Goal: Task Accomplishment & Management: Manage account settings

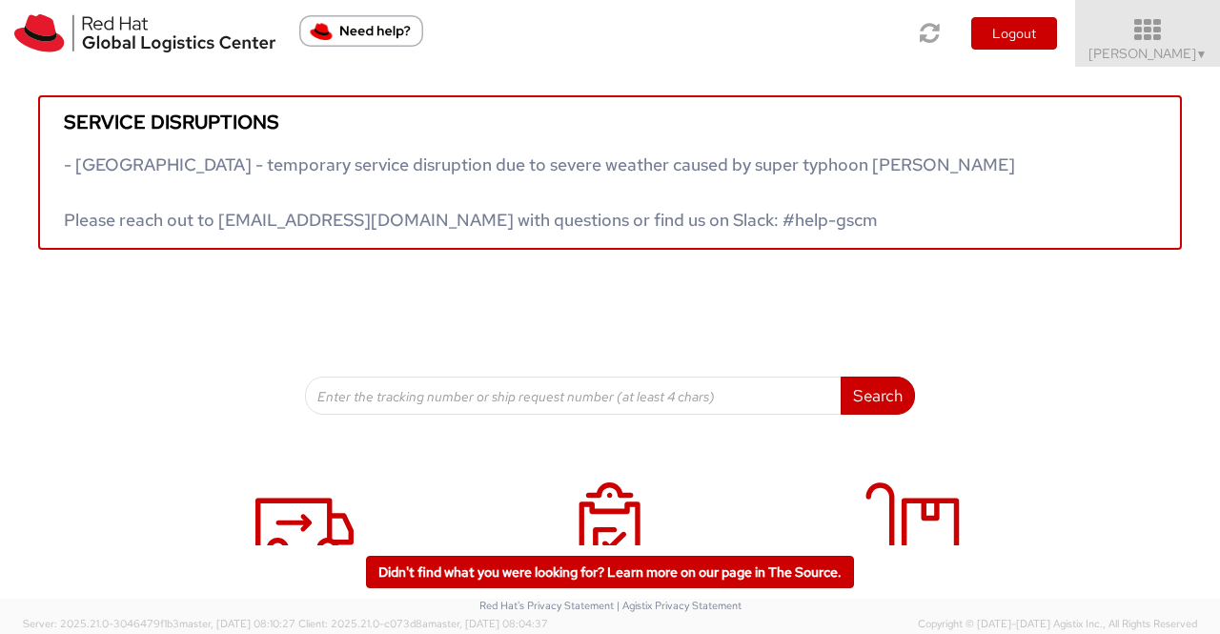
click at [1164, 60] on span "Sumitra Hansdah ▼" at bounding box center [1147, 53] width 119 height 17
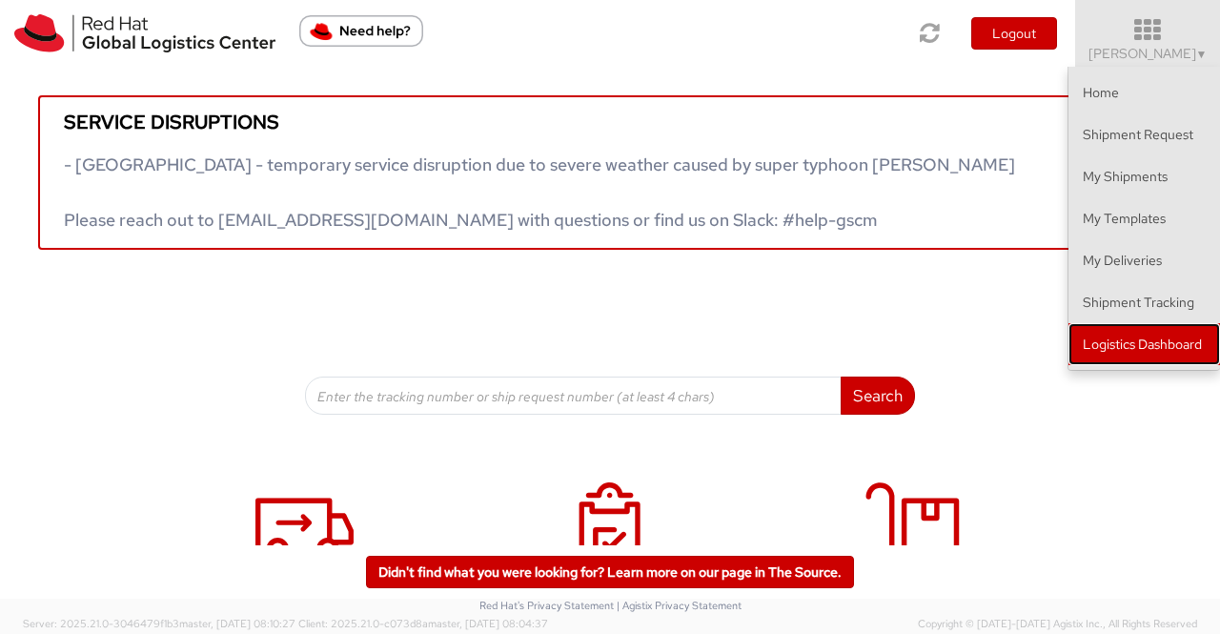
click at [1116, 334] on link "Logistics Dashboard" at bounding box center [1143, 344] width 151 height 42
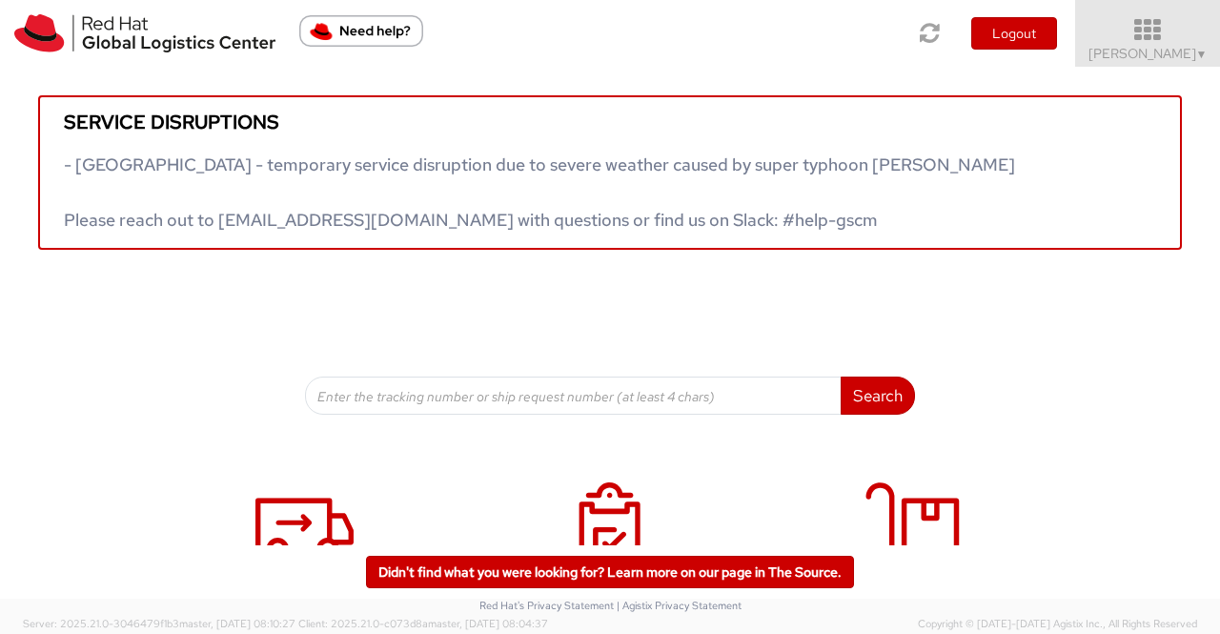
click at [1196, 56] on span "▼" at bounding box center [1201, 54] width 11 height 15
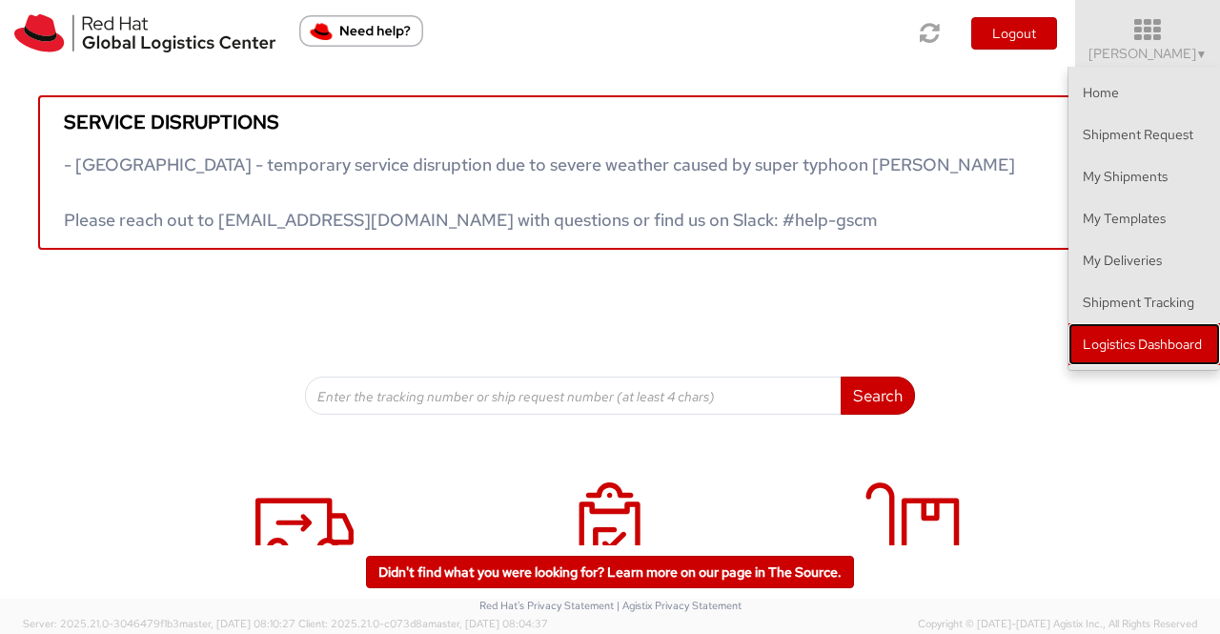
click at [1132, 338] on link "Logistics Dashboard" at bounding box center [1143, 344] width 151 height 42
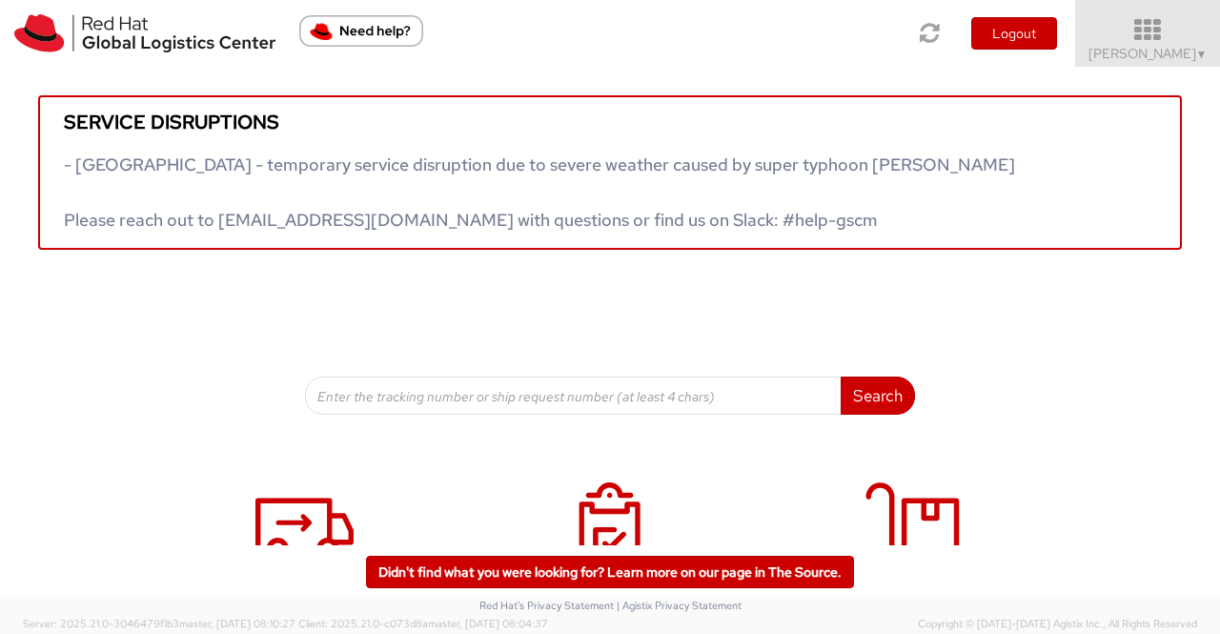
click at [1190, 50] on span "Sumitra Hansdah ▼" at bounding box center [1147, 53] width 119 height 17
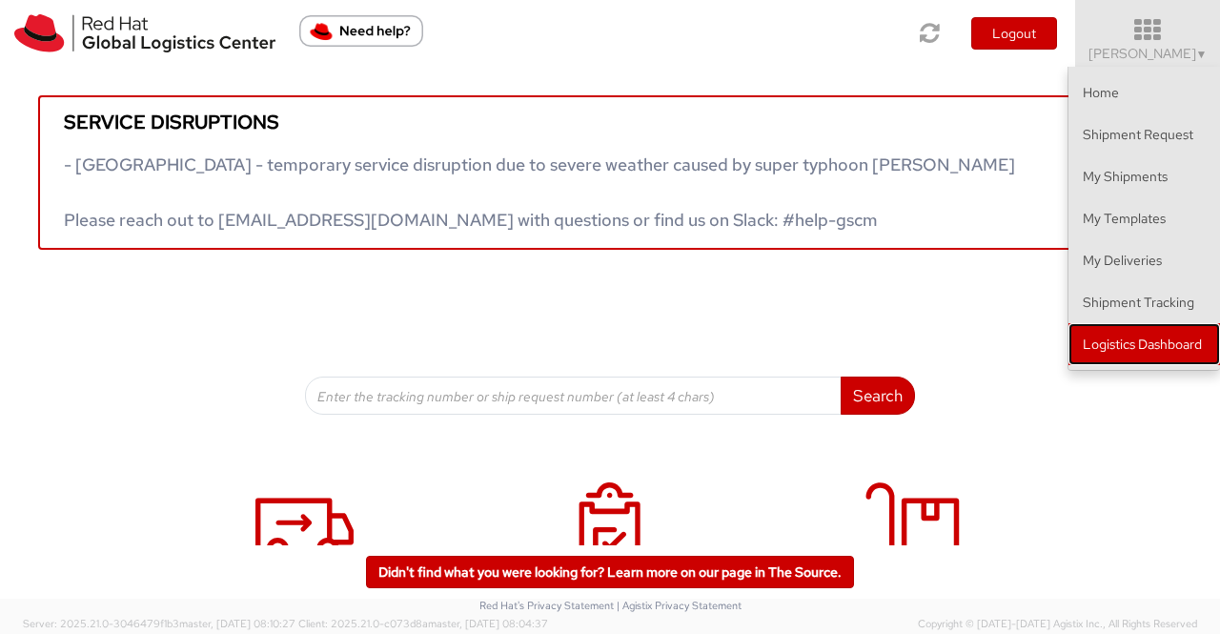
click at [1193, 350] on link "Logistics Dashboard" at bounding box center [1143, 344] width 151 height 42
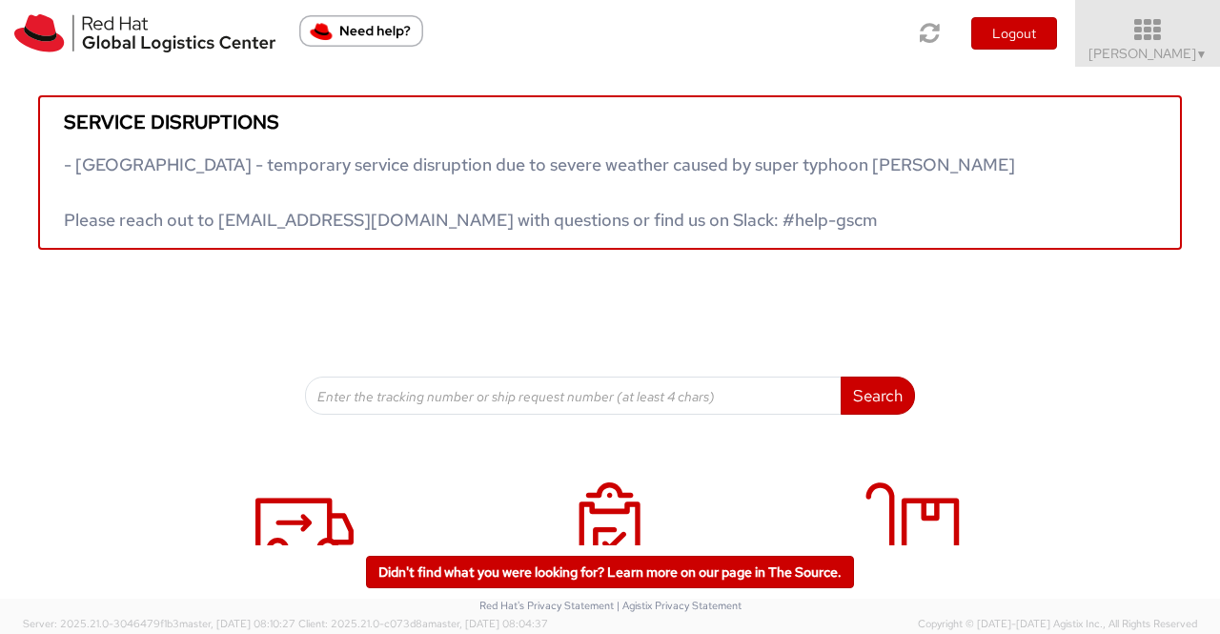
click at [1181, 49] on span "Sumitra Hansdah ▼" at bounding box center [1147, 53] width 119 height 17
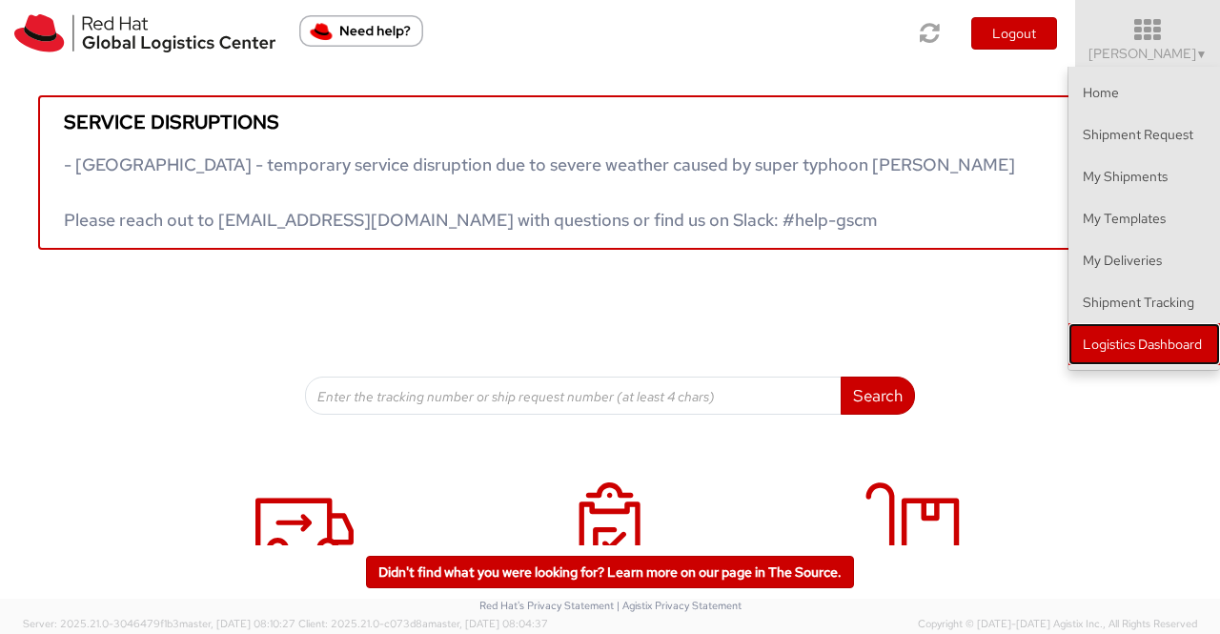
click at [1198, 344] on link "Logistics Dashboard" at bounding box center [1143, 344] width 151 height 42
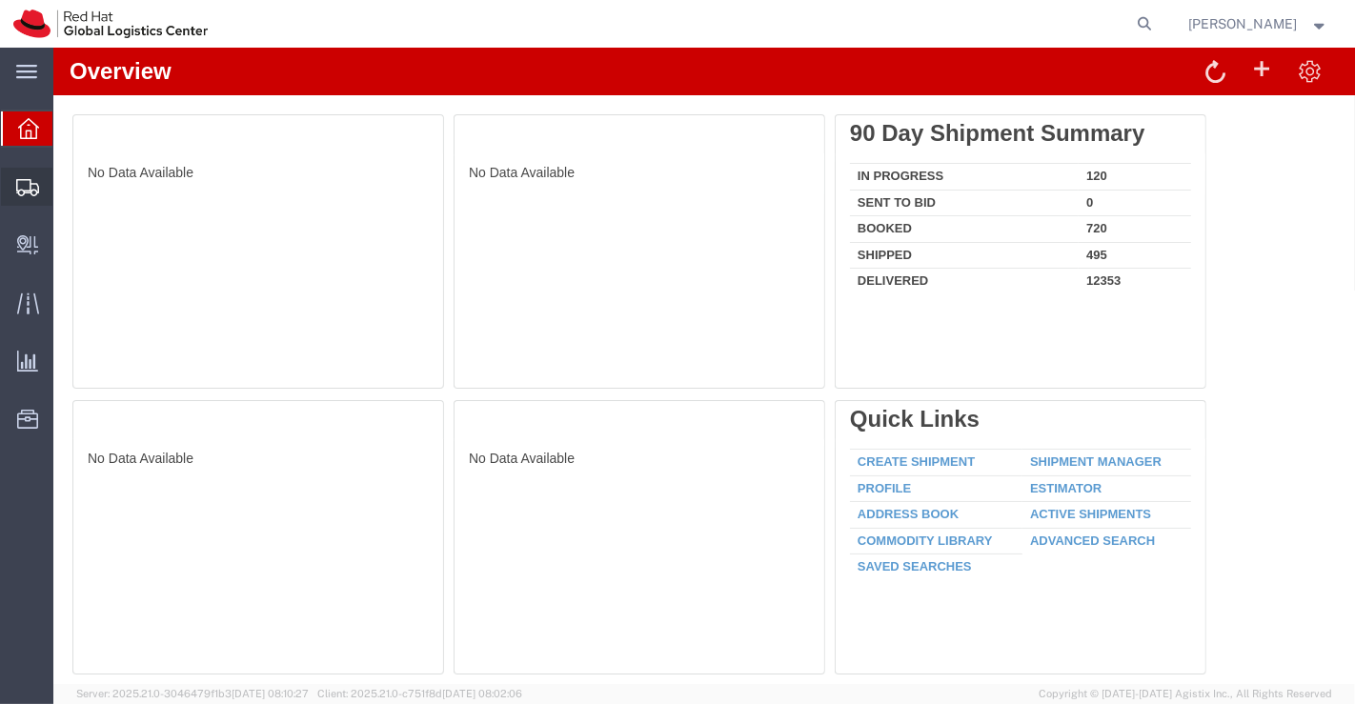
click at [0, 0] on span "Shipment Manager" at bounding box center [0, 0] width 0 height 0
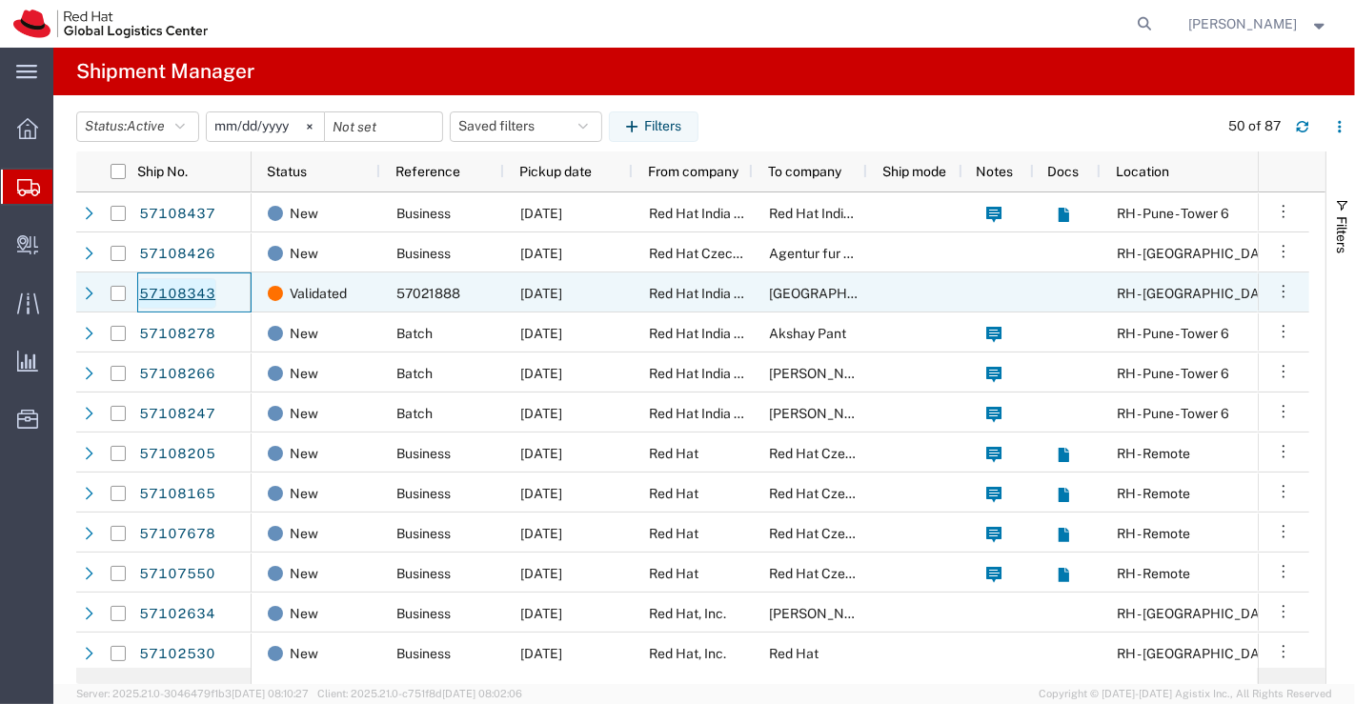
click at [152, 291] on link "57108343" at bounding box center [177, 293] width 78 height 30
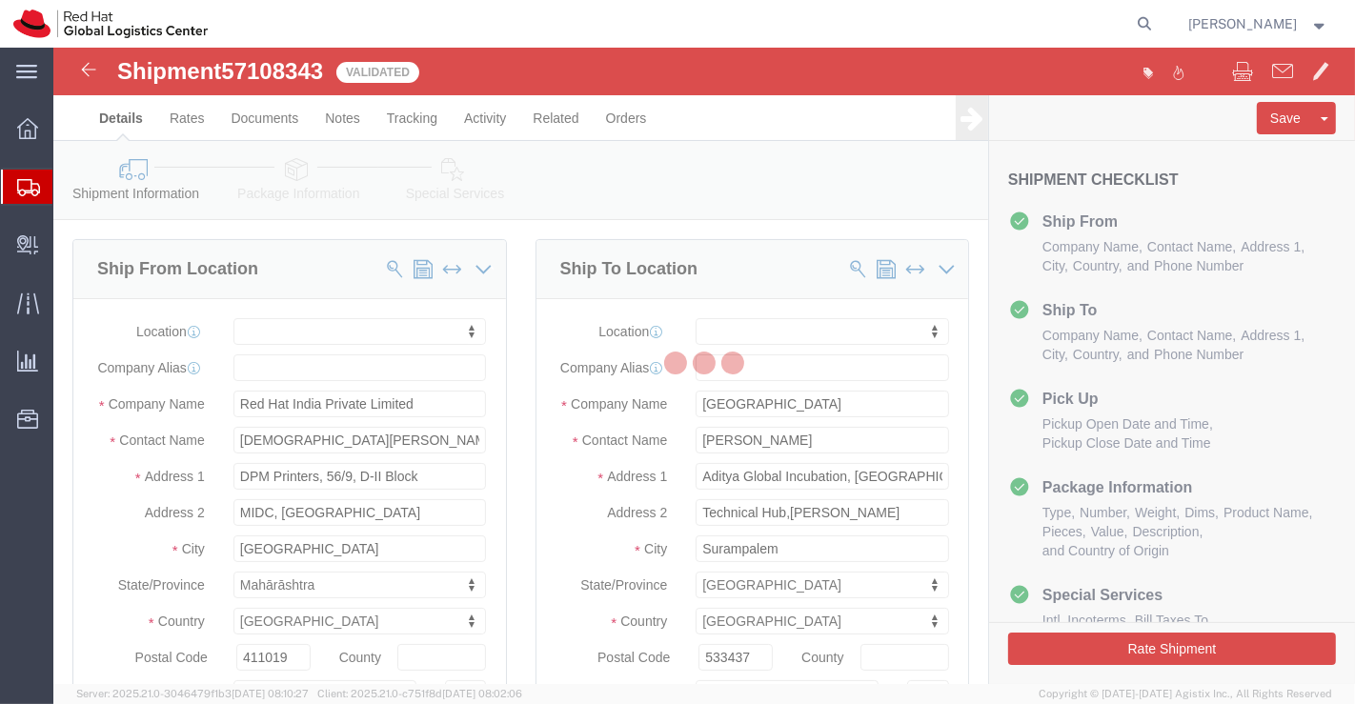
select select
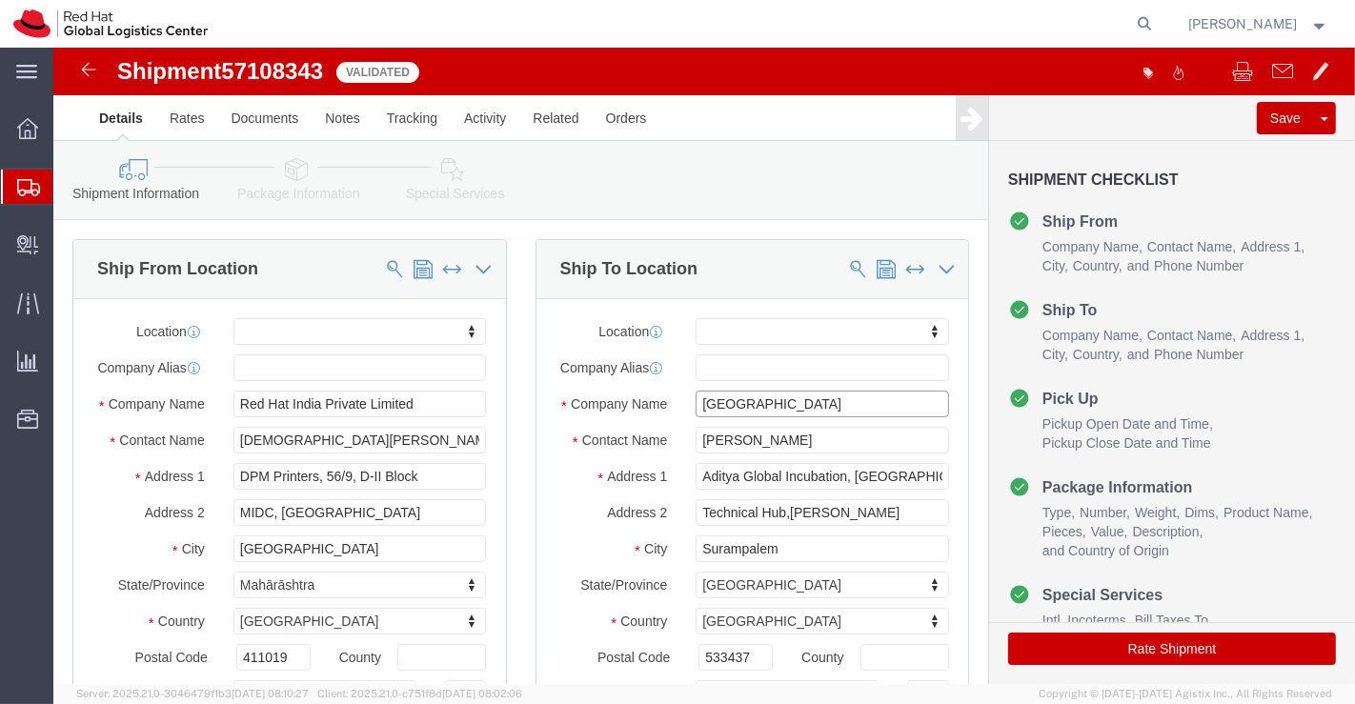
drag, startPoint x: 782, startPoint y: 370, endPoint x: 618, endPoint y: 370, distance: 163.9
click div "Company Name Aditya University"
paste input "GNA University"
type input "GNA University"
drag, startPoint x: 844, startPoint y: 407, endPoint x: 605, endPoint y: 402, distance: 239.2
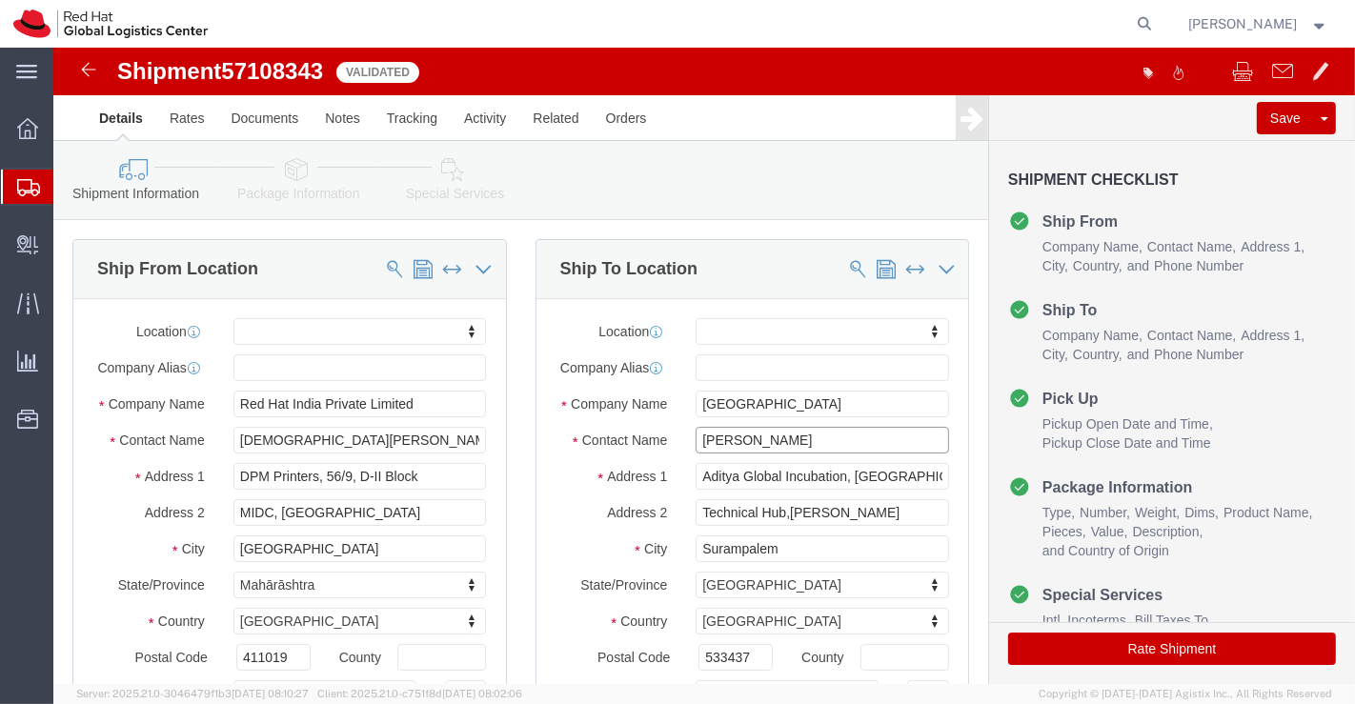
click div "Contact Name Mohammad Shaifu Zama"
paste input "Prof. Rajesh Sharma"
type input "Prof. Rajesh Sharma"
drag, startPoint x: 865, startPoint y: 447, endPoint x: 582, endPoint y: 442, distance: 283.0
click div "Address 1 Aditya Global Incubation, ADB Road"
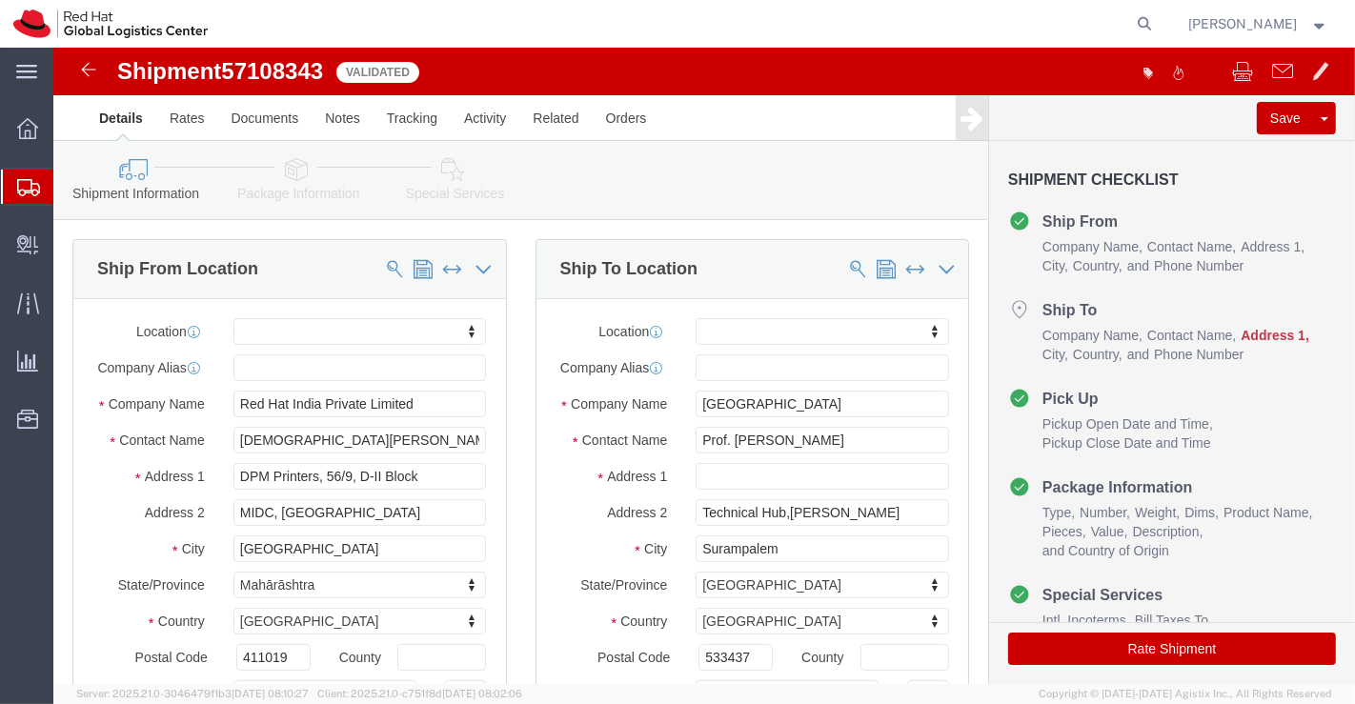
select select
paste input "Hoshiarpur - Phagwara Road, Sri Hargobindgarh"
type input "Hoshiarpur - Phagwara Road, Sri Hargobindgarh"
select select
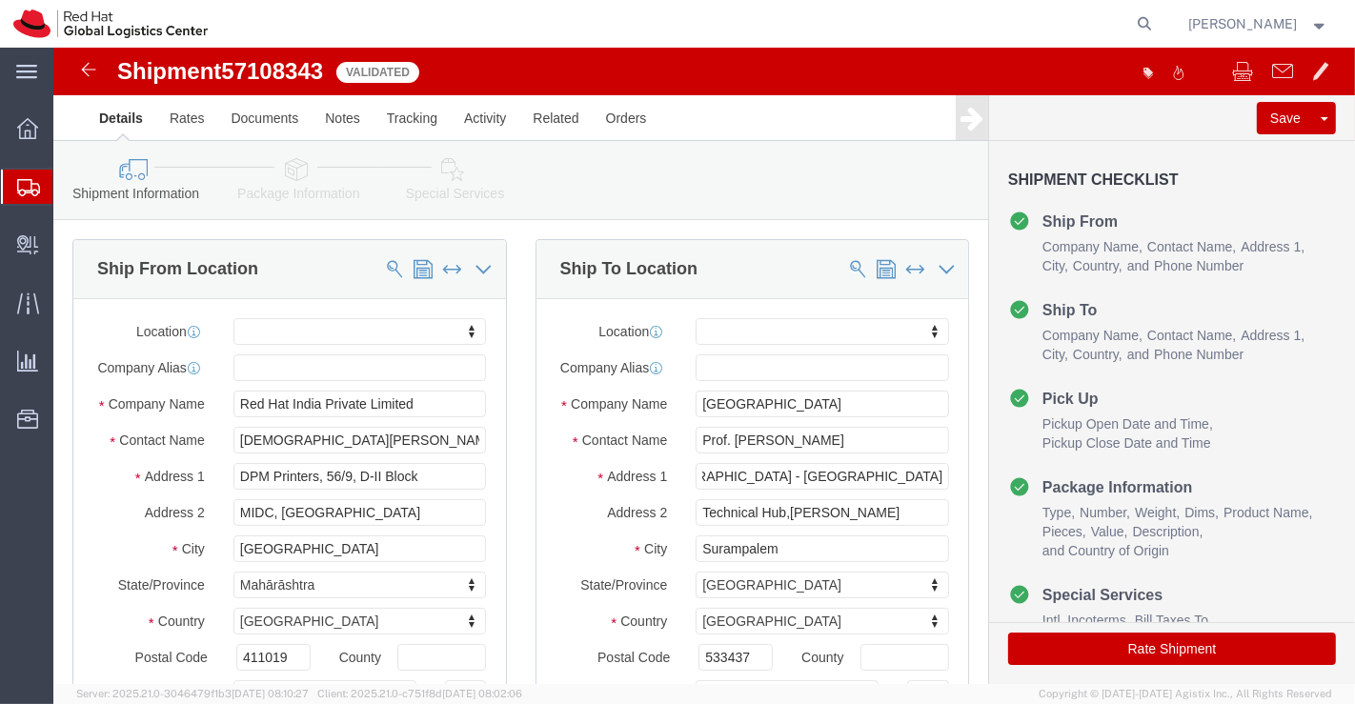
scroll to position [0, 0]
drag, startPoint x: 868, startPoint y: 484, endPoint x: 532, endPoint y: 487, distance: 336.3
click div "Address 2 Technical Hub,Gandepalli Mandal"
paste input "Dhak Khati"
type input "Dhak Khati"
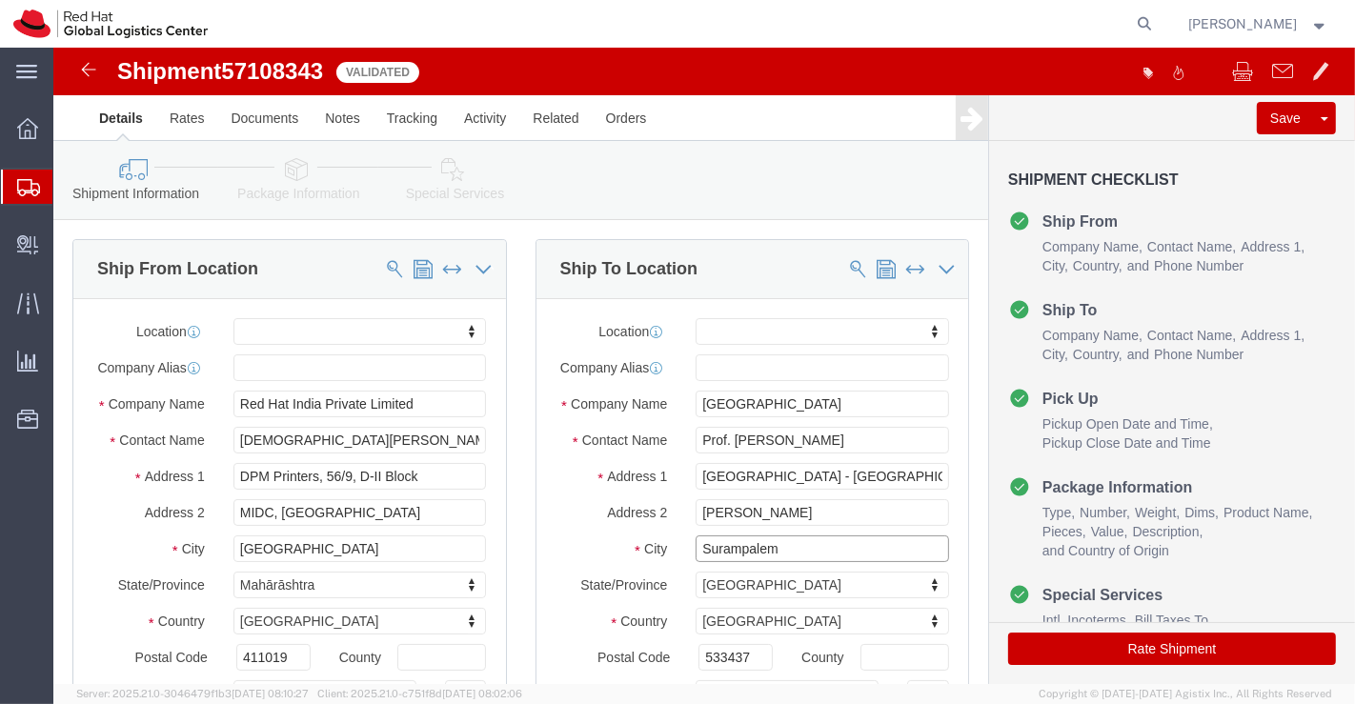
drag, startPoint x: 763, startPoint y: 523, endPoint x: 586, endPoint y: 514, distance: 177.4
click div "City Surampalem"
select select
paste input "[GEOGRAPHIC_DATA]"
type input "[GEOGRAPHIC_DATA]"
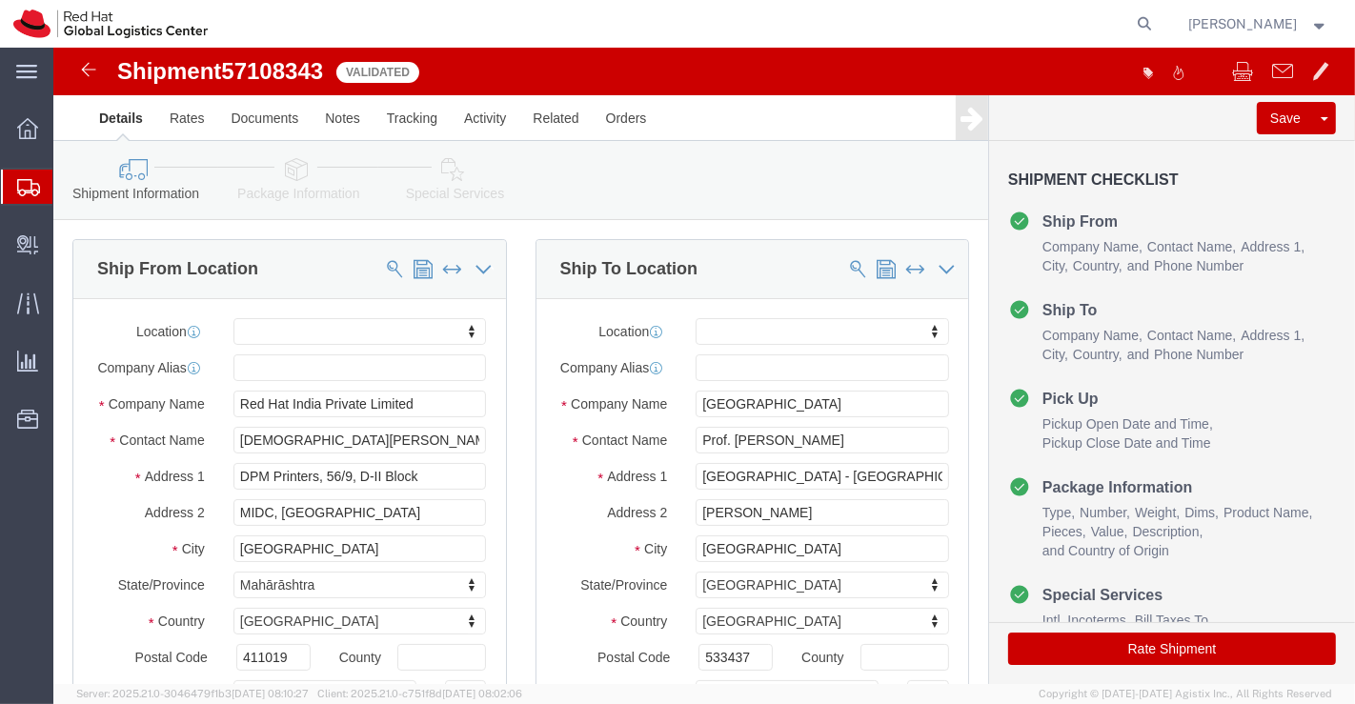
select select
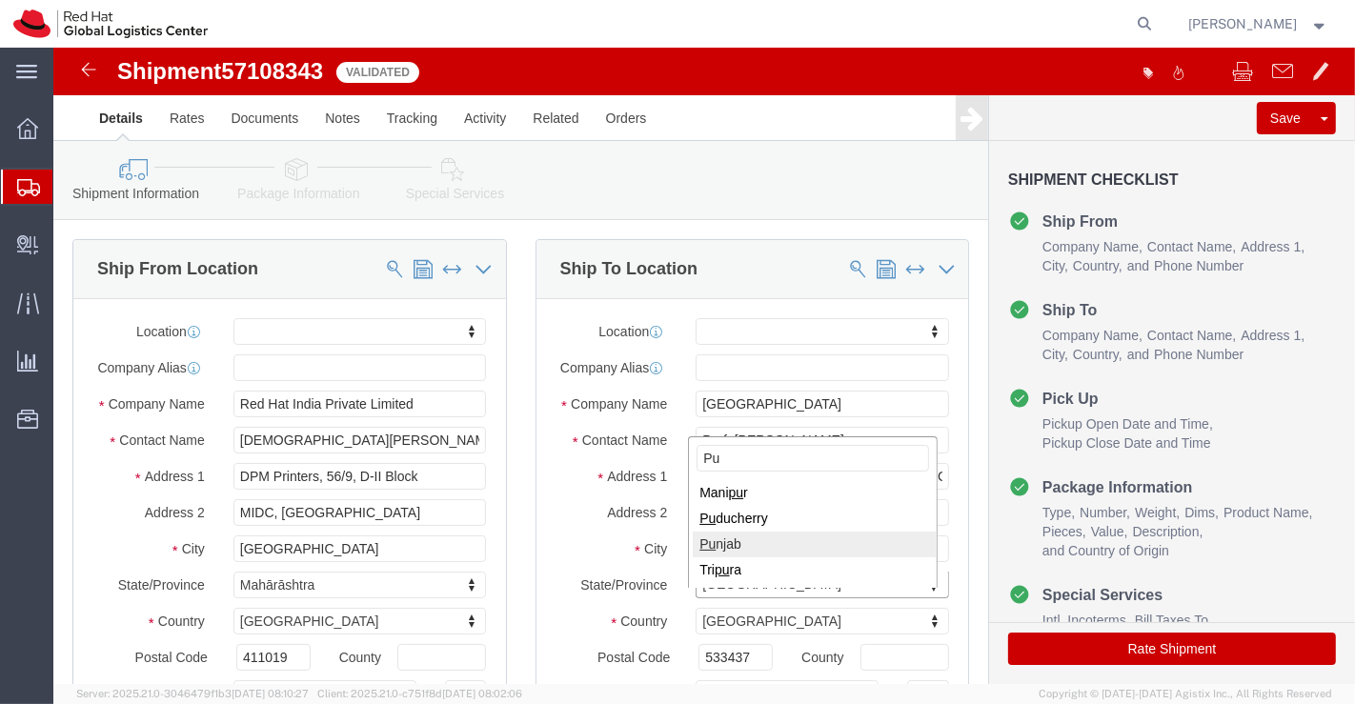
type input "Pu"
select select
select select "PB"
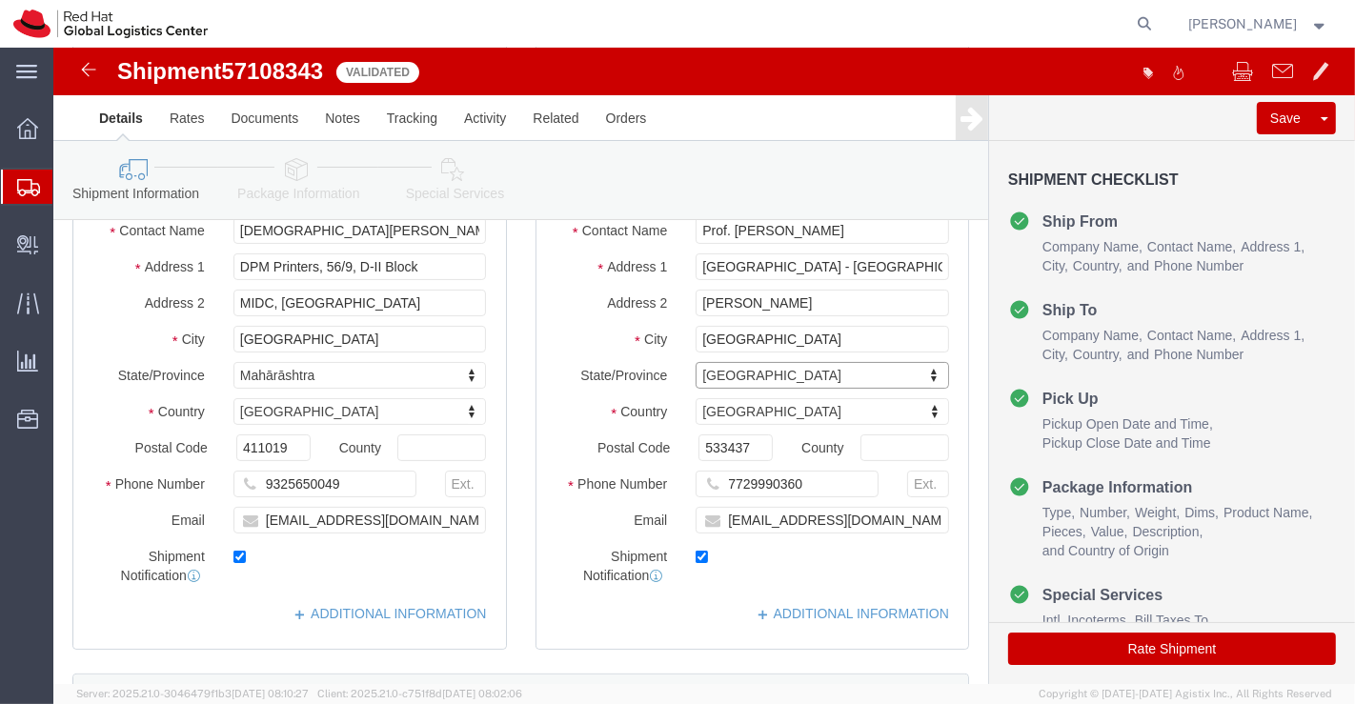
scroll to position [212, 0]
drag, startPoint x: 697, startPoint y: 415, endPoint x: 583, endPoint y: 410, distance: 114.5
click div "Postal Code 533437"
select select
paste input "144401"
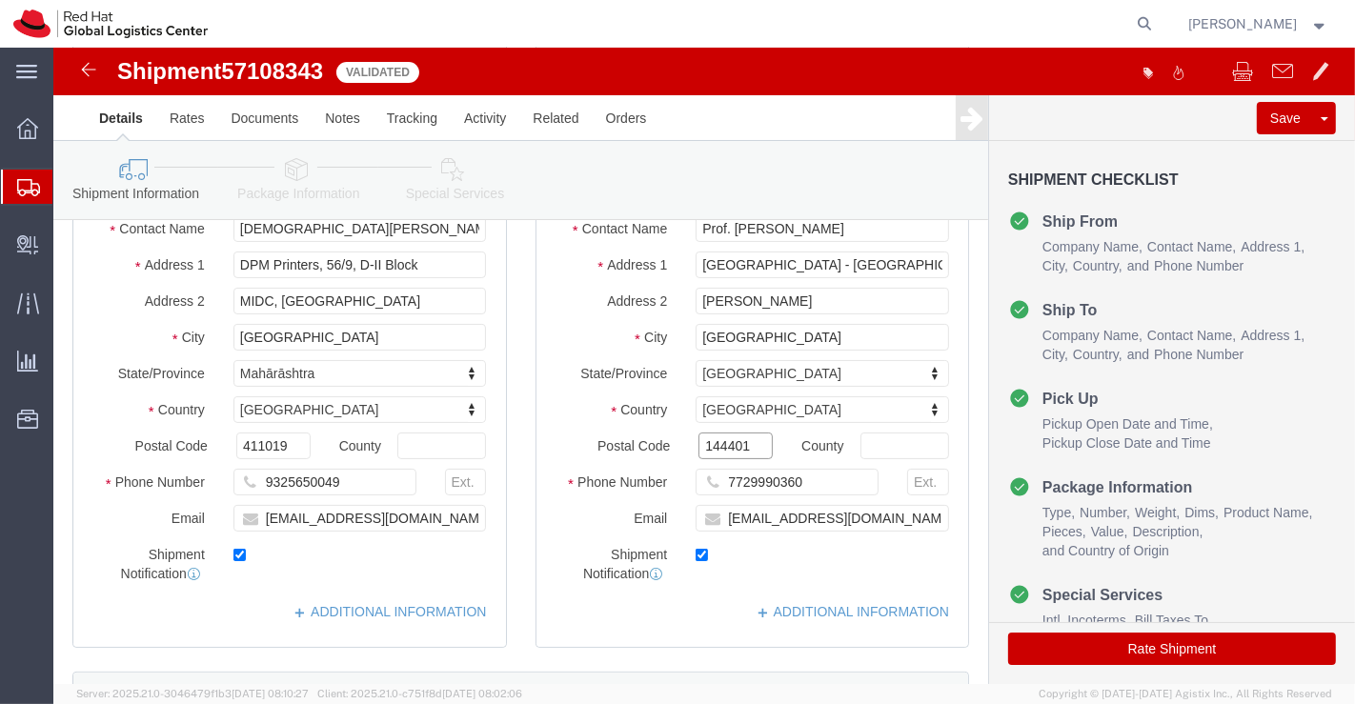
type input "144401"
select select
drag, startPoint x: 765, startPoint y: 449, endPoint x: 656, endPoint y: 459, distance: 109.1
click input "7729990360"
paste input "9876040609"
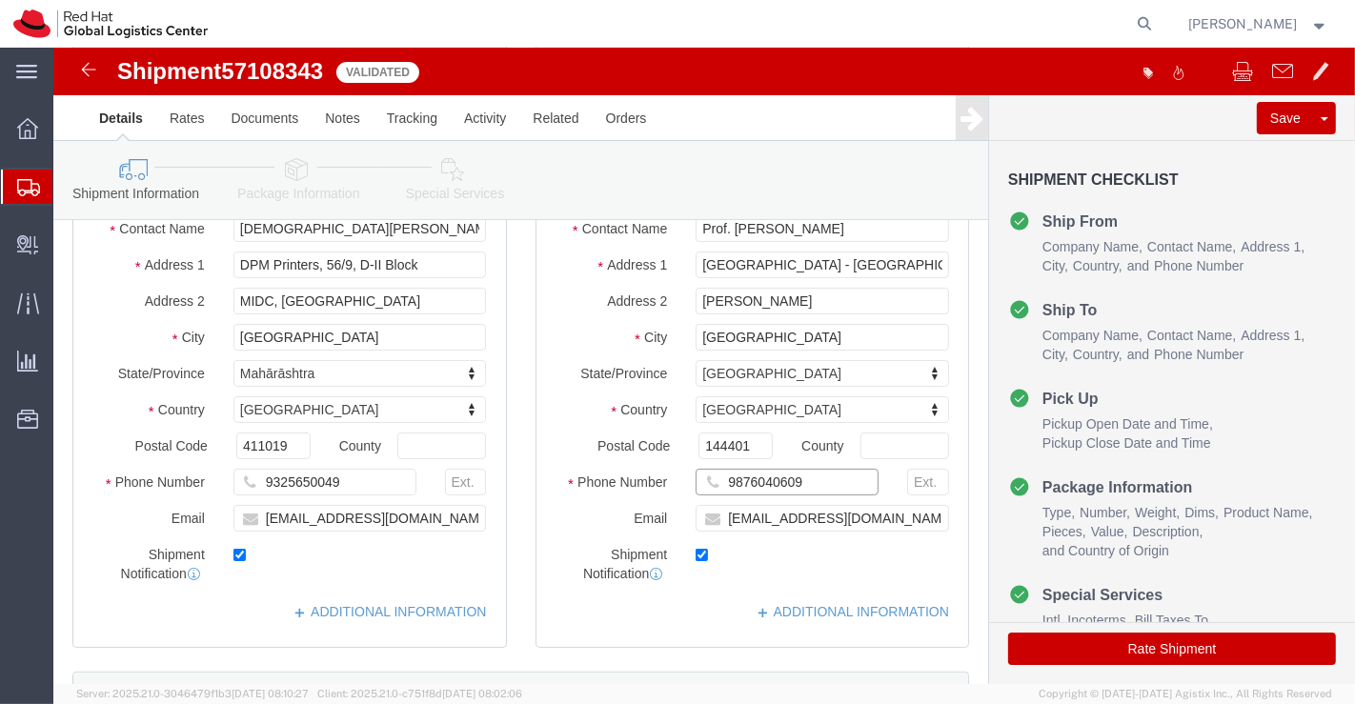
type input "9876040609"
drag, startPoint x: 838, startPoint y: 480, endPoint x: 659, endPoint y: 477, distance: 179.1
click input "shaify@adityauniversity.in"
checkbox input "false"
paste input "rajesh.sharma@gnauniversity.edu.in"
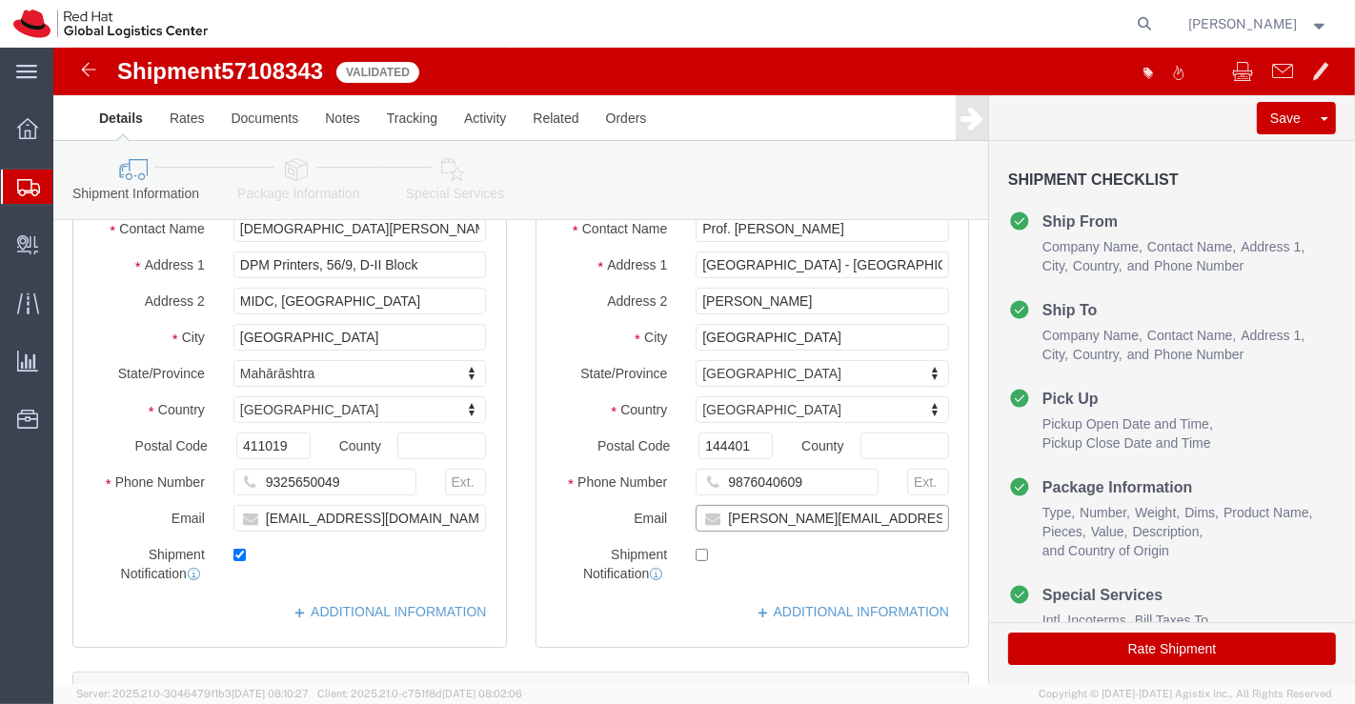
scroll to position [0, 4]
type input "rajesh.sharma@gnauniversity.edu.in"
checkbox input "true"
click link "ADDITIONAL INFORMATION"
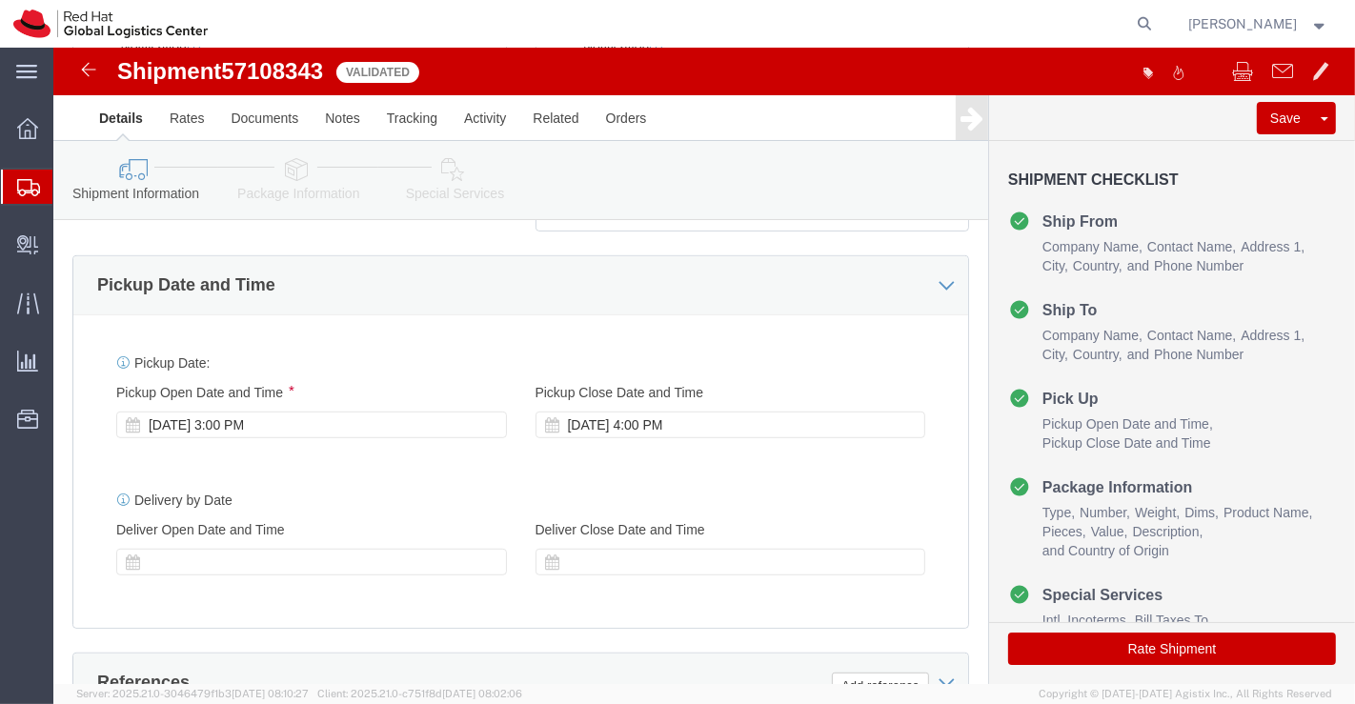
scroll to position [740, 0]
click icon
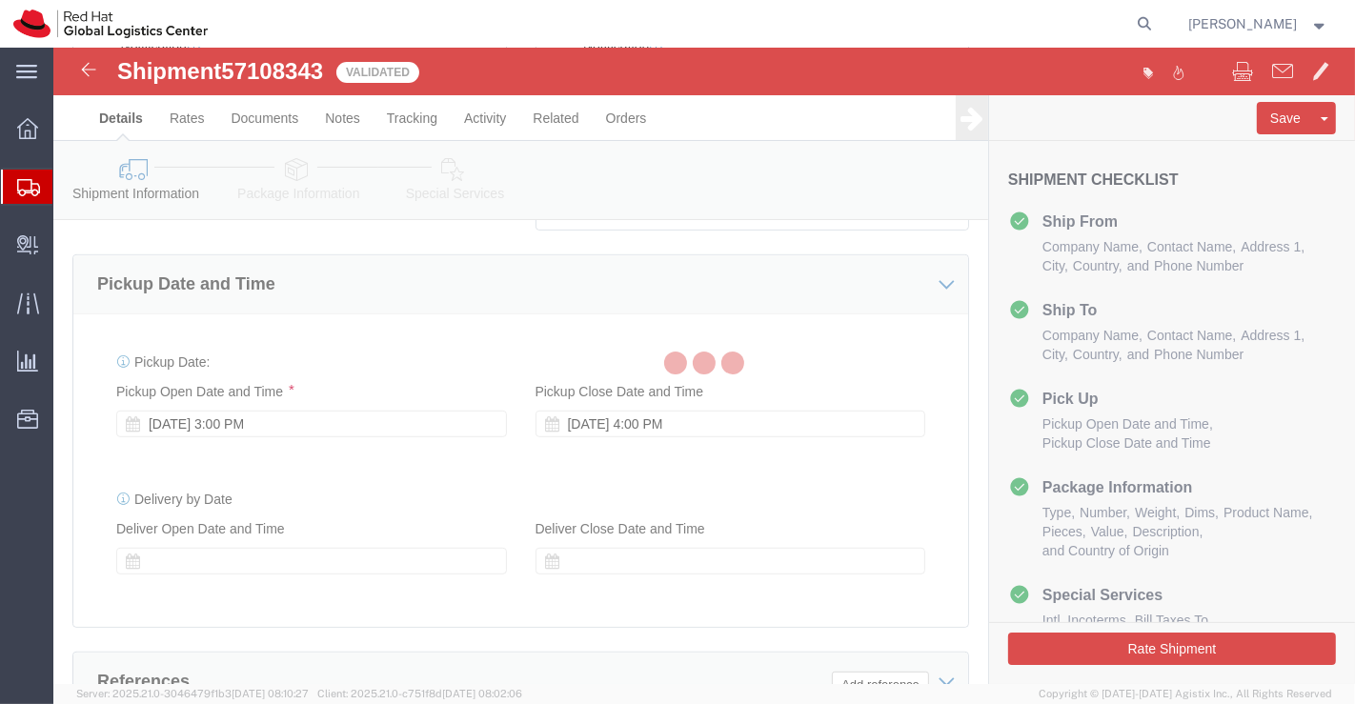
click at [293, 162] on div at bounding box center [703, 366] width 1301 height 636
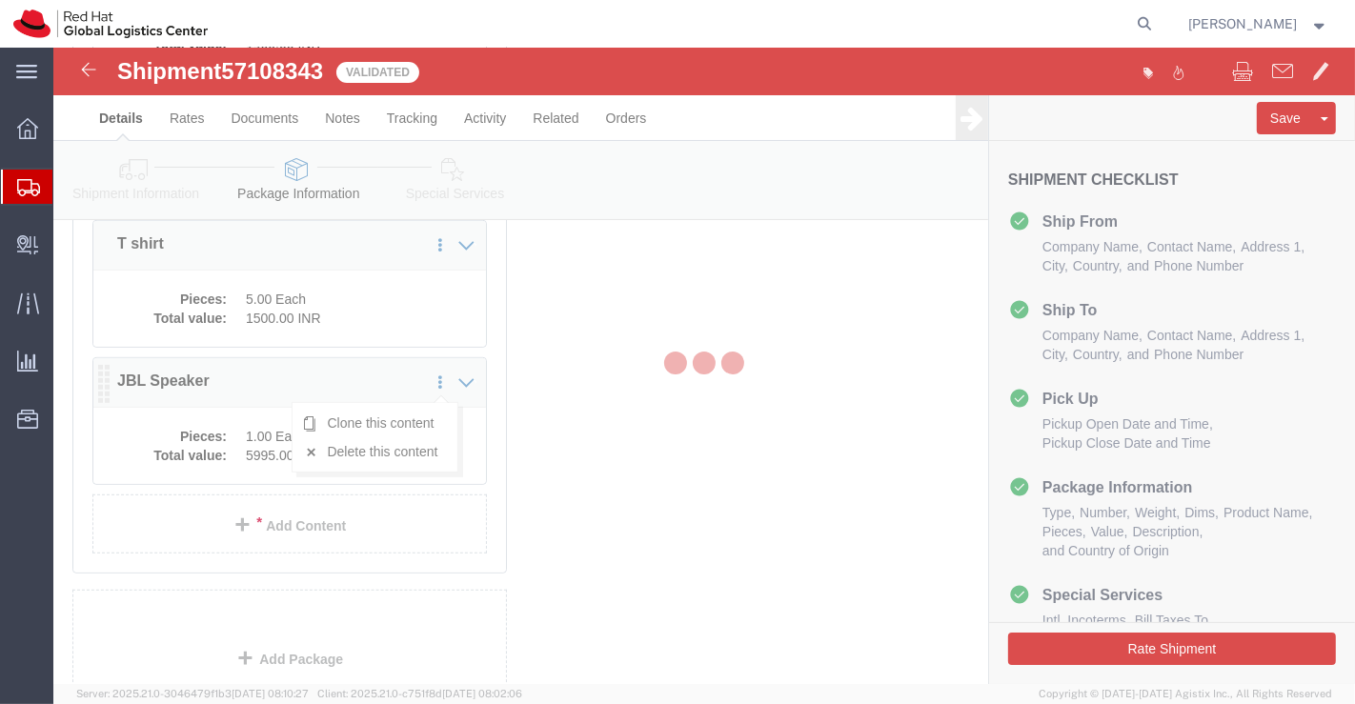
scroll to position [646, 0]
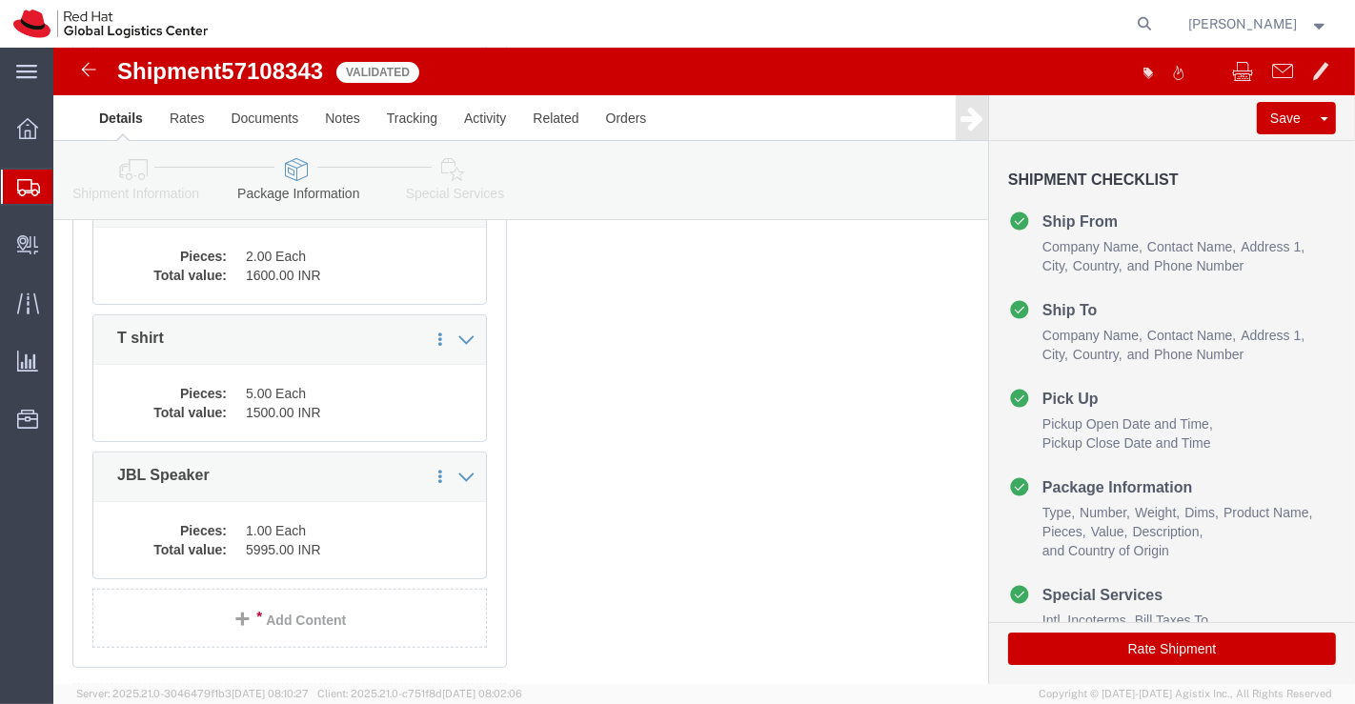
click icon
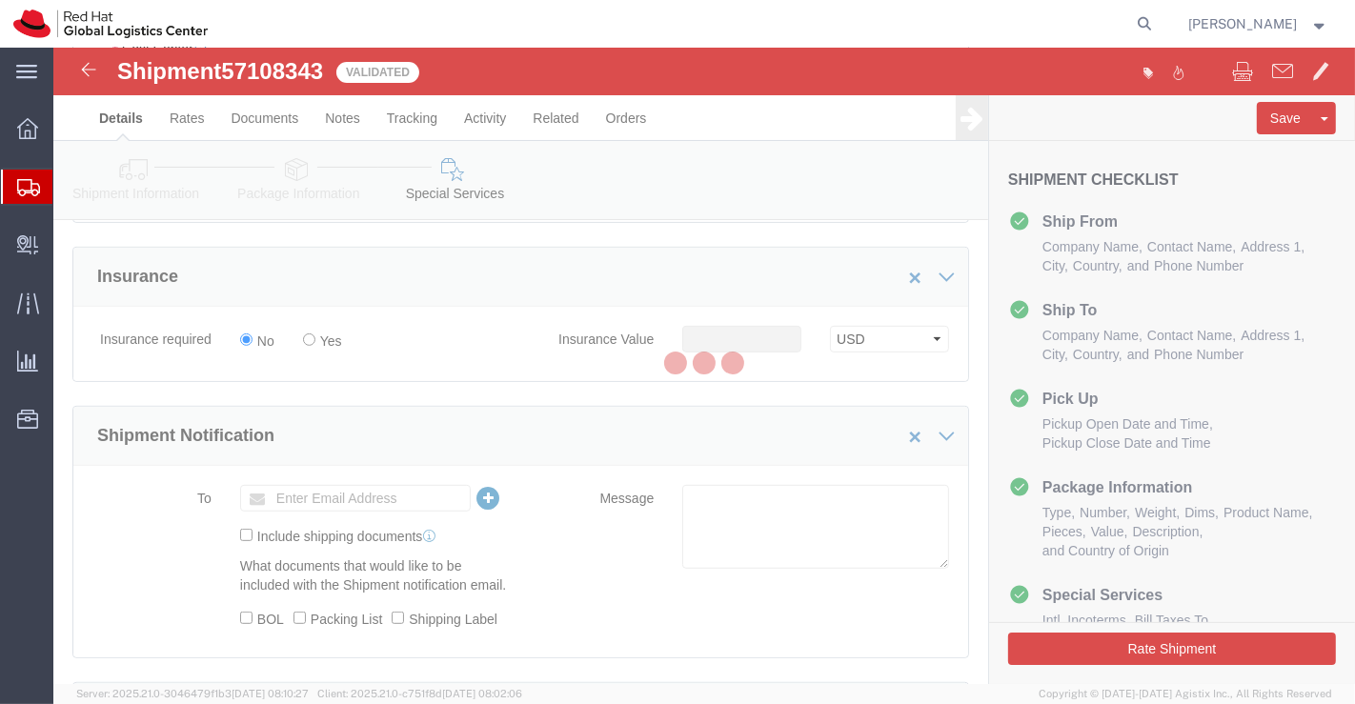
select select "COSTCENTER"
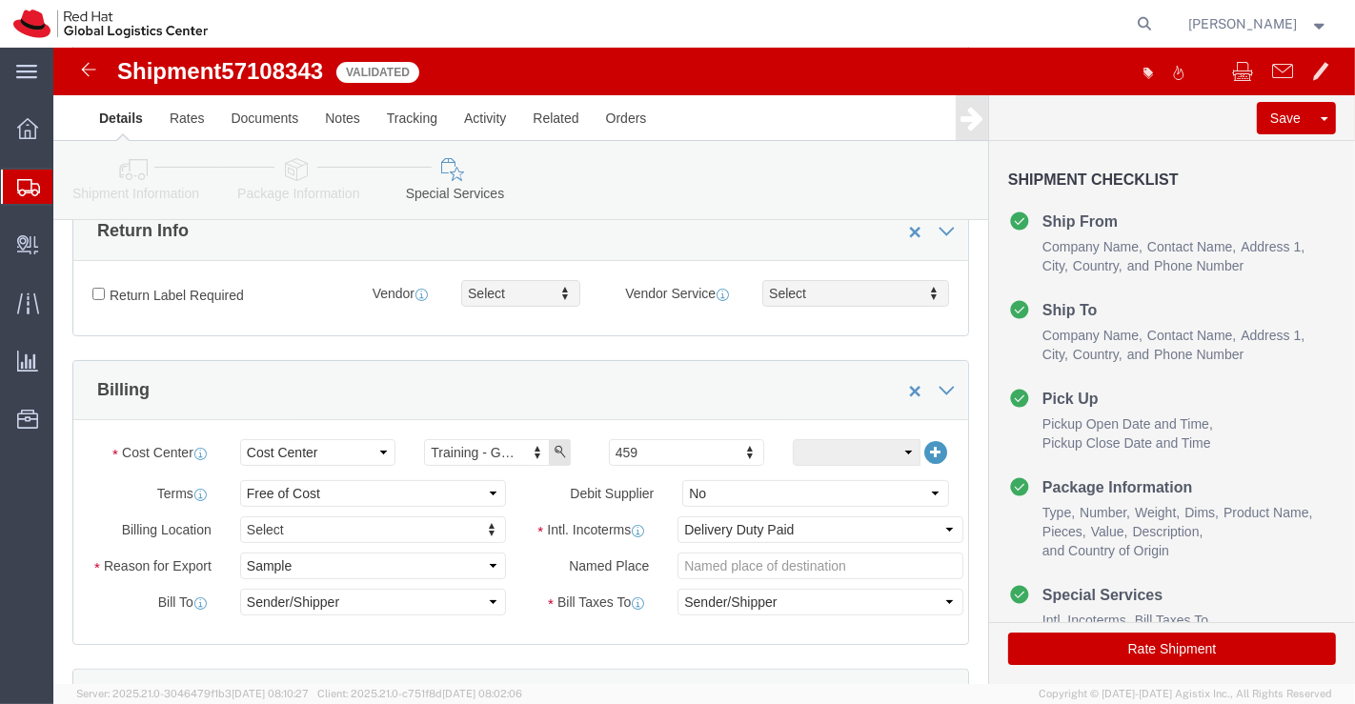
scroll to position [223, 0]
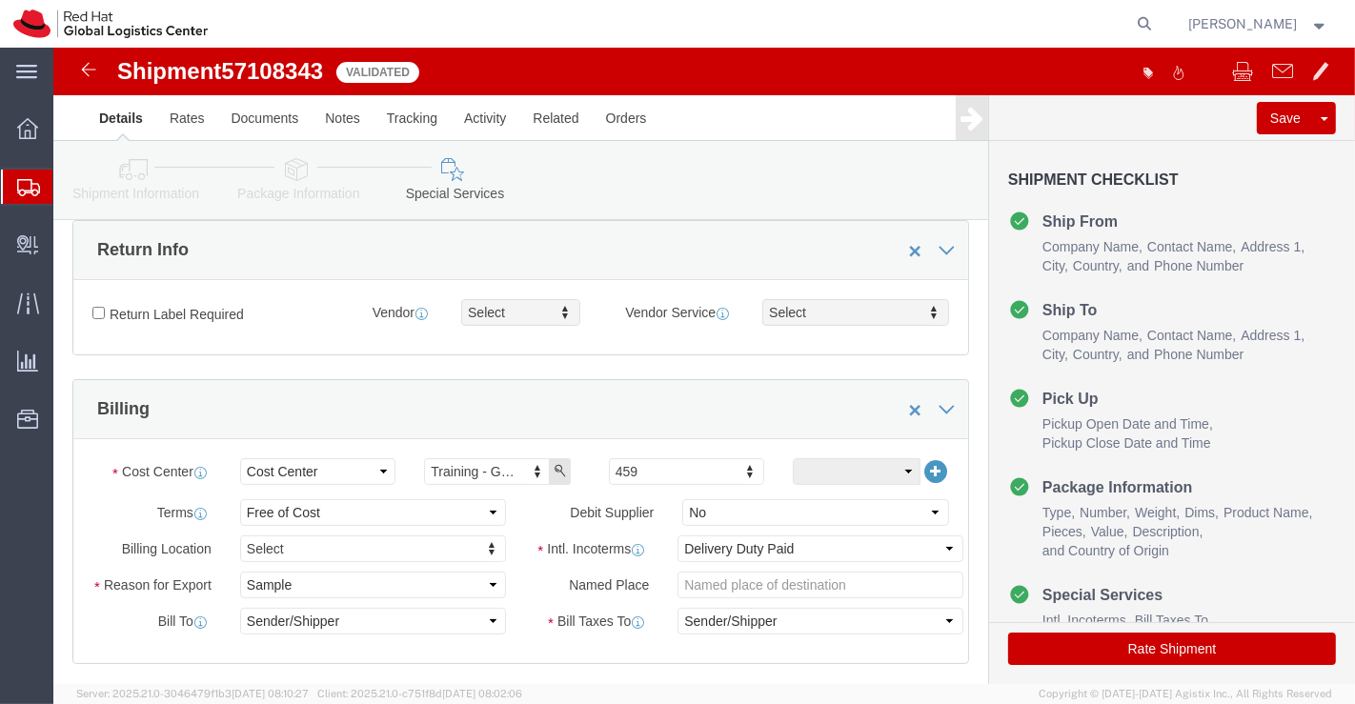
click icon
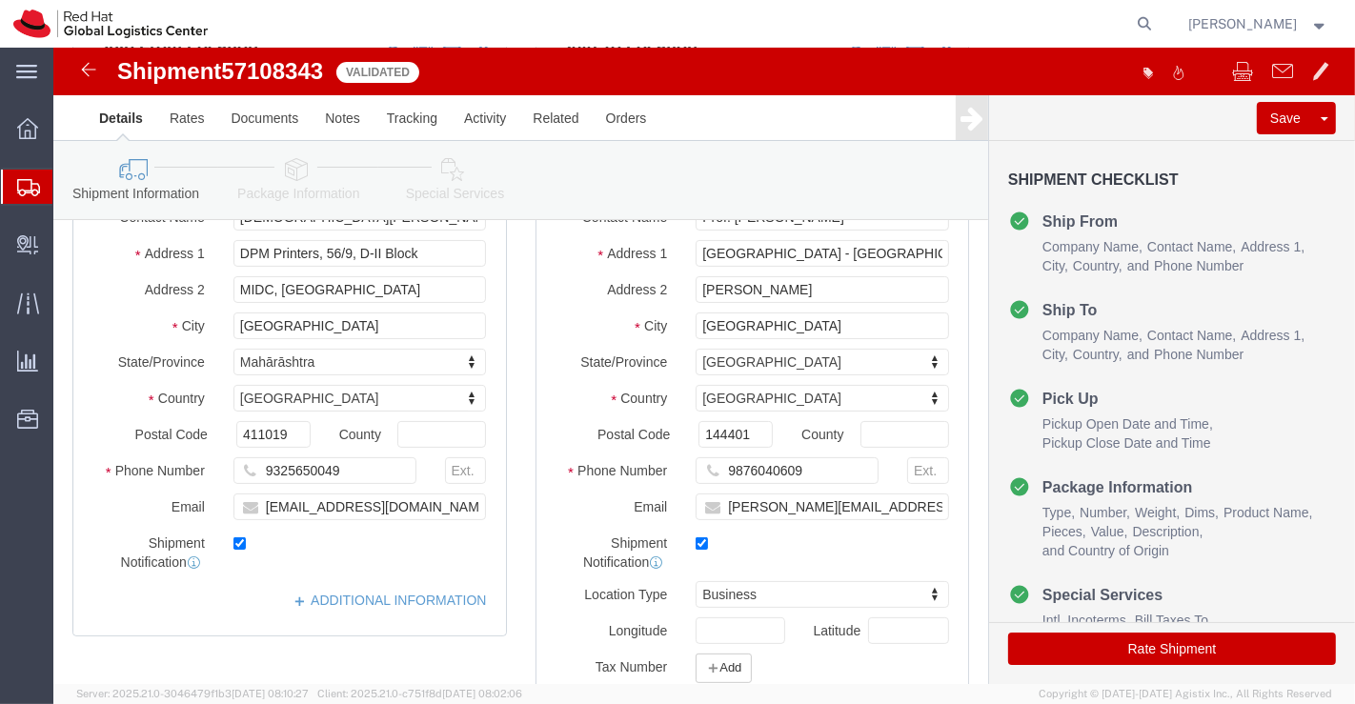
click icon
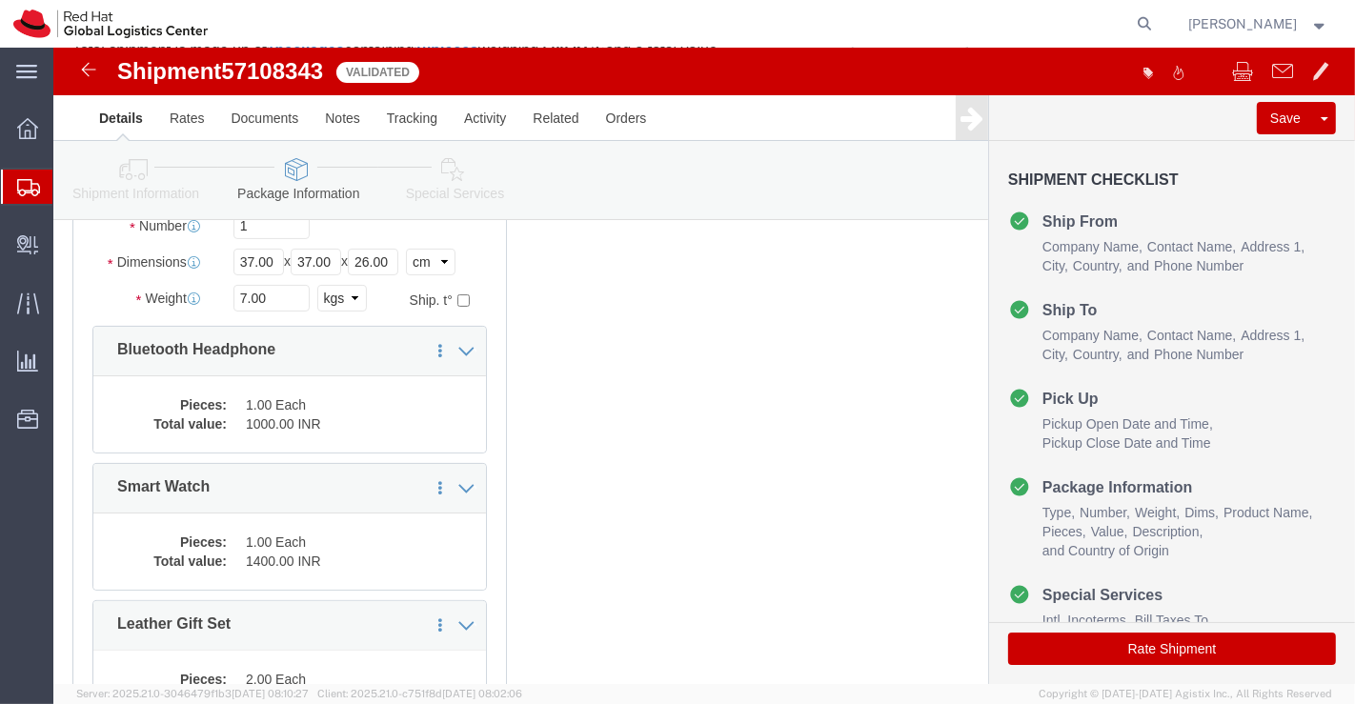
click icon
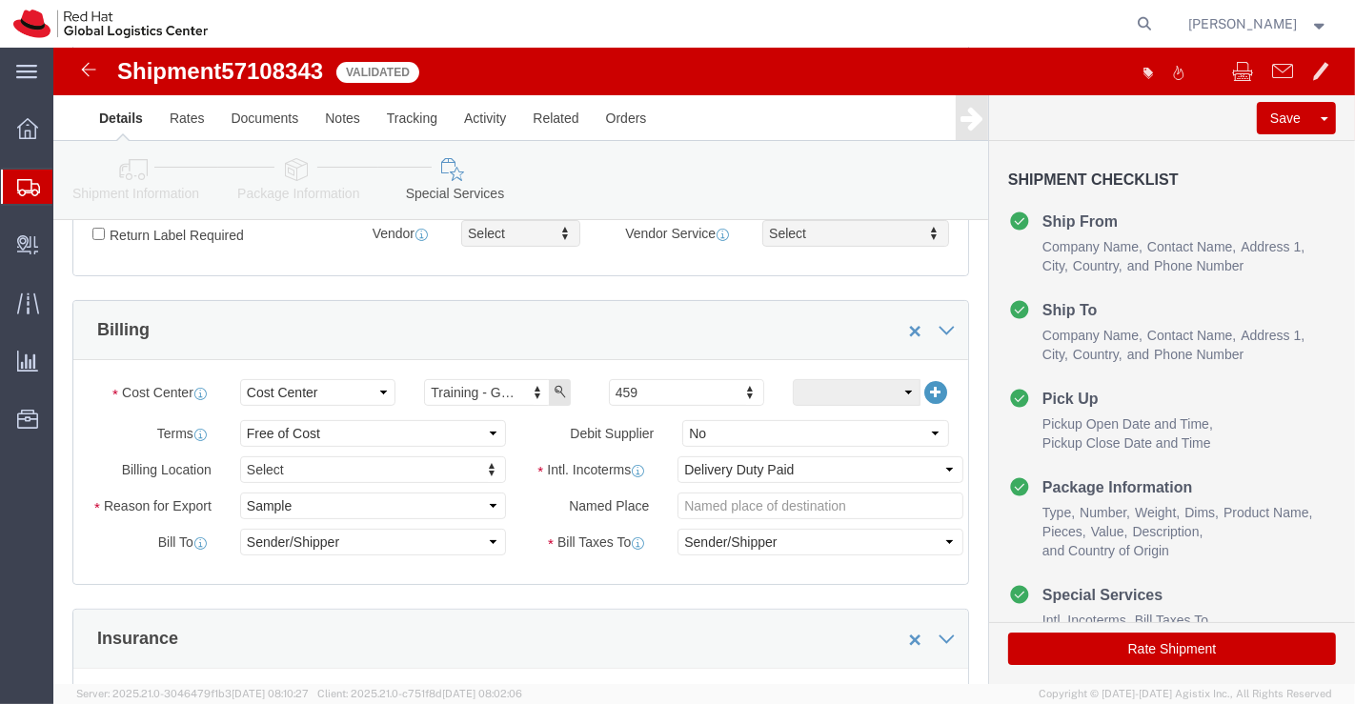
scroll to position [90, 0]
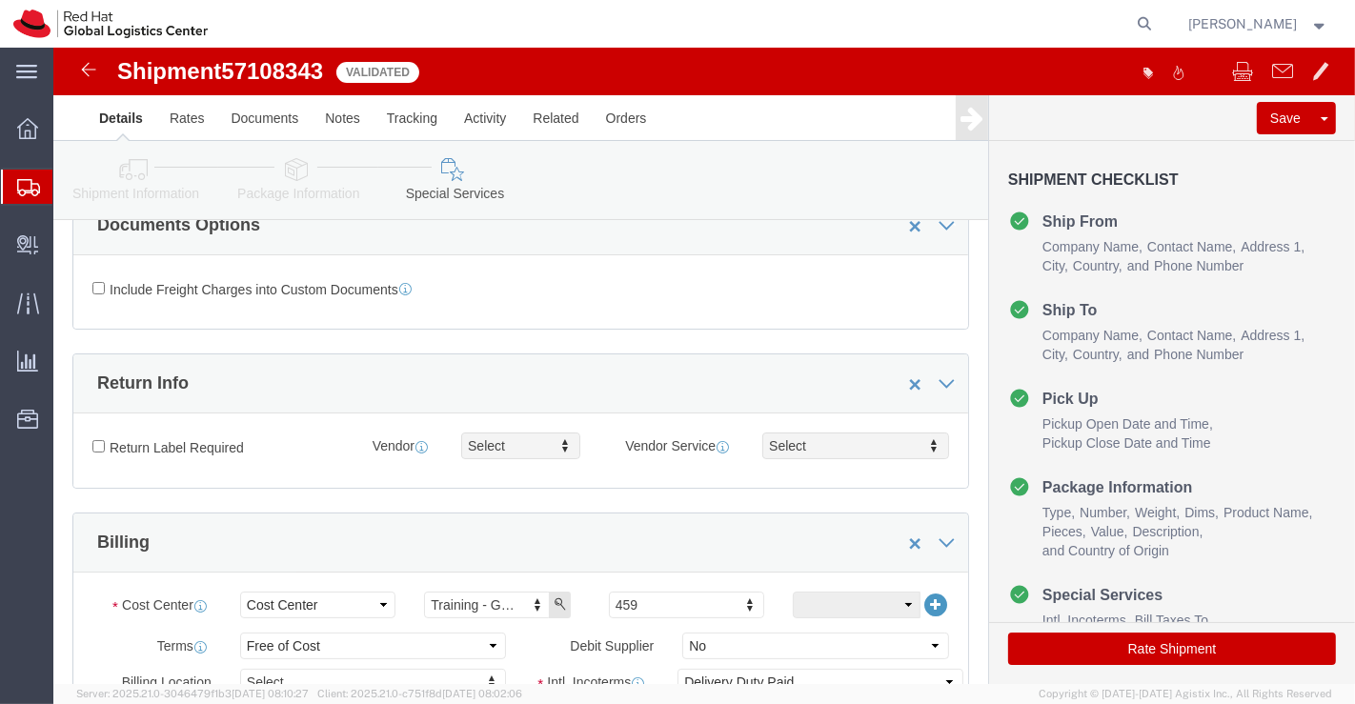
click button "Rate Shipment"
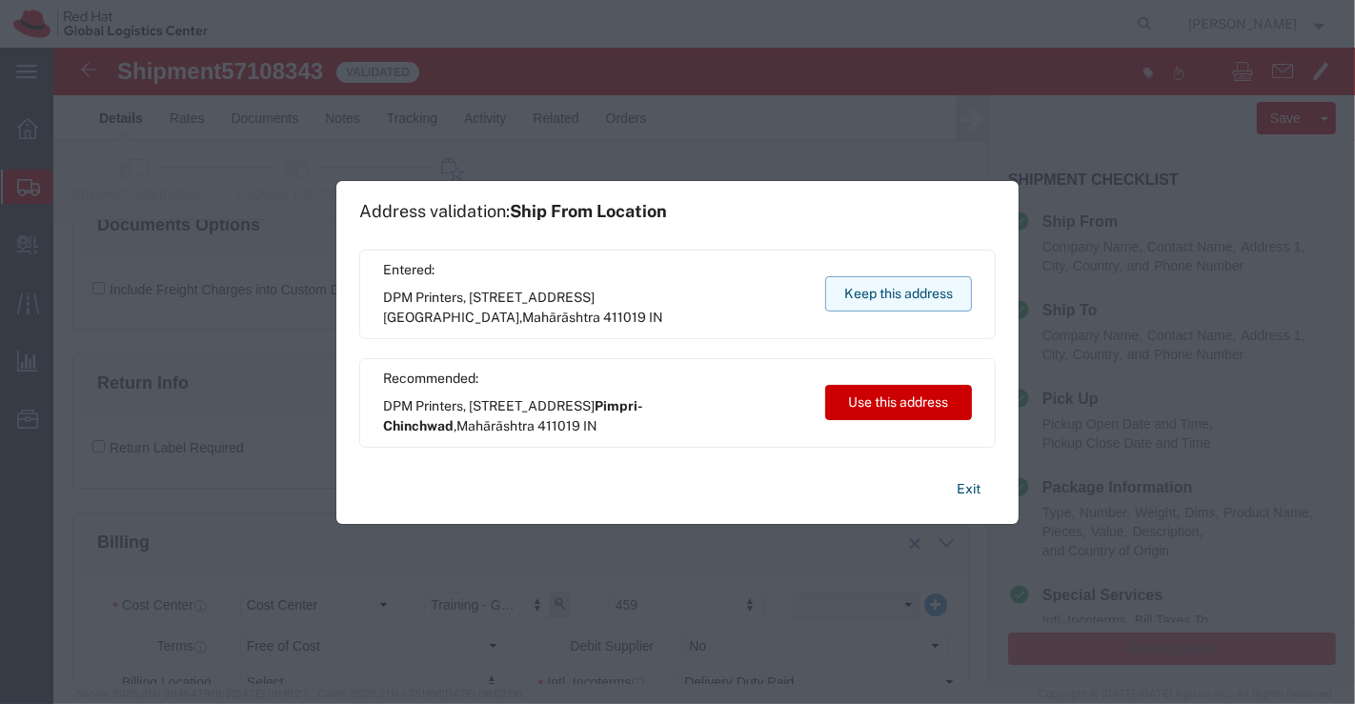
click at [895, 290] on button "Keep this address" at bounding box center [898, 293] width 147 height 35
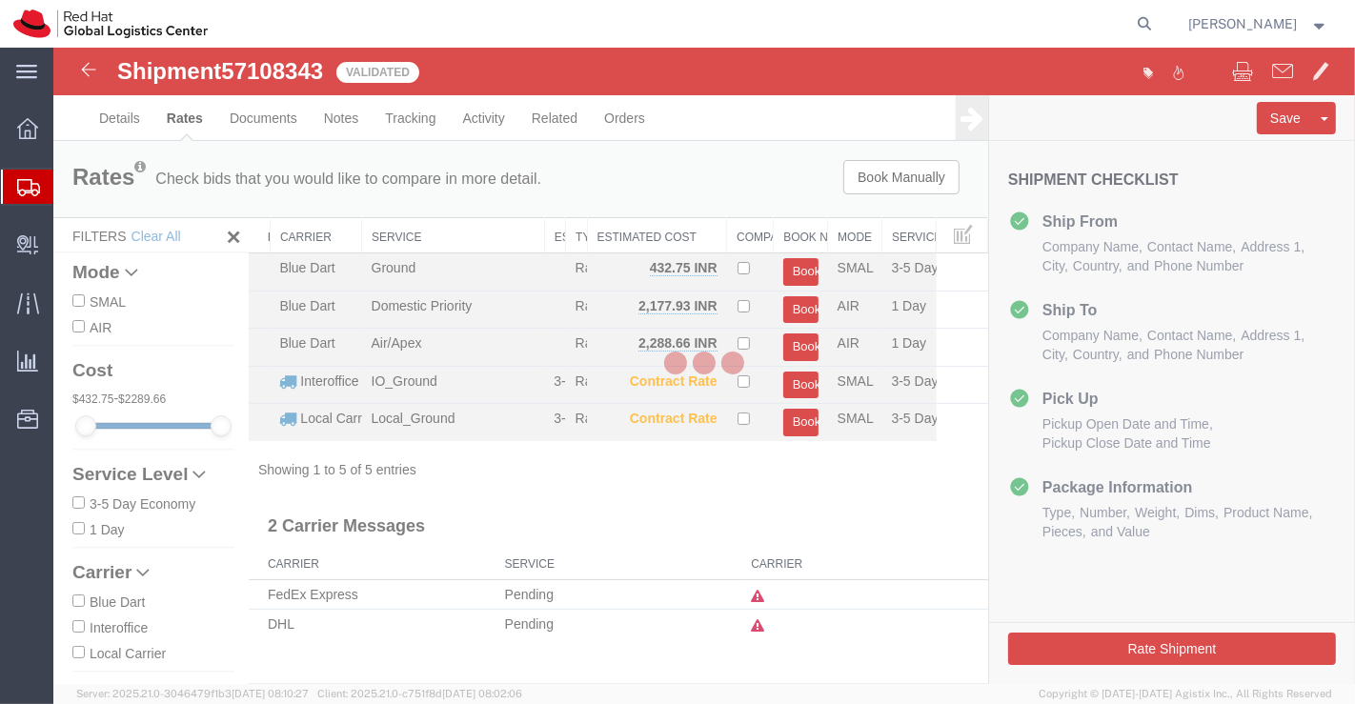
scroll to position [0, 0]
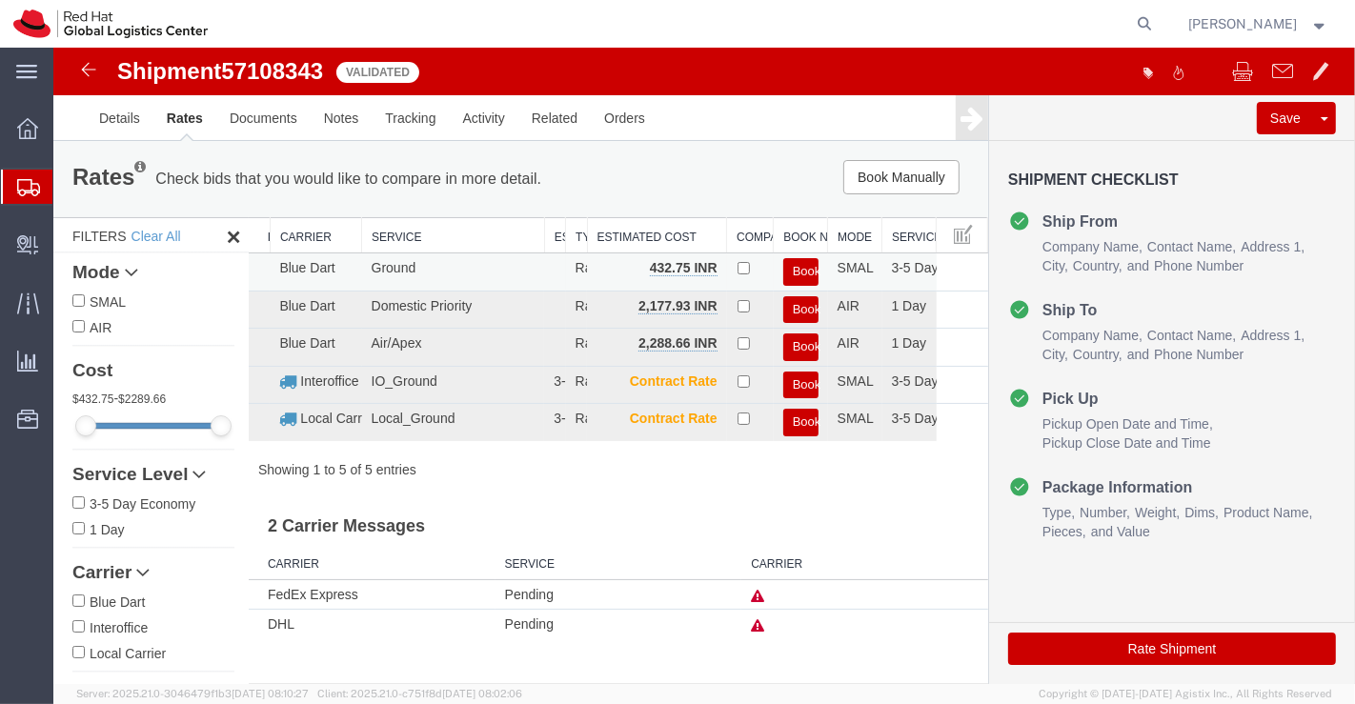
click at [806, 268] on button "Book" at bounding box center [799, 272] width 35 height 28
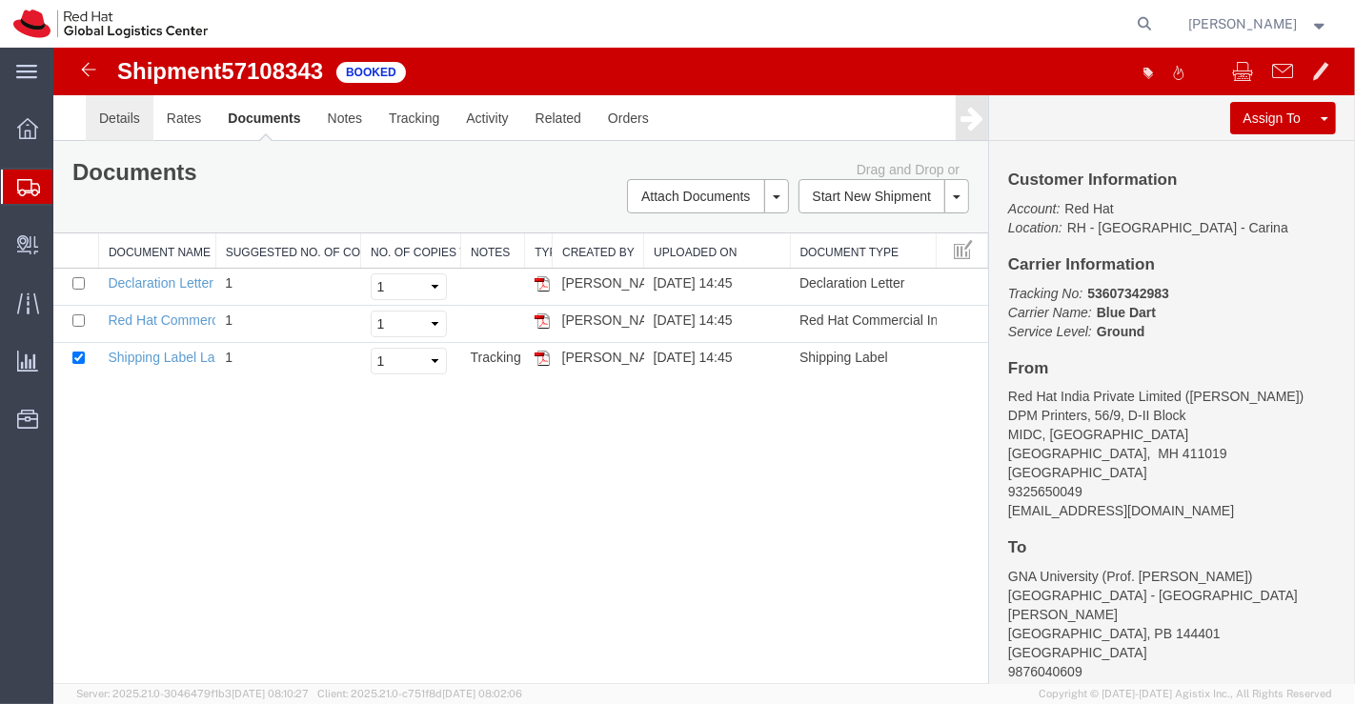
click at [92, 112] on link "Details" at bounding box center [119, 118] width 68 height 46
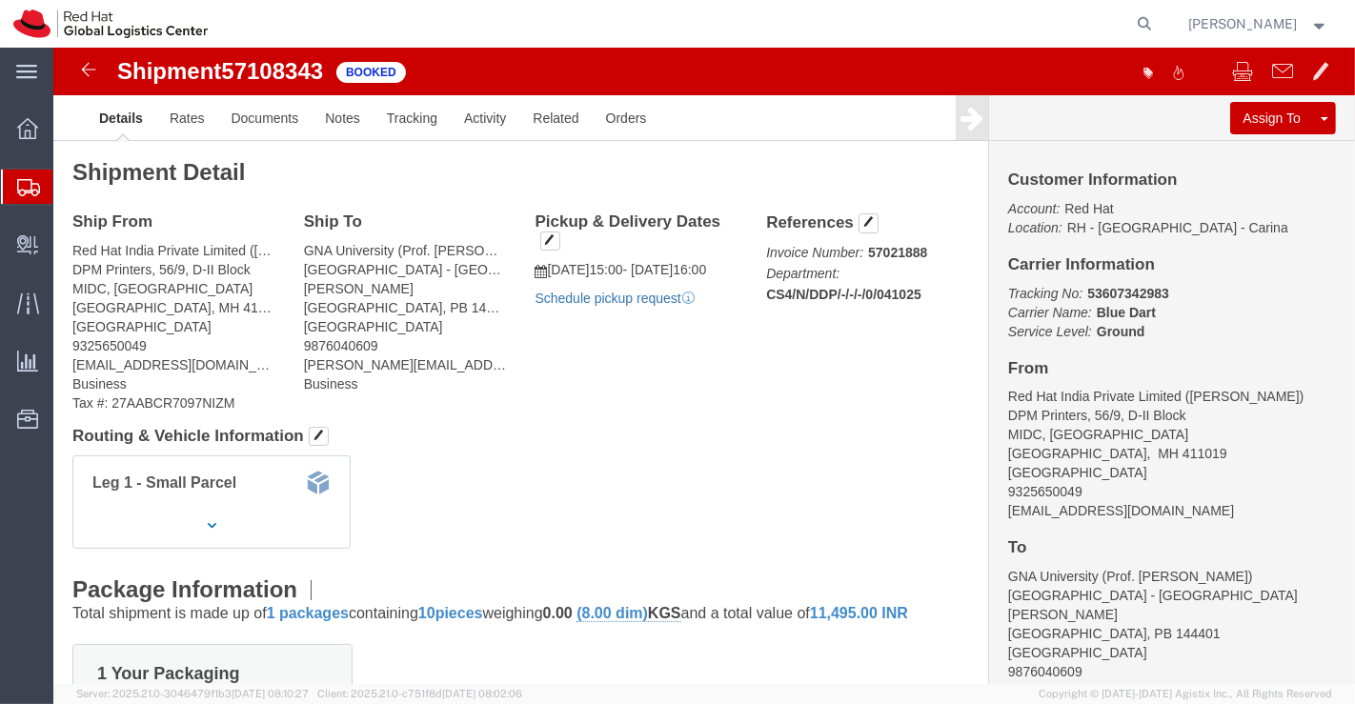
click link "Schedule pickup request"
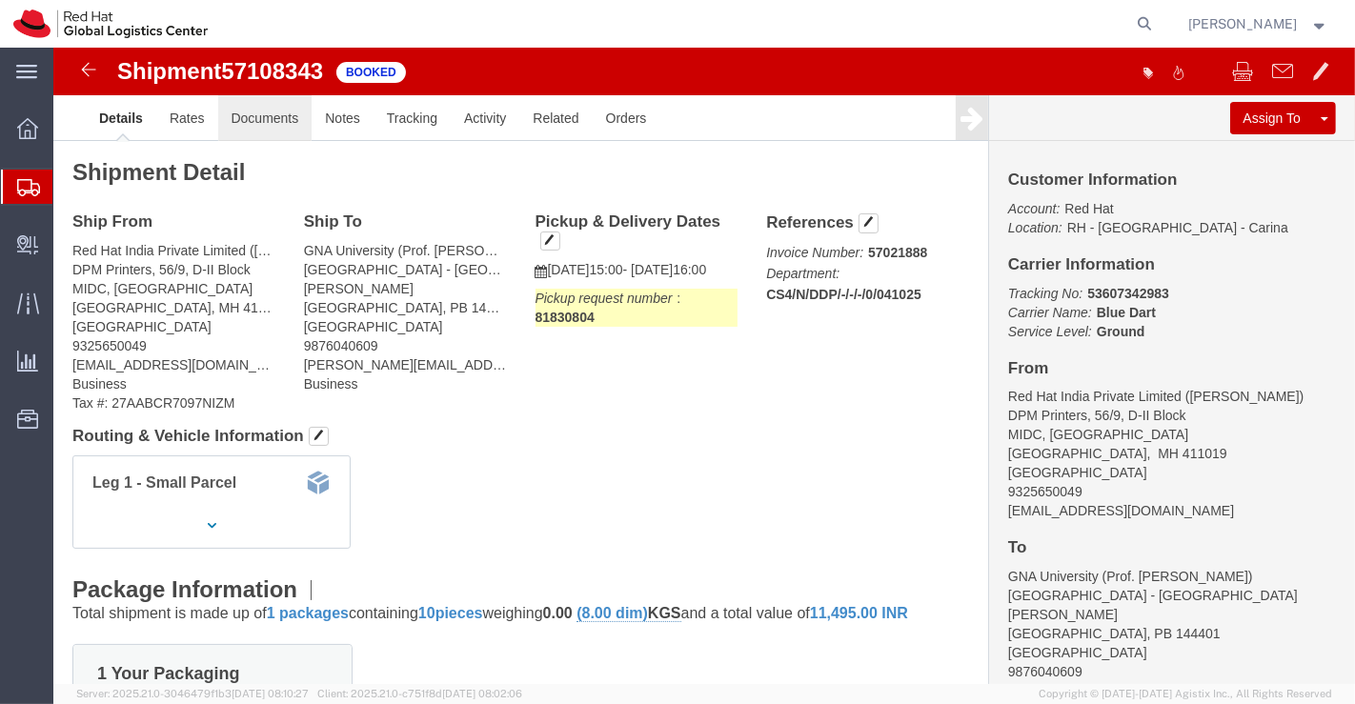
click link "Documents"
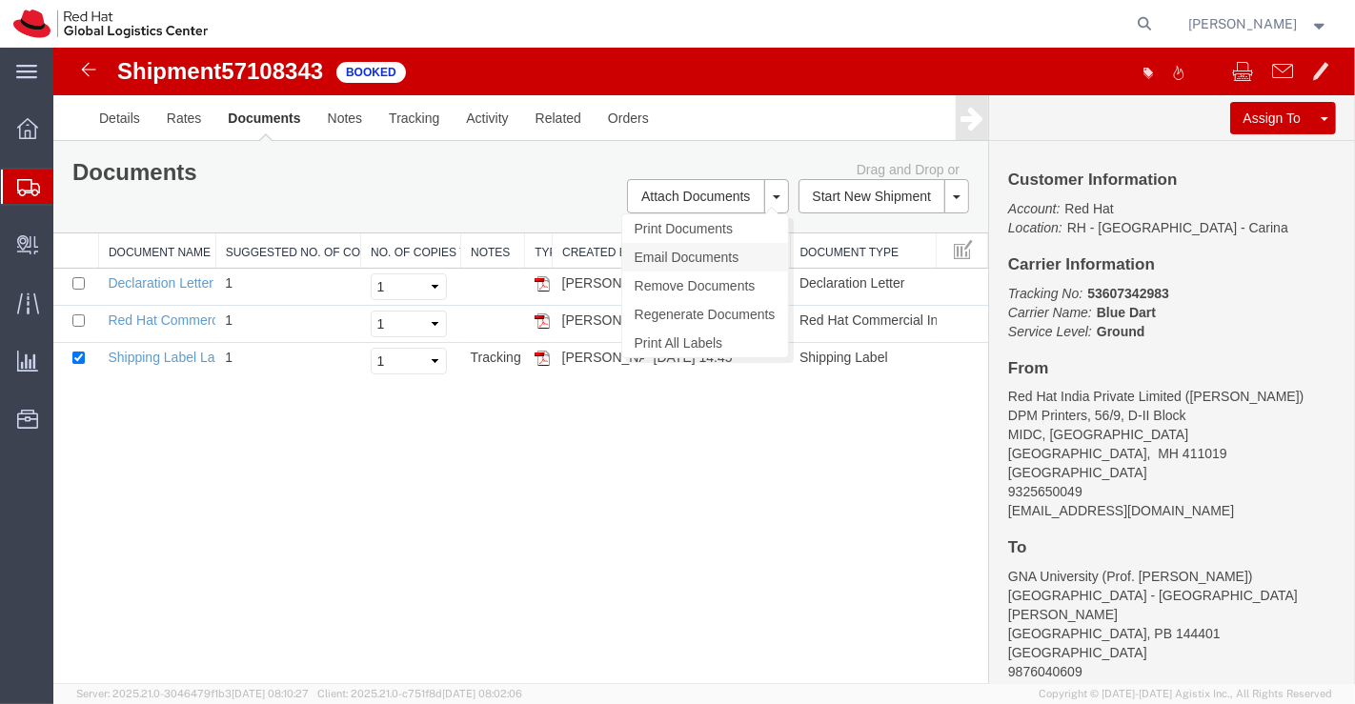
click at [691, 255] on link "Email Documents" at bounding box center [704, 257] width 166 height 29
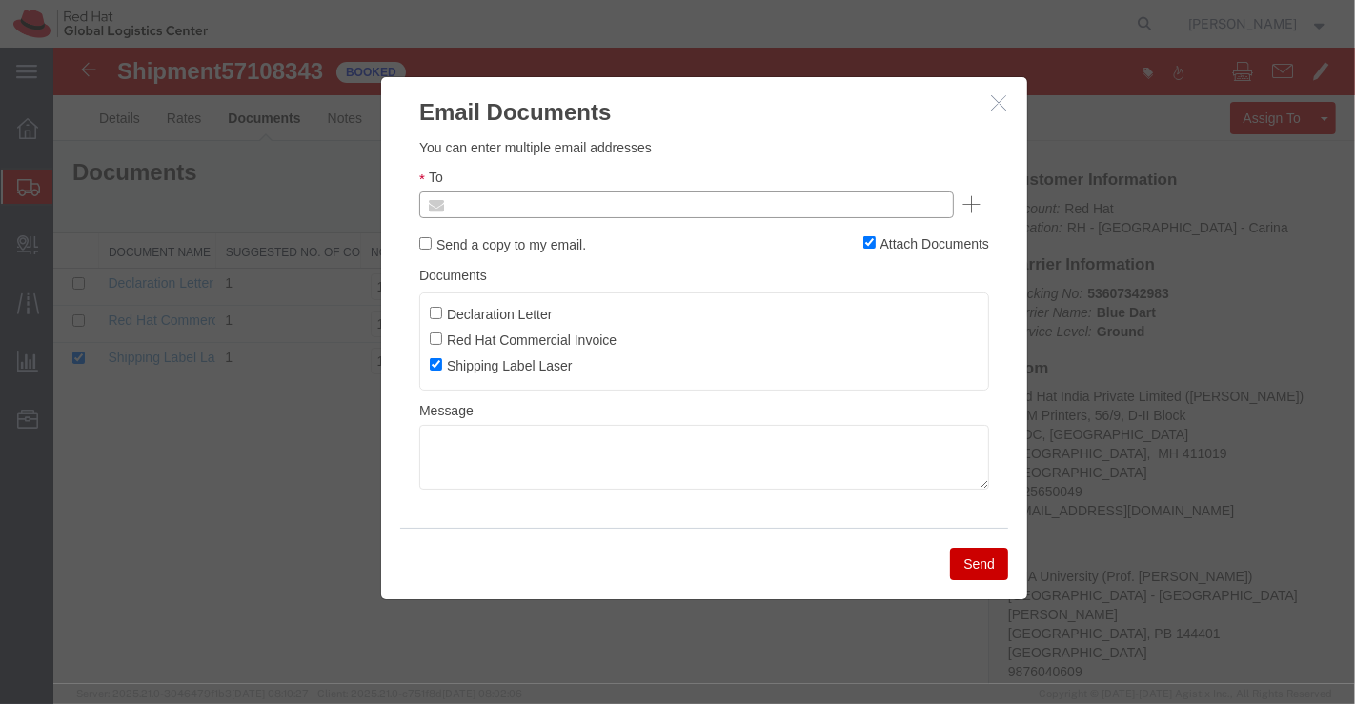
click at [615, 208] on input "text" at bounding box center [556, 204] width 223 height 25
paste input "tukaram.b@dpmprinters.com"
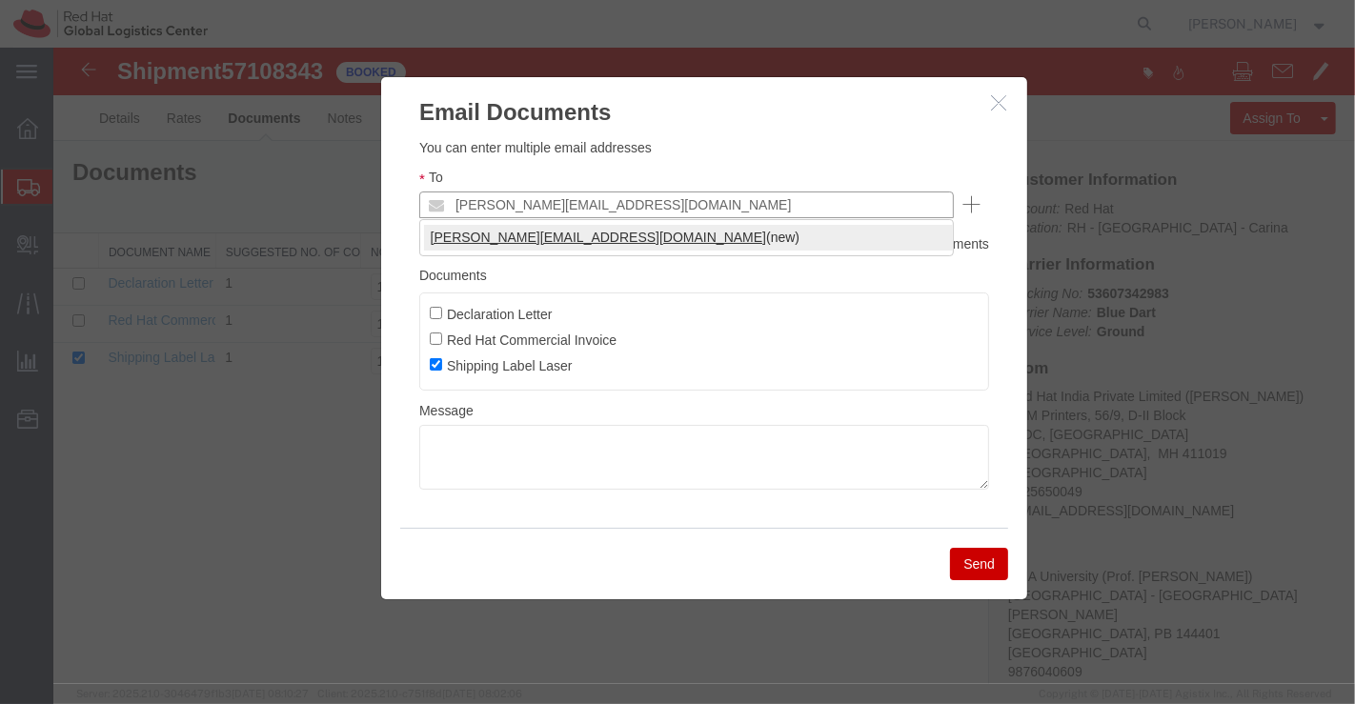
type input "tukaram.b@dpmprinters.com"
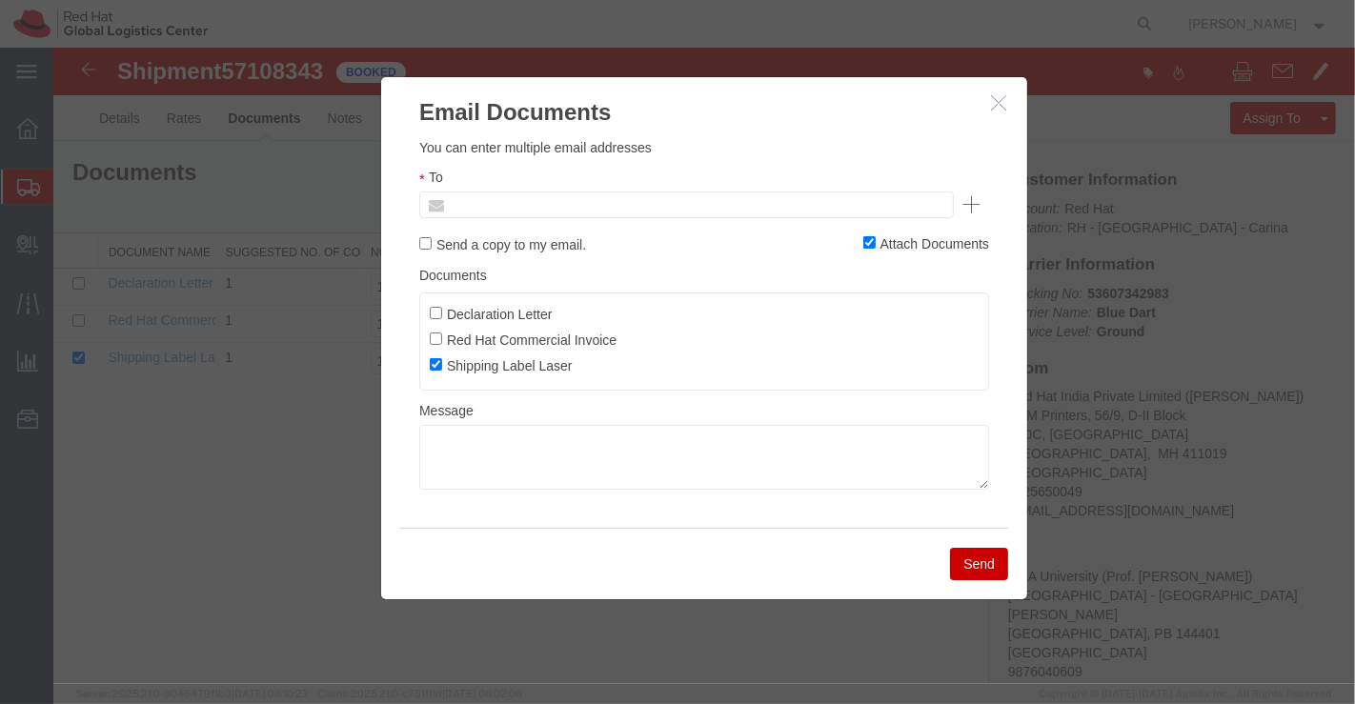
type input "Enter Email Address"
paste input "tukaram.b@dpmprinters.com"
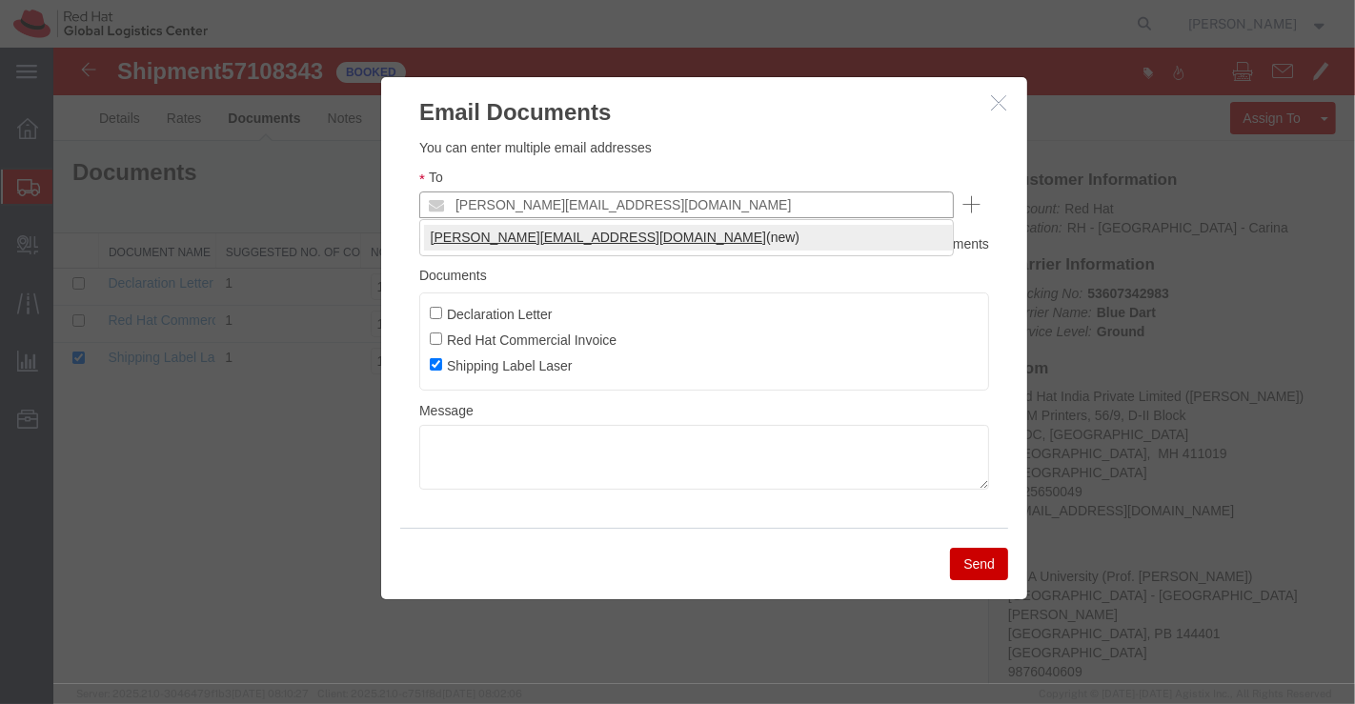
type input "tukaram.b@dpmprinters.com"
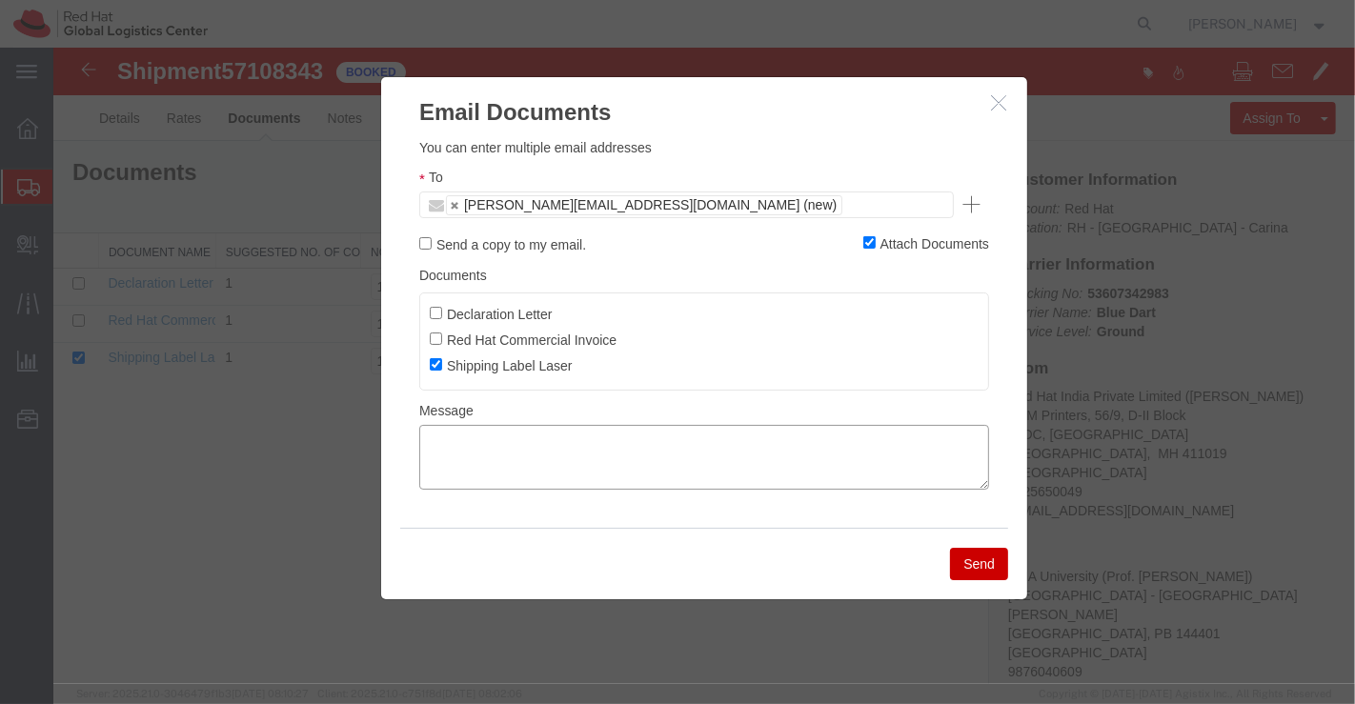
click at [626, 445] on textarea at bounding box center [703, 457] width 570 height 65
type textarea "Please find the shipping label."
click at [987, 566] on button "Send" at bounding box center [978, 564] width 58 height 32
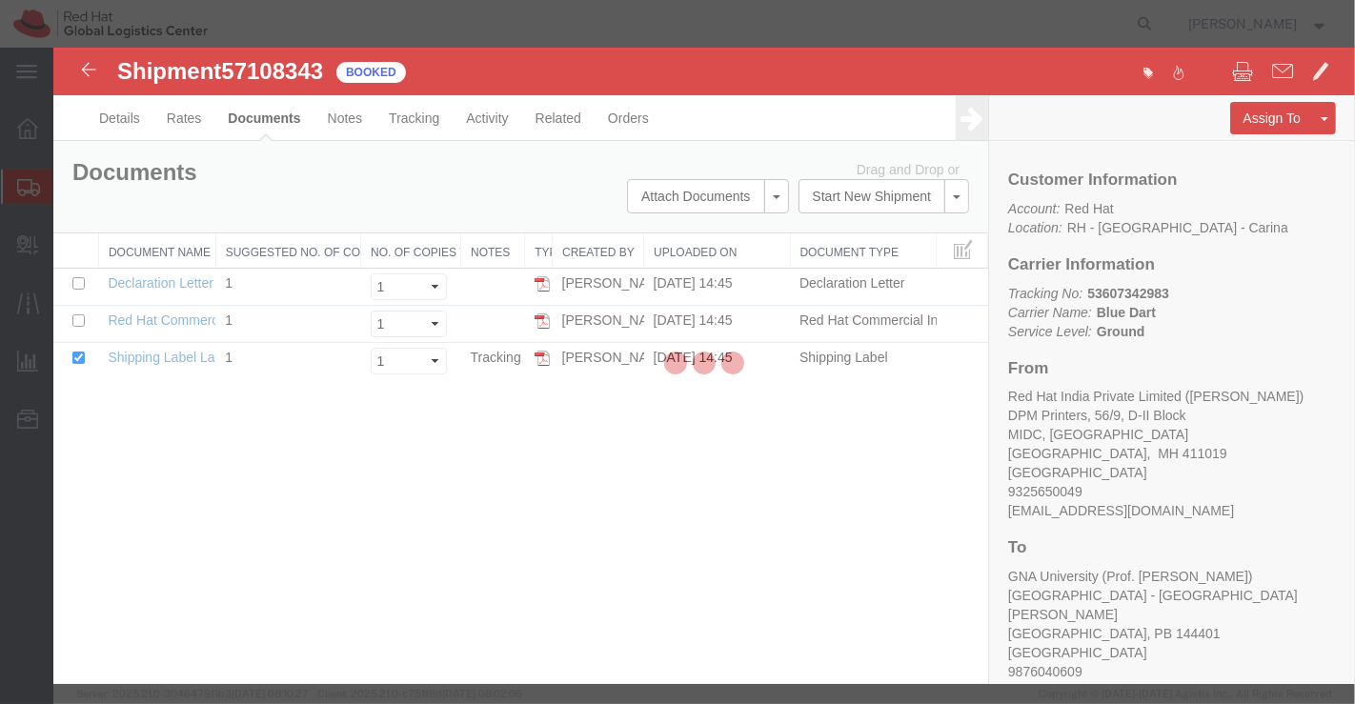
checkbox input "false"
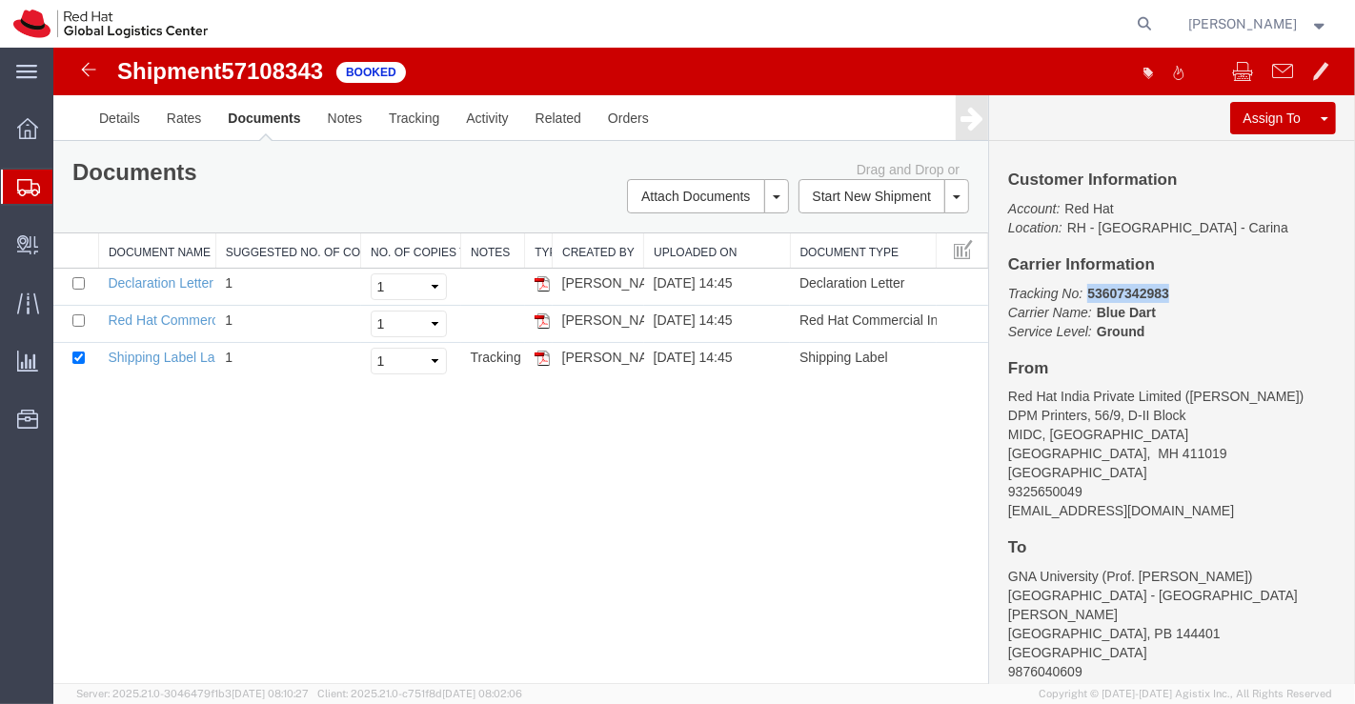
drag, startPoint x: 1087, startPoint y: 285, endPoint x: 1191, endPoint y: 283, distance: 103.9
click at [1191, 284] on p "Tracking No: 53607342983 Carrier Name: Blue Dart Blue Dart Service Level: Ground" at bounding box center [1171, 312] width 328 height 57
copy b "53607342983"
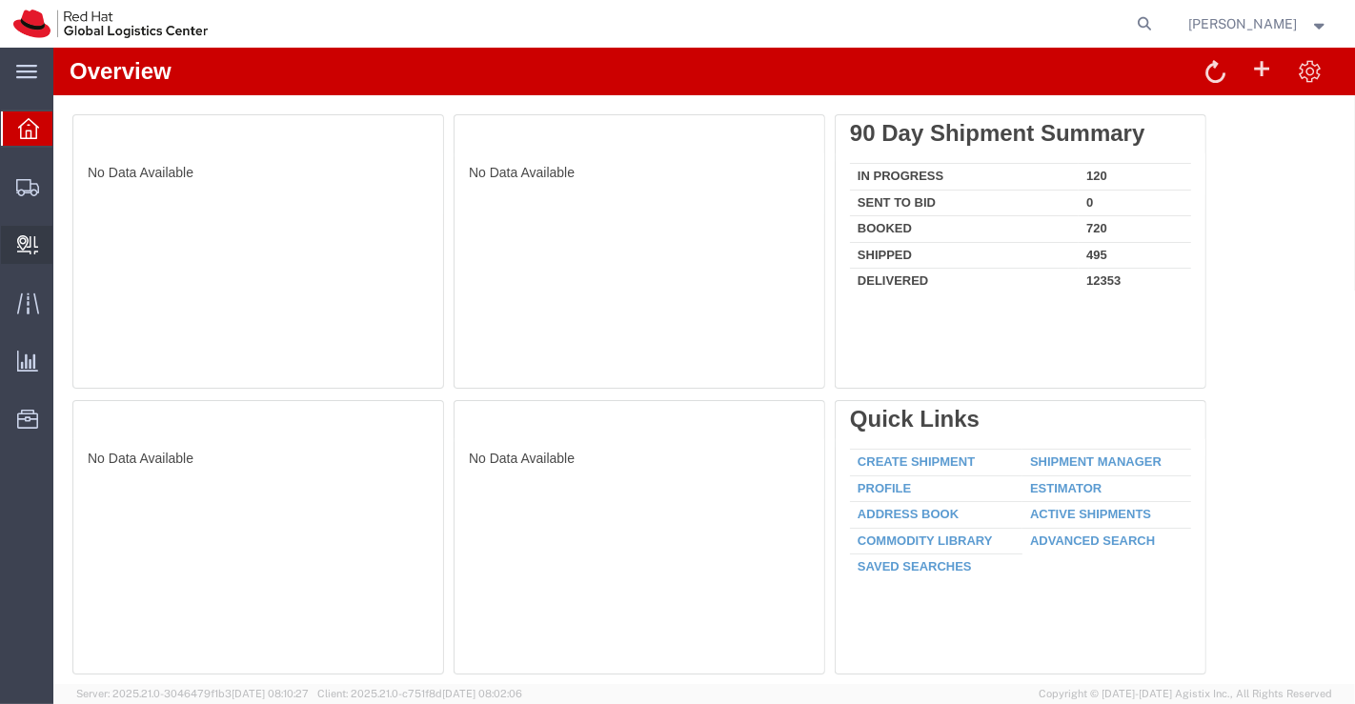
click at [0, 0] on span "Create Delivery" at bounding box center [0, 0] width 0 height 0
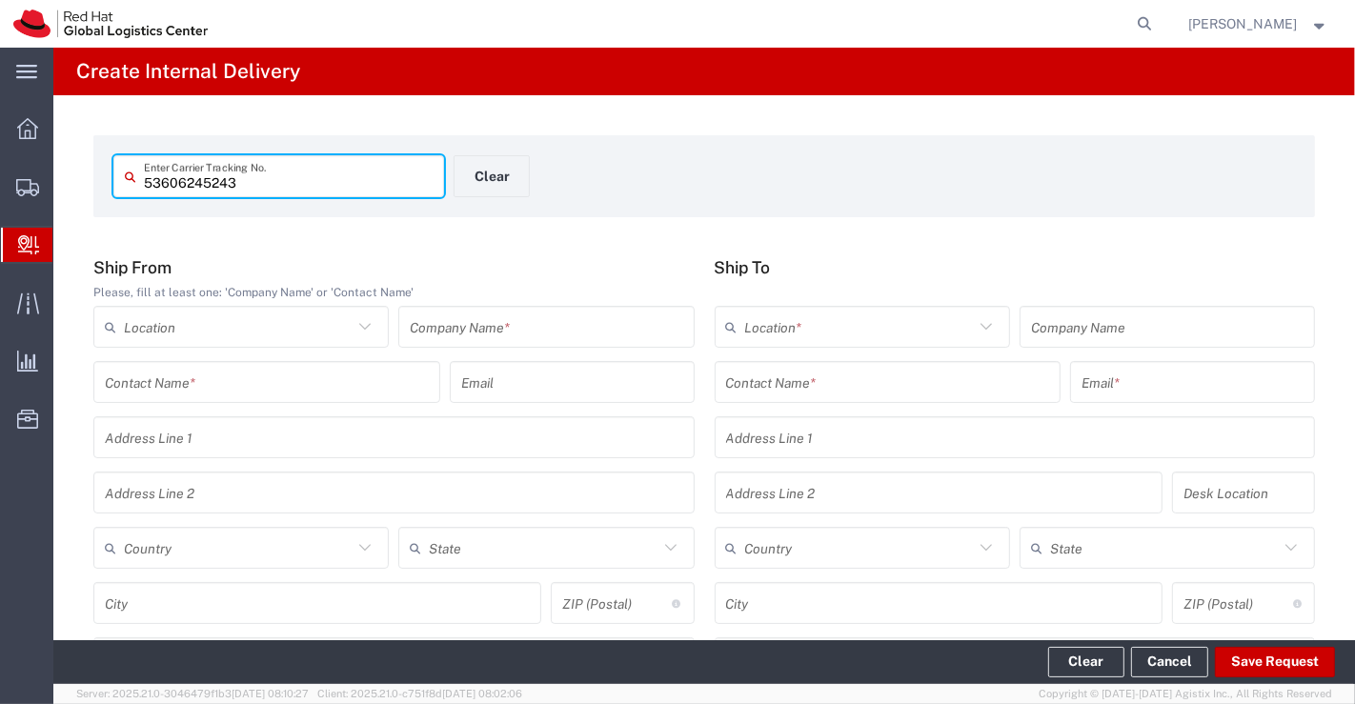
type input "53606245243"
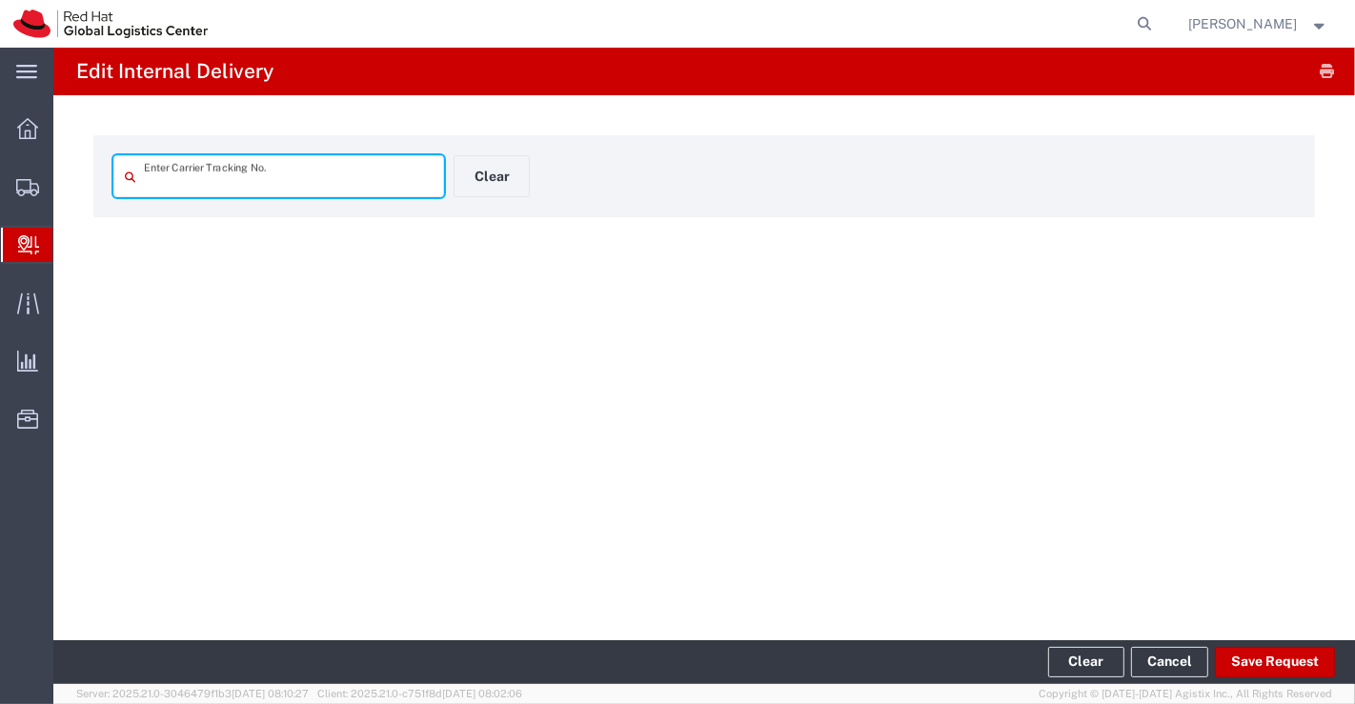
type input "53606245243"
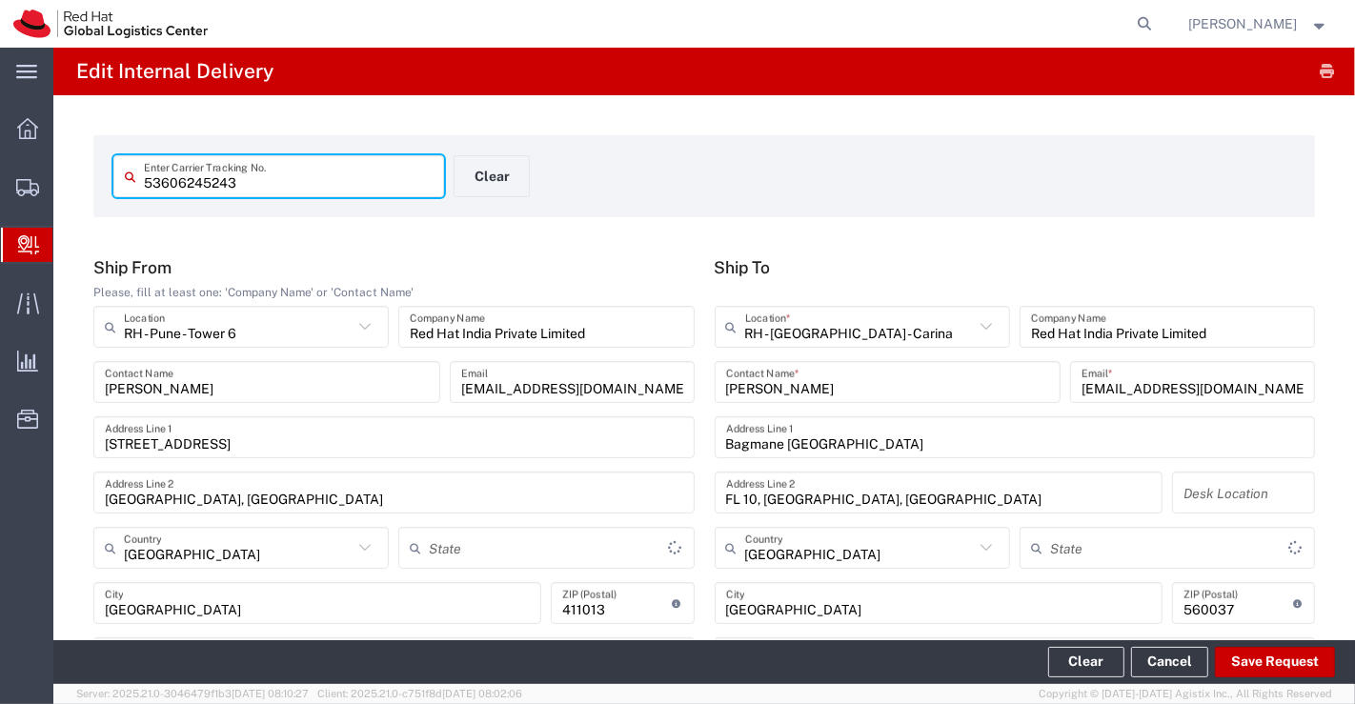
type input "Your Packaging"
type input "Mahārāshtra"
type input "Ground"
type input "[GEOGRAPHIC_DATA]"
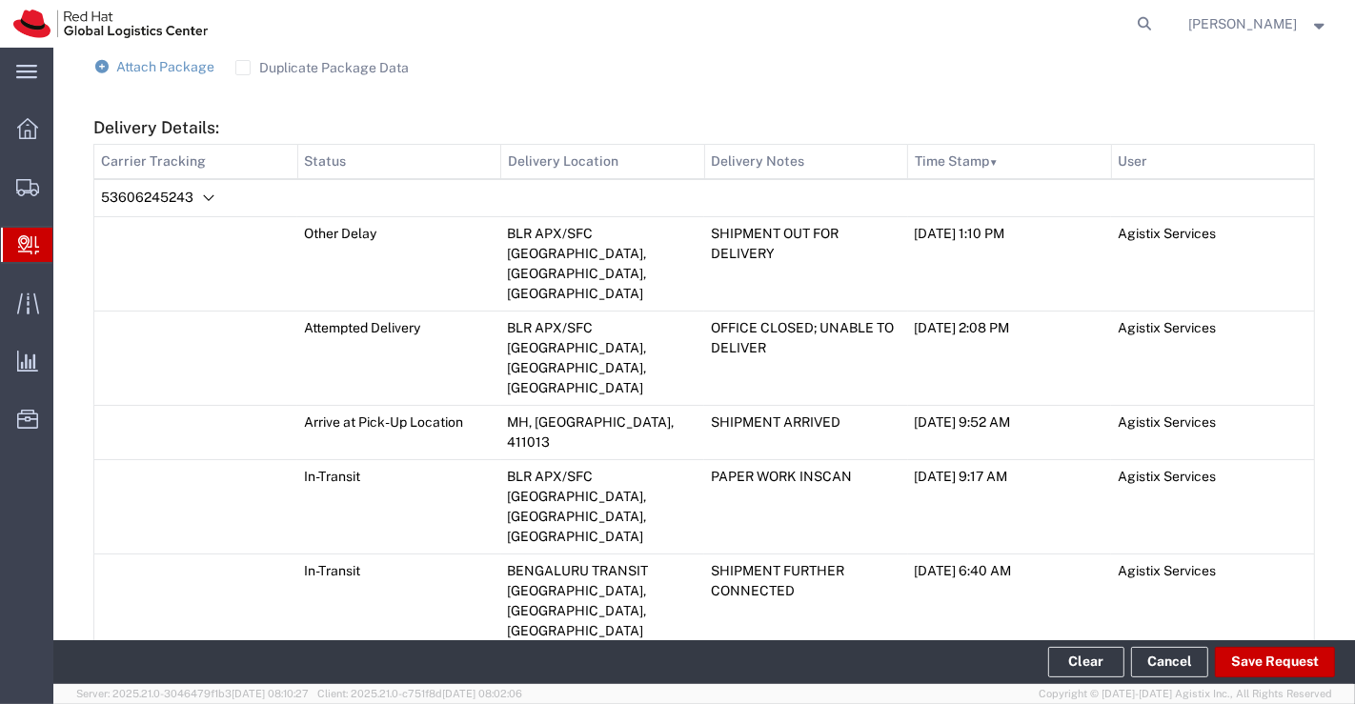
scroll to position [1334, 0]
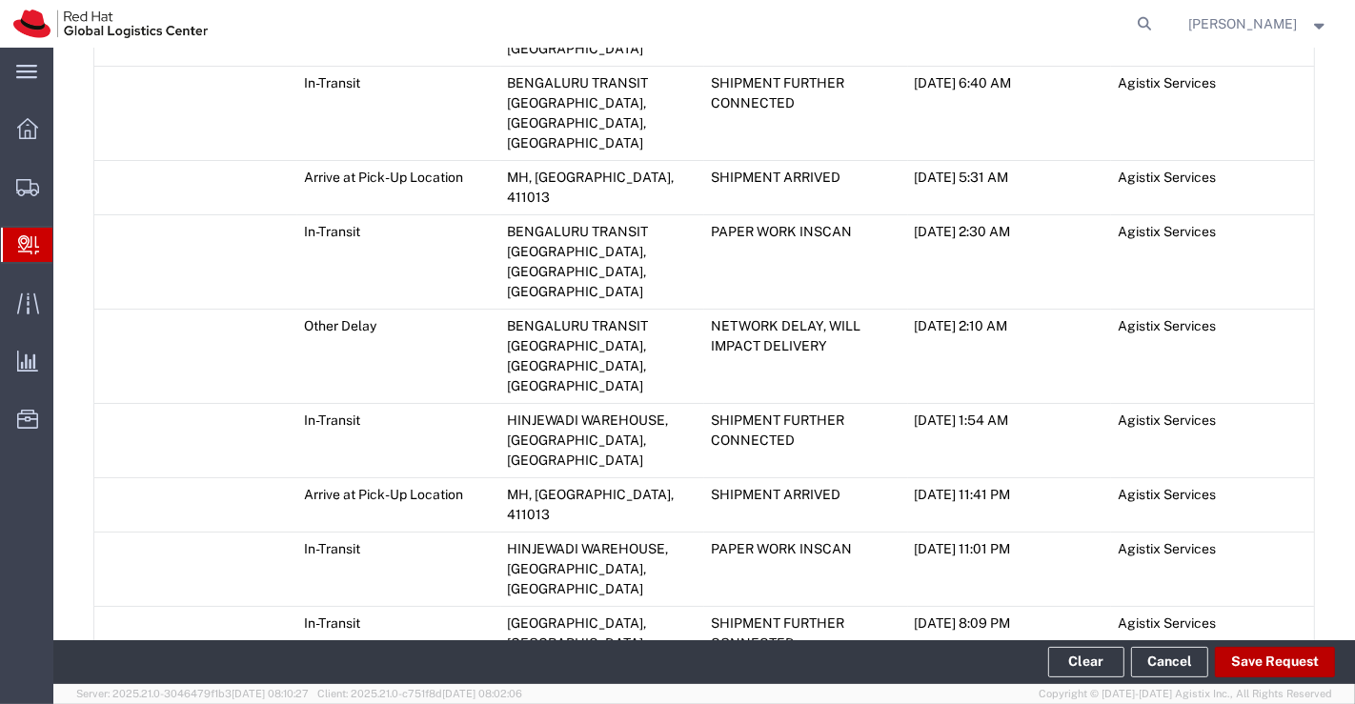
click at [1259, 662] on button "Save Request" at bounding box center [1275, 662] width 120 height 30
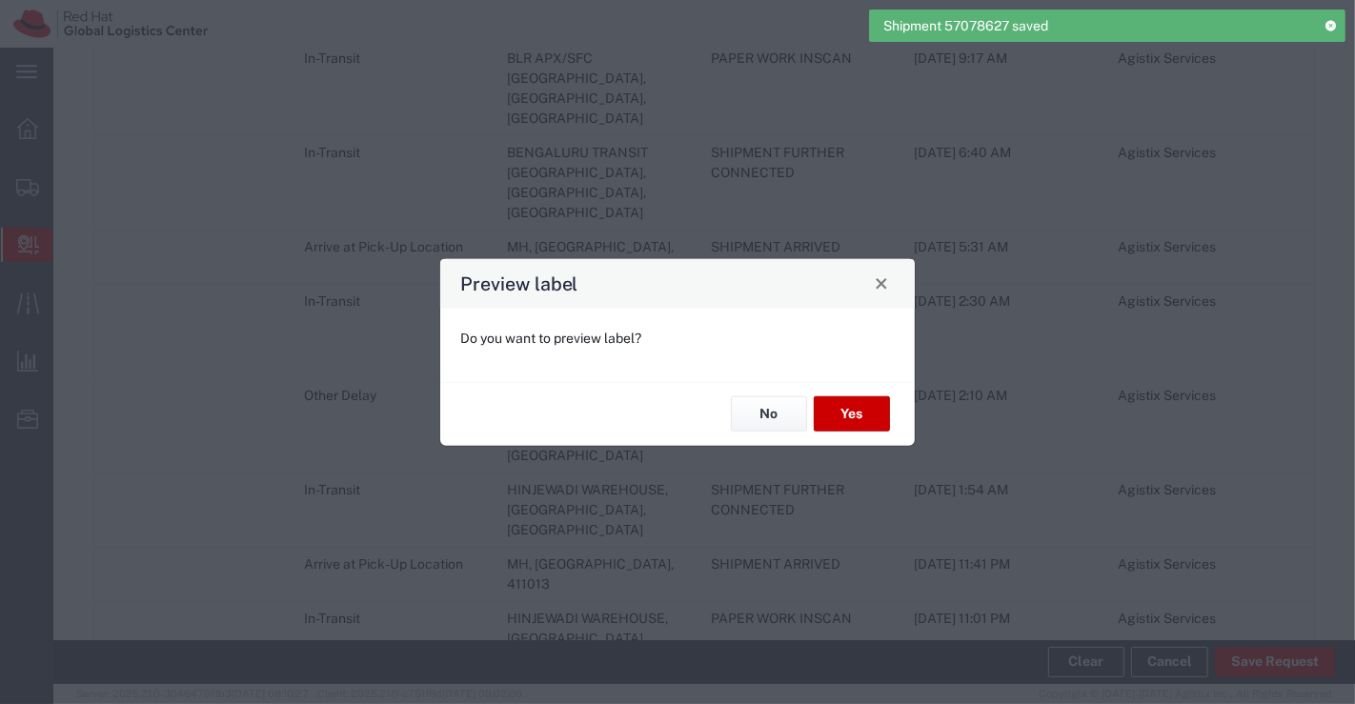
scroll to position [1369, 0]
type input "Your Packaging"
type input "Ground"
click at [758, 415] on button "No" at bounding box center [769, 413] width 76 height 35
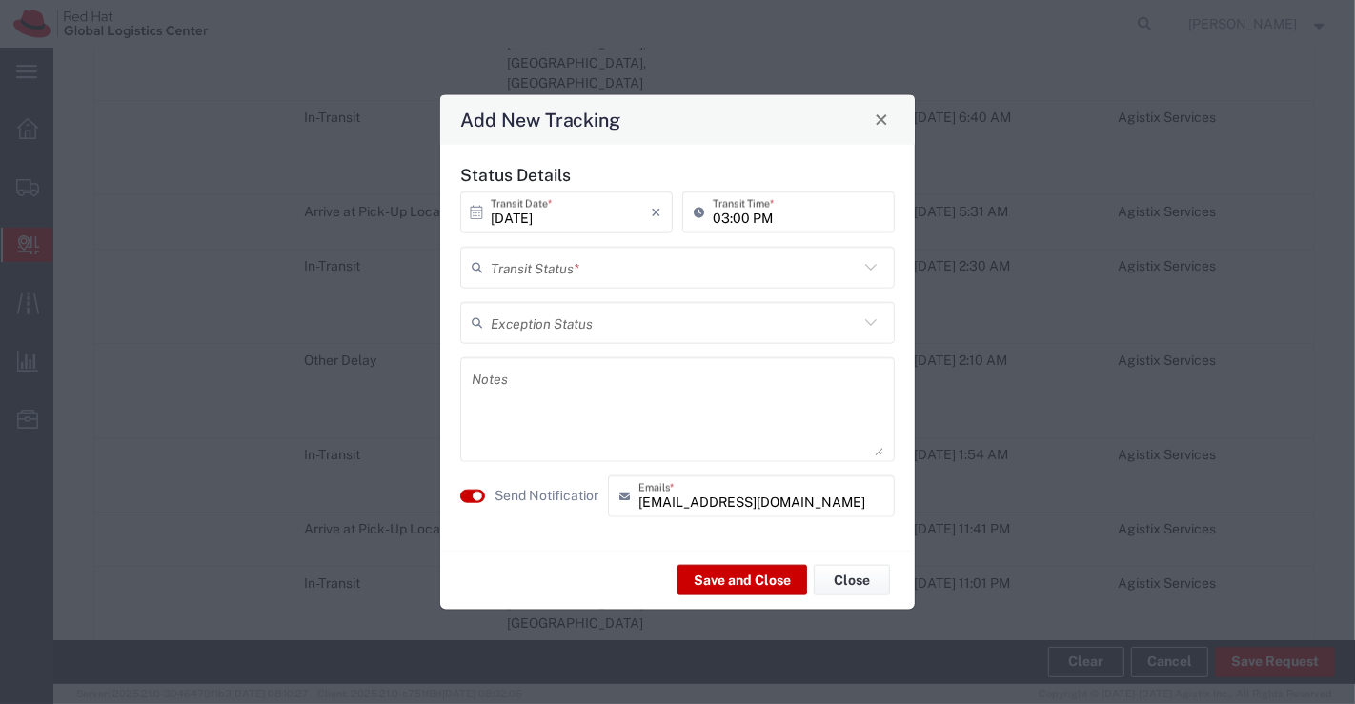
click at [870, 271] on icon at bounding box center [870, 266] width 25 height 25
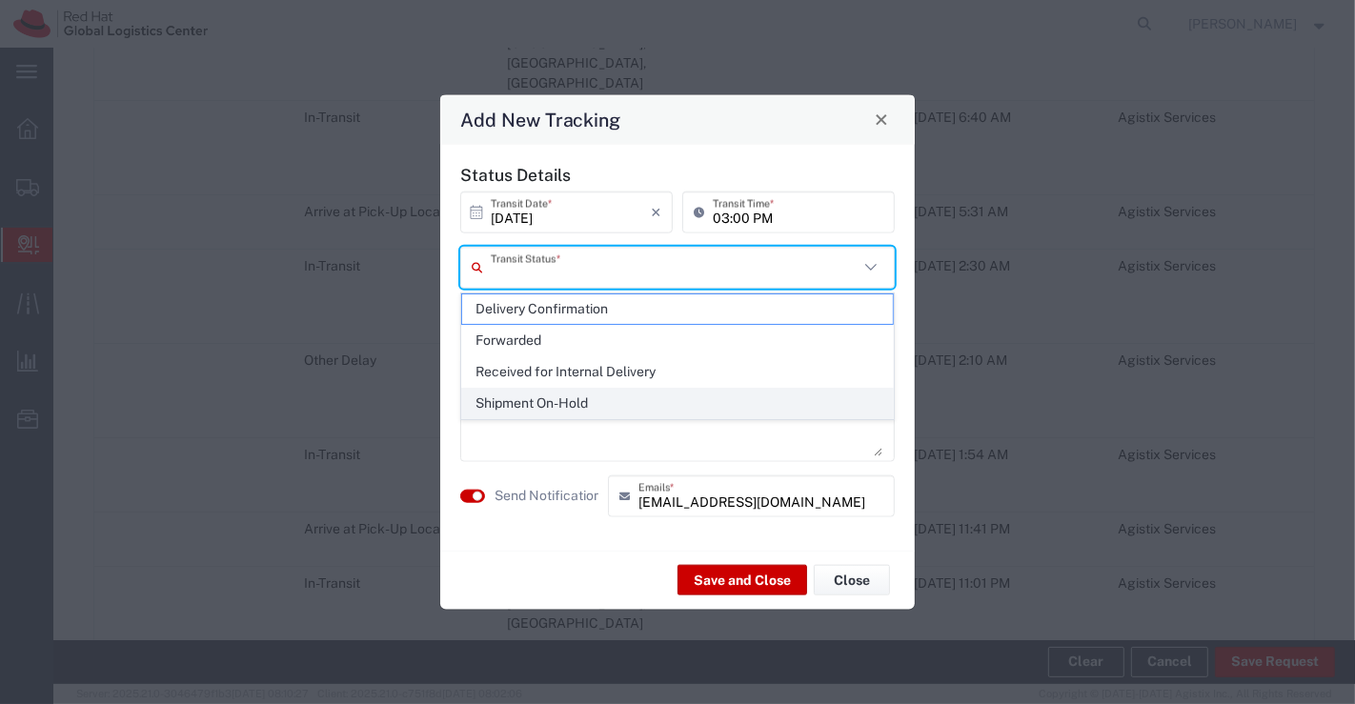
click at [815, 398] on span "Shipment On-Hold" at bounding box center [678, 404] width 432 height 30
type input "Shipment On-Hold"
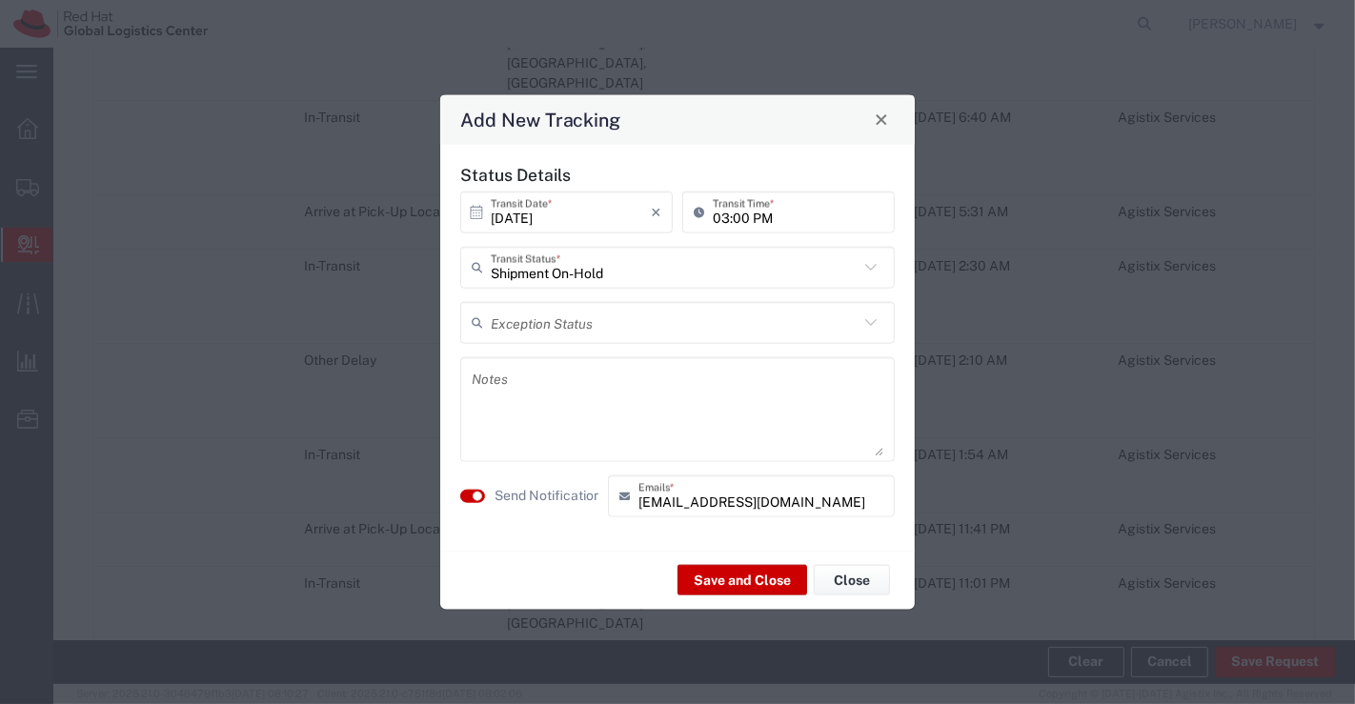
click at [593, 399] on textarea at bounding box center [678, 408] width 412 height 93
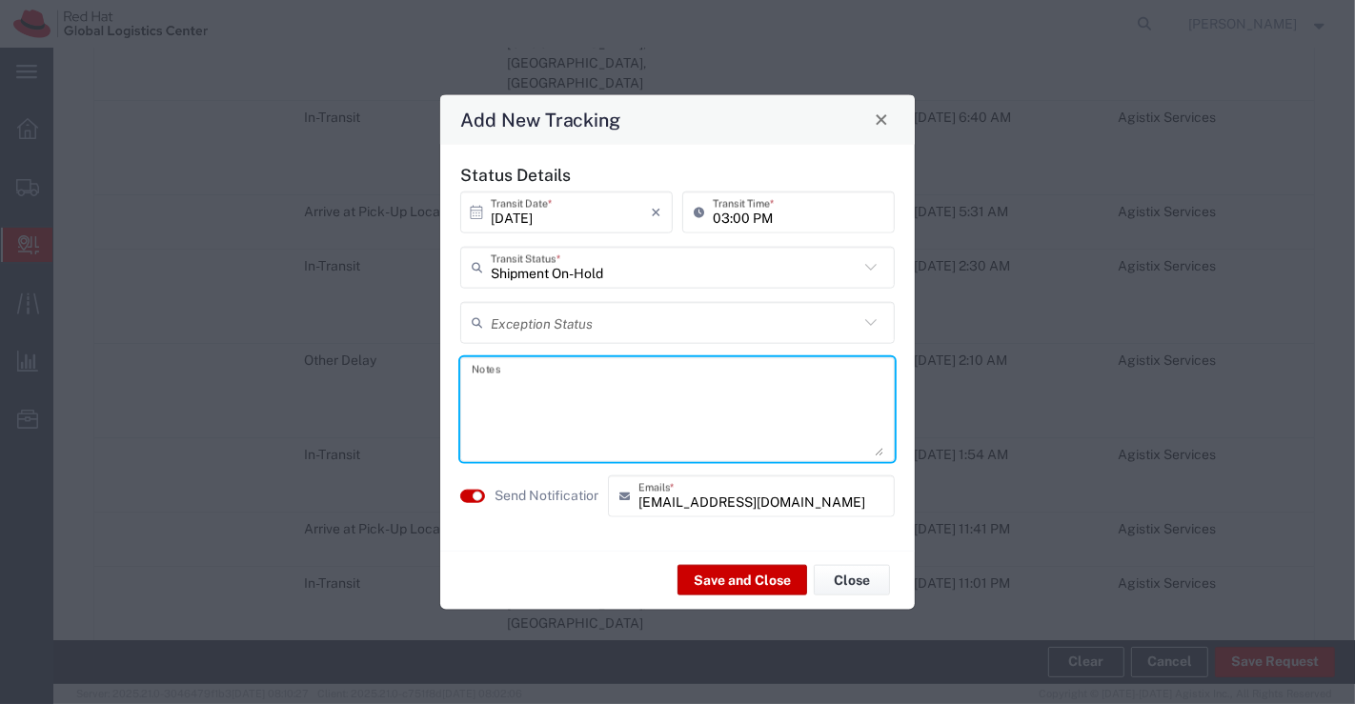
paste textarea "Package received on [DATE]."
type textarea "Package received on [DATE]."
click at [758, 572] on button "Save and Close" at bounding box center [742, 580] width 130 height 30
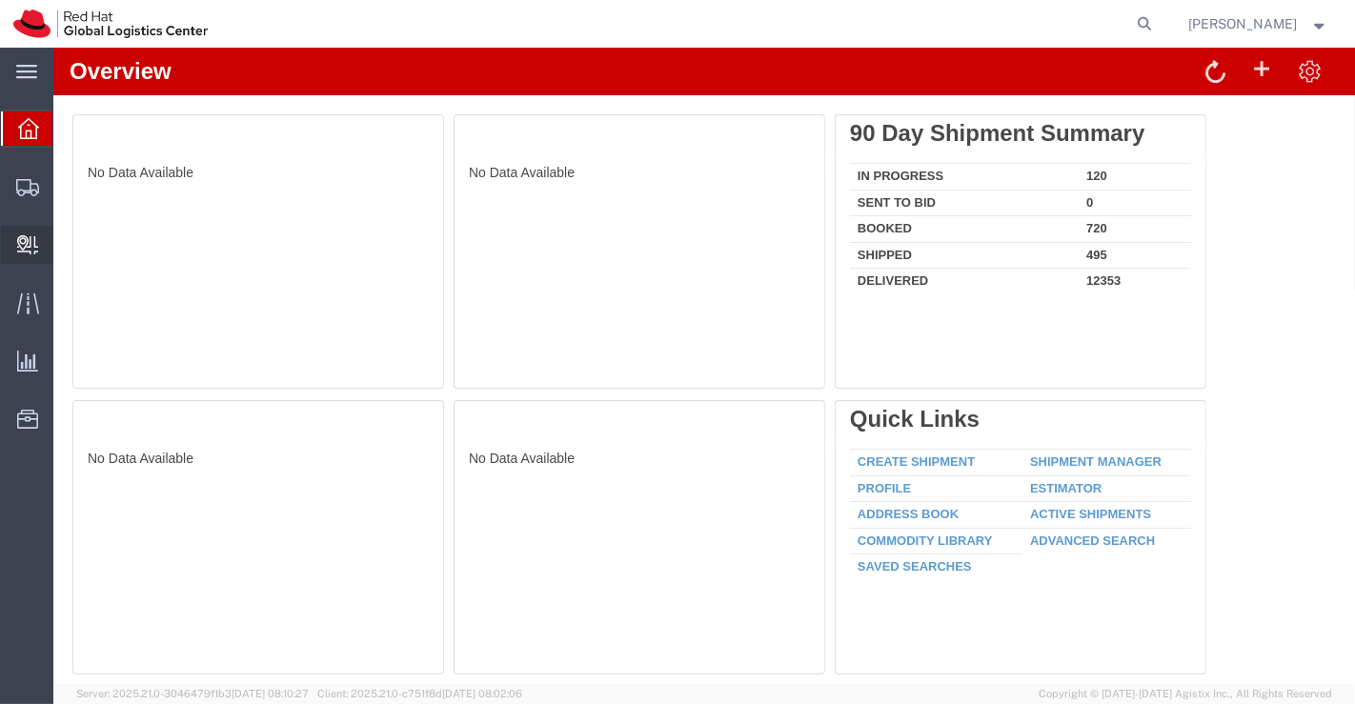
click at [0, 0] on span "Create Delivery" at bounding box center [0, 0] width 0 height 0
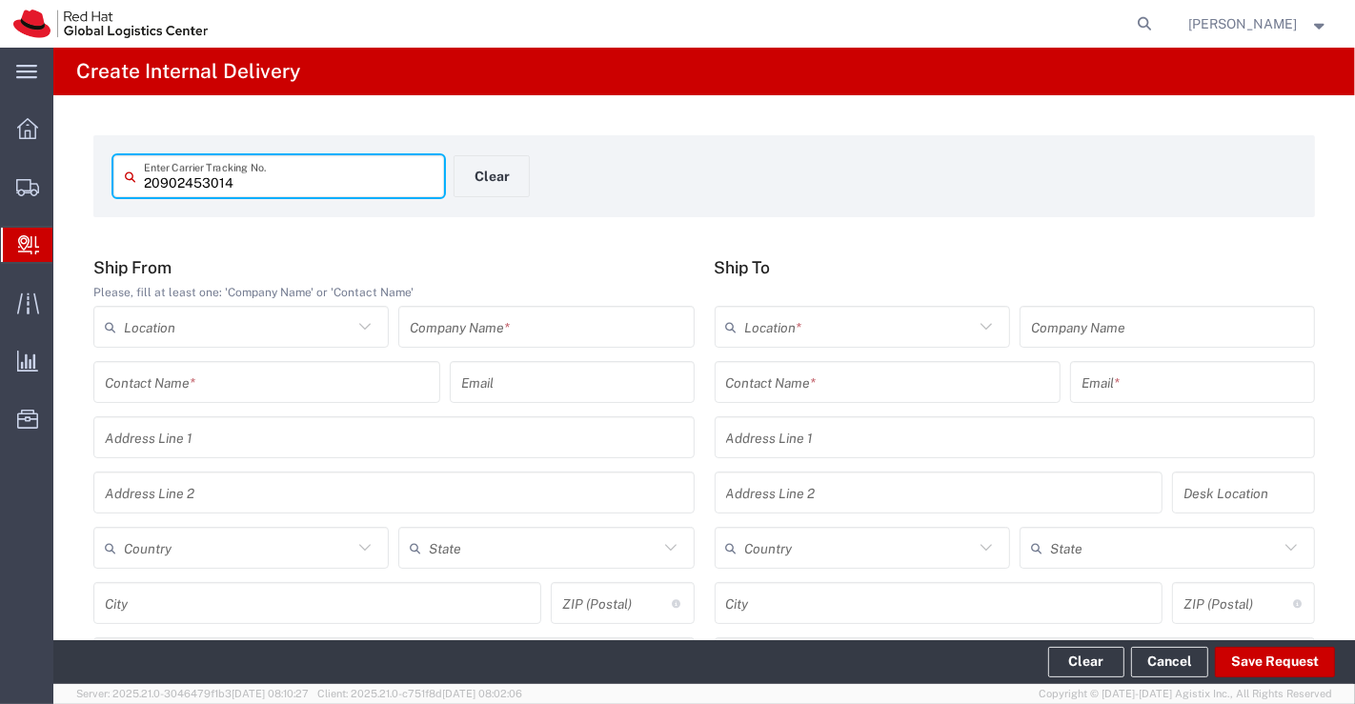
type input "20902453014"
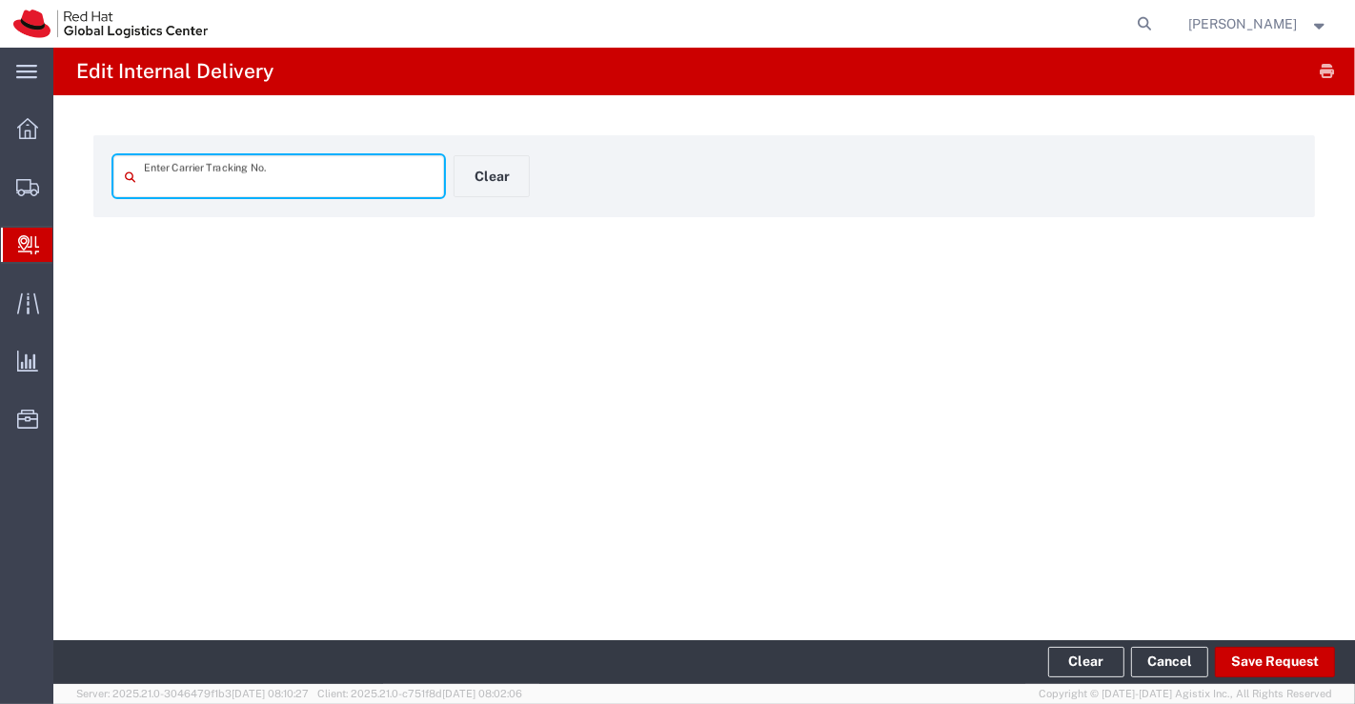
type input "20902453014"
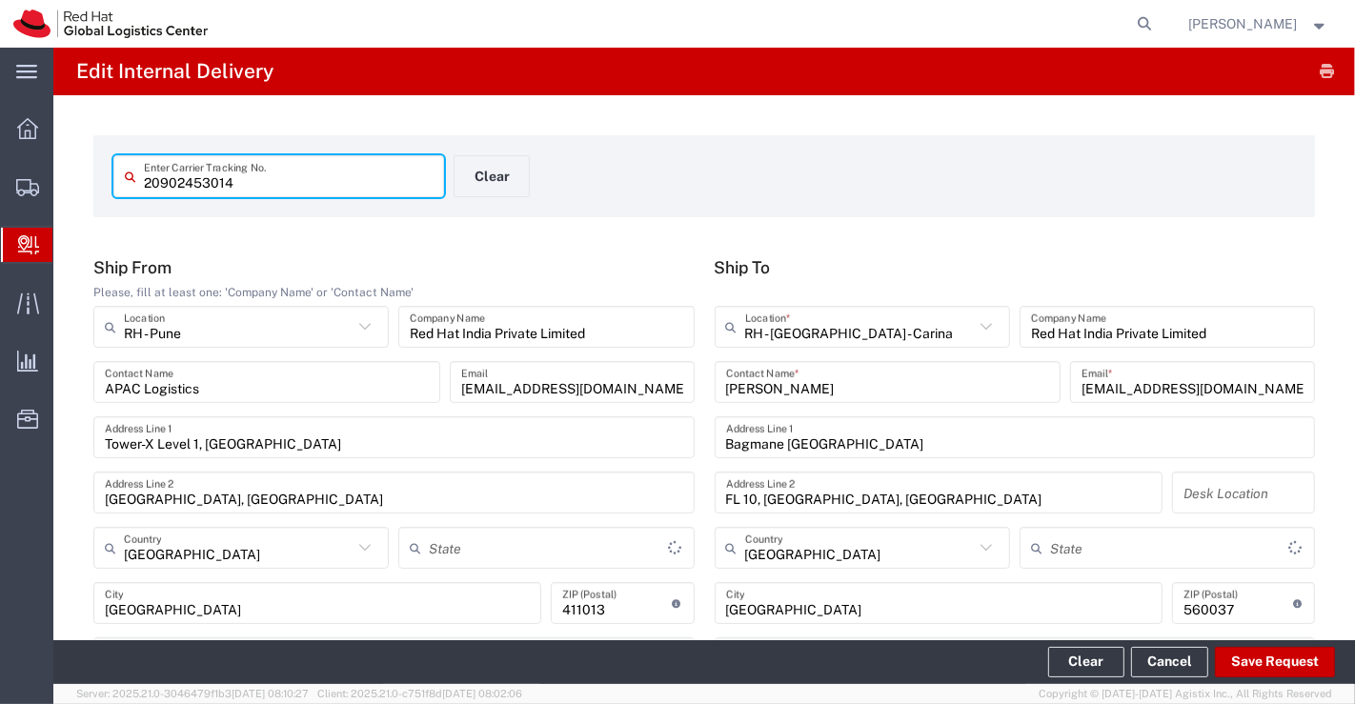
type input "Your Packaging"
type input "Domestic Priority"
type input "[GEOGRAPHIC_DATA]"
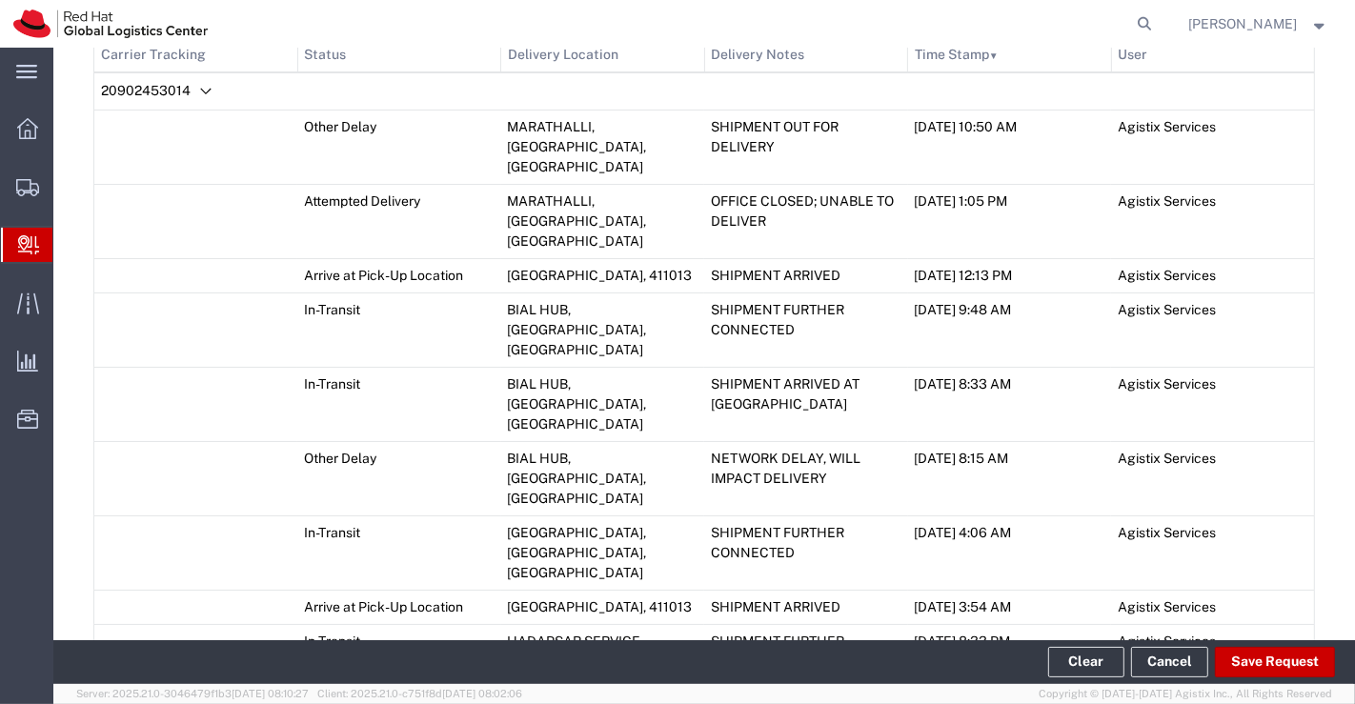
scroll to position [1212, 0]
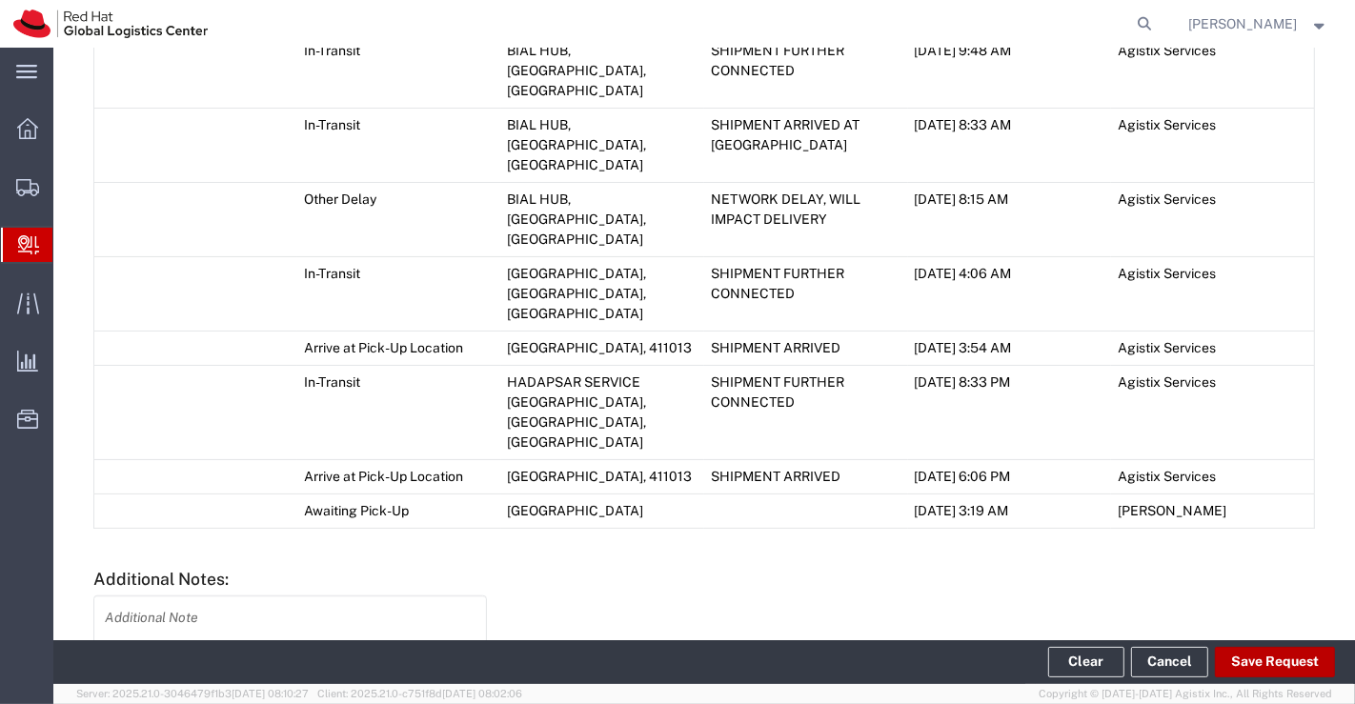
click at [1312, 661] on button "Save Request" at bounding box center [1275, 662] width 120 height 30
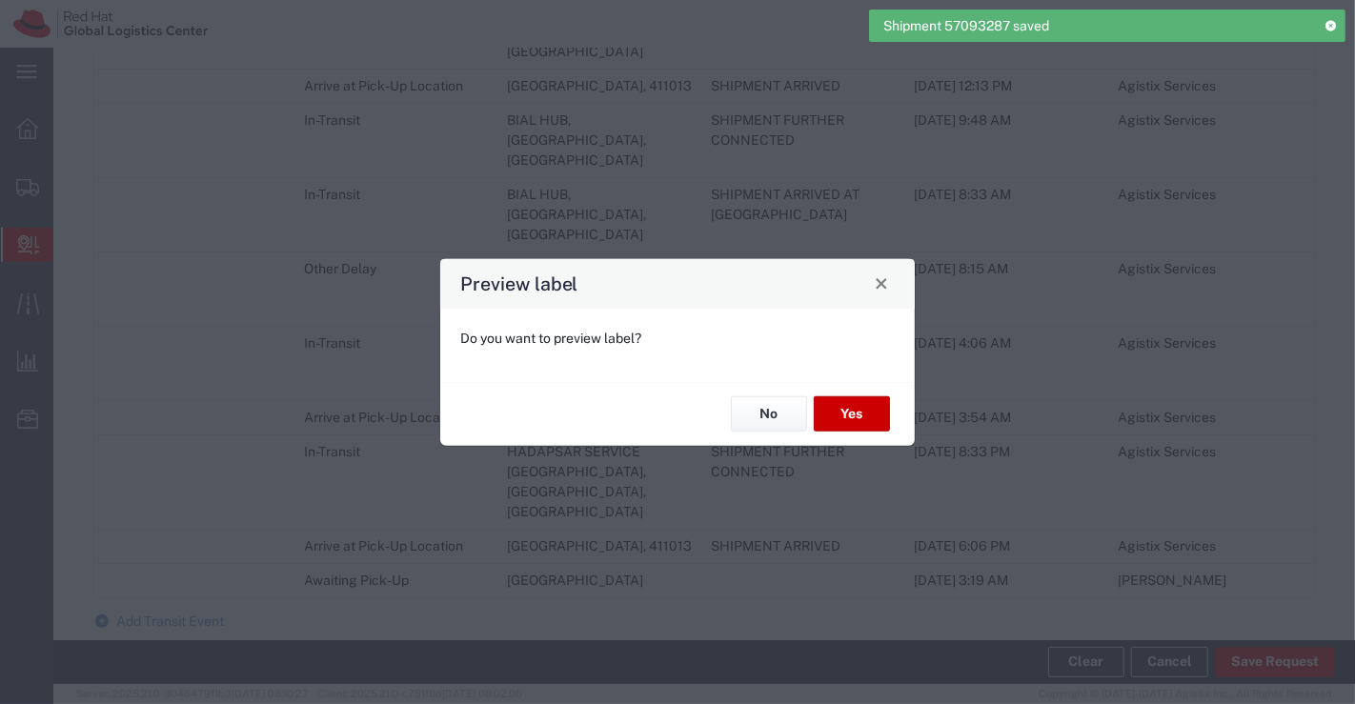
scroll to position [1247, 0]
type input "Domestic Priority"
type input "Your Packaging"
click at [739, 424] on button "No" at bounding box center [769, 413] width 76 height 35
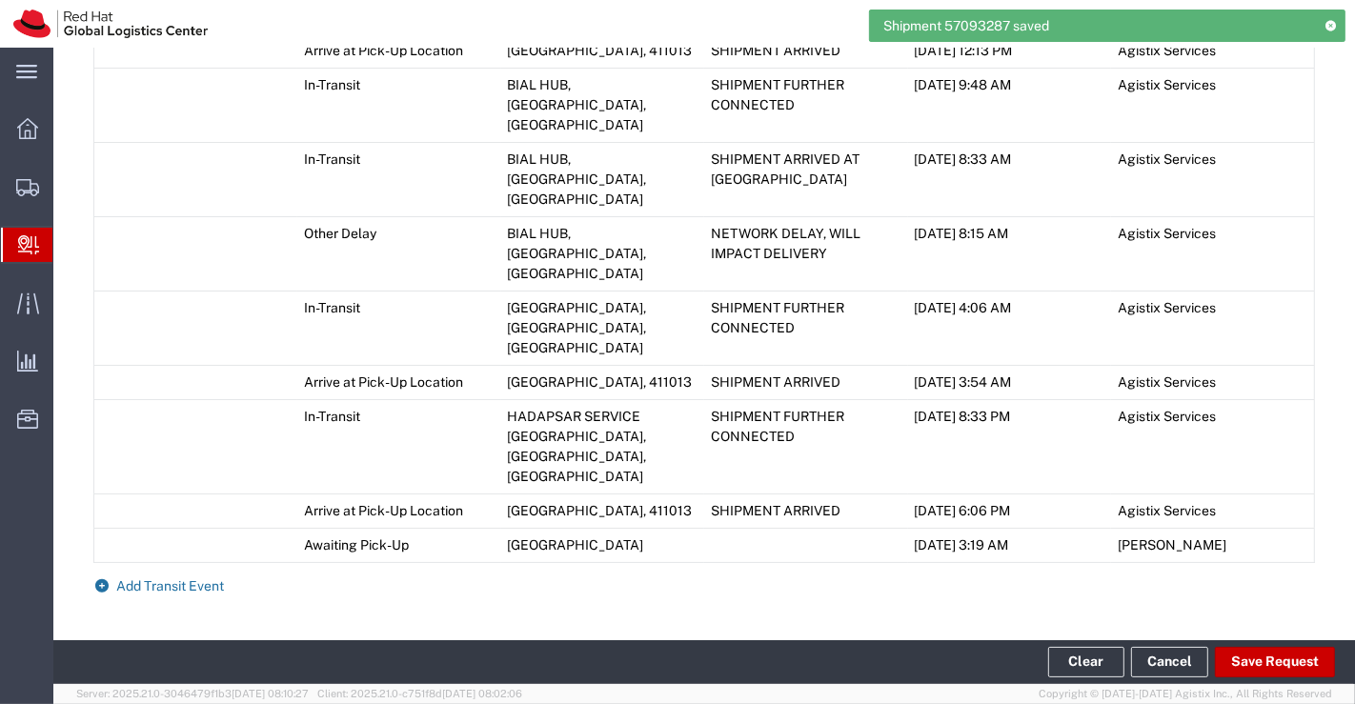
click at [102, 579] on icon at bounding box center [101, 585] width 17 height 13
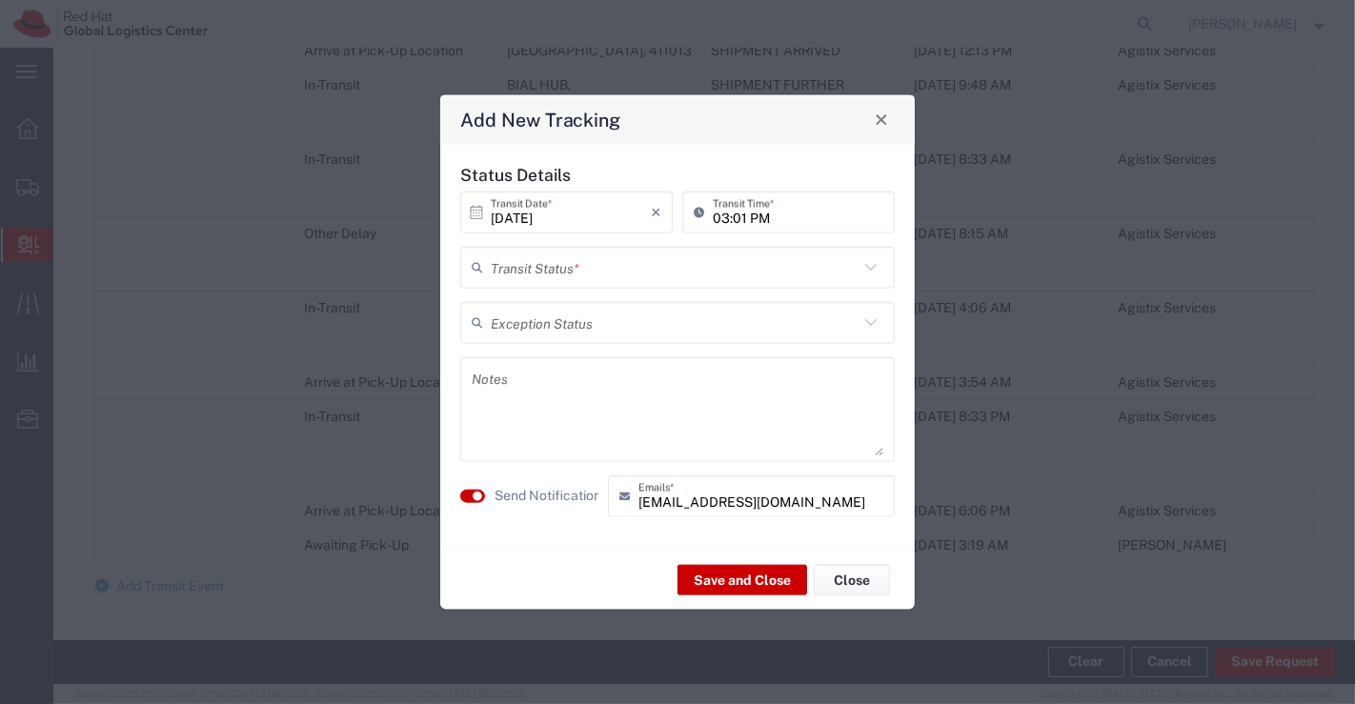
click at [868, 268] on icon at bounding box center [870, 267] width 11 height 7
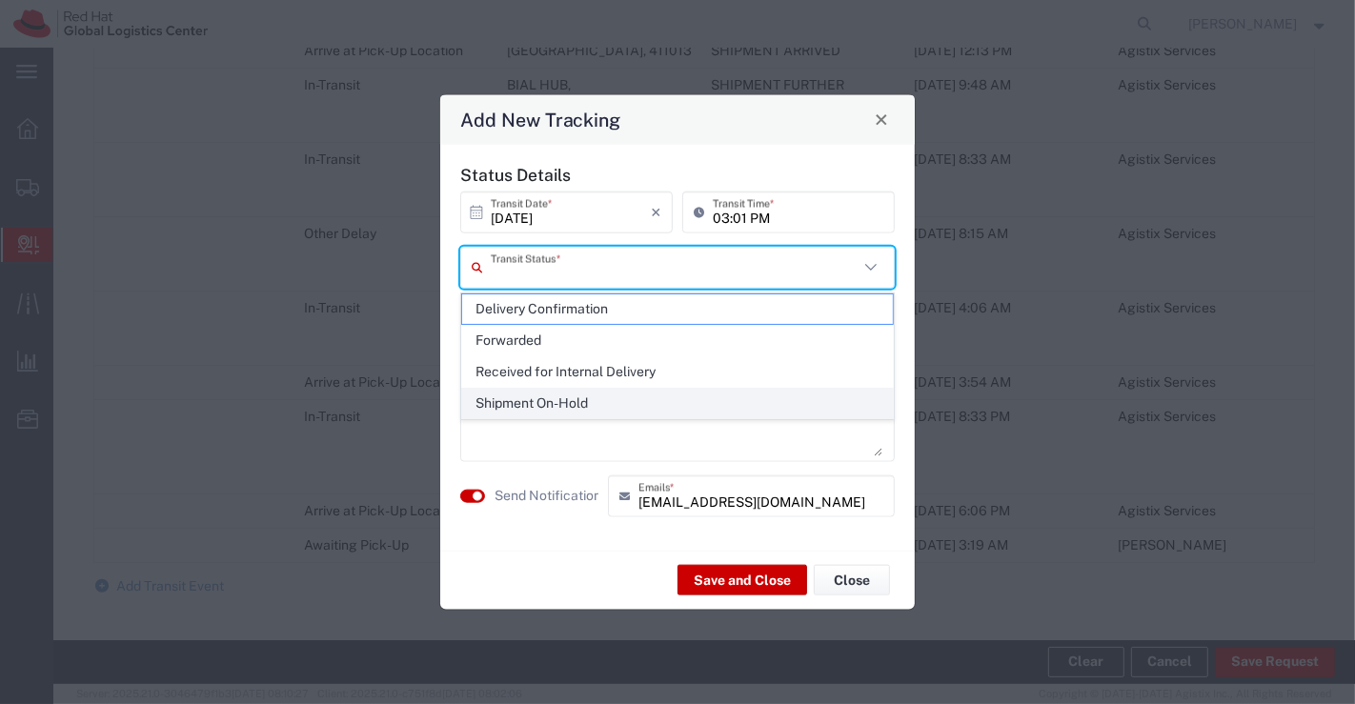
click at [838, 398] on span "Shipment On-Hold" at bounding box center [678, 404] width 432 height 30
type input "Shipment On-Hold"
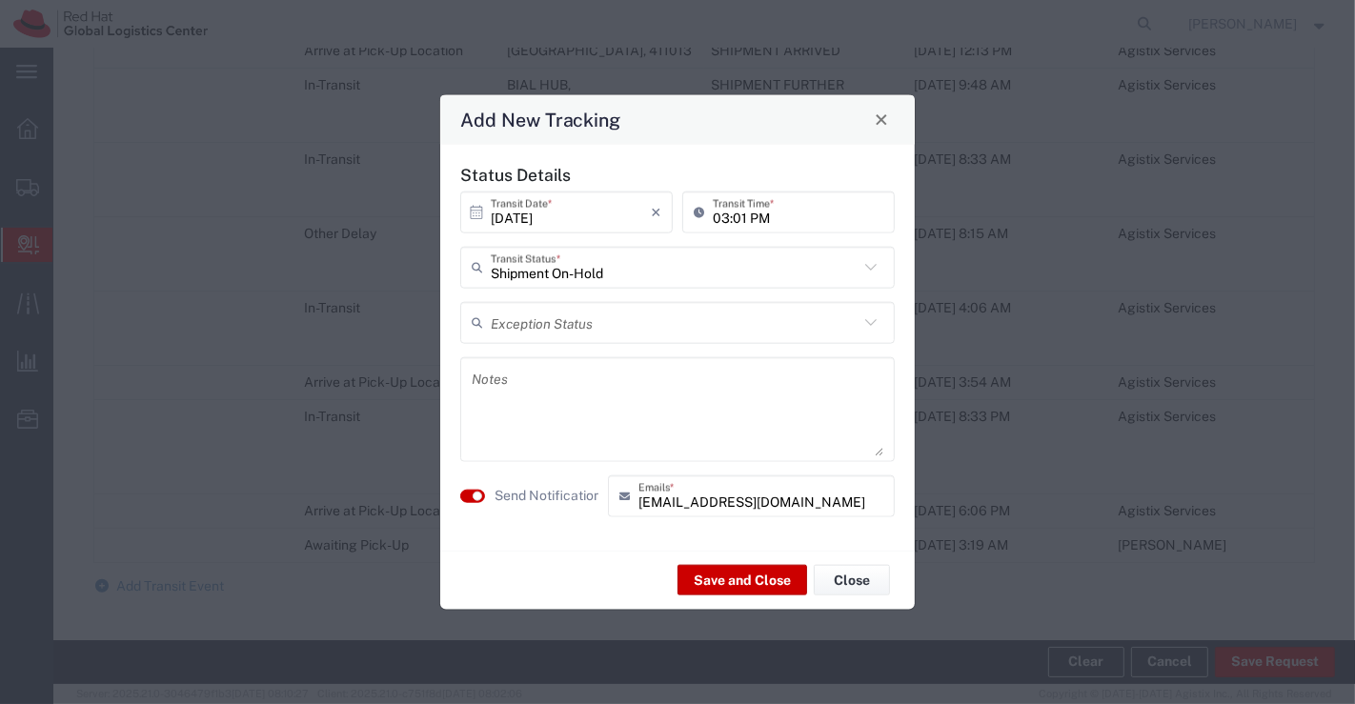
click at [615, 384] on textarea at bounding box center [678, 408] width 412 height 93
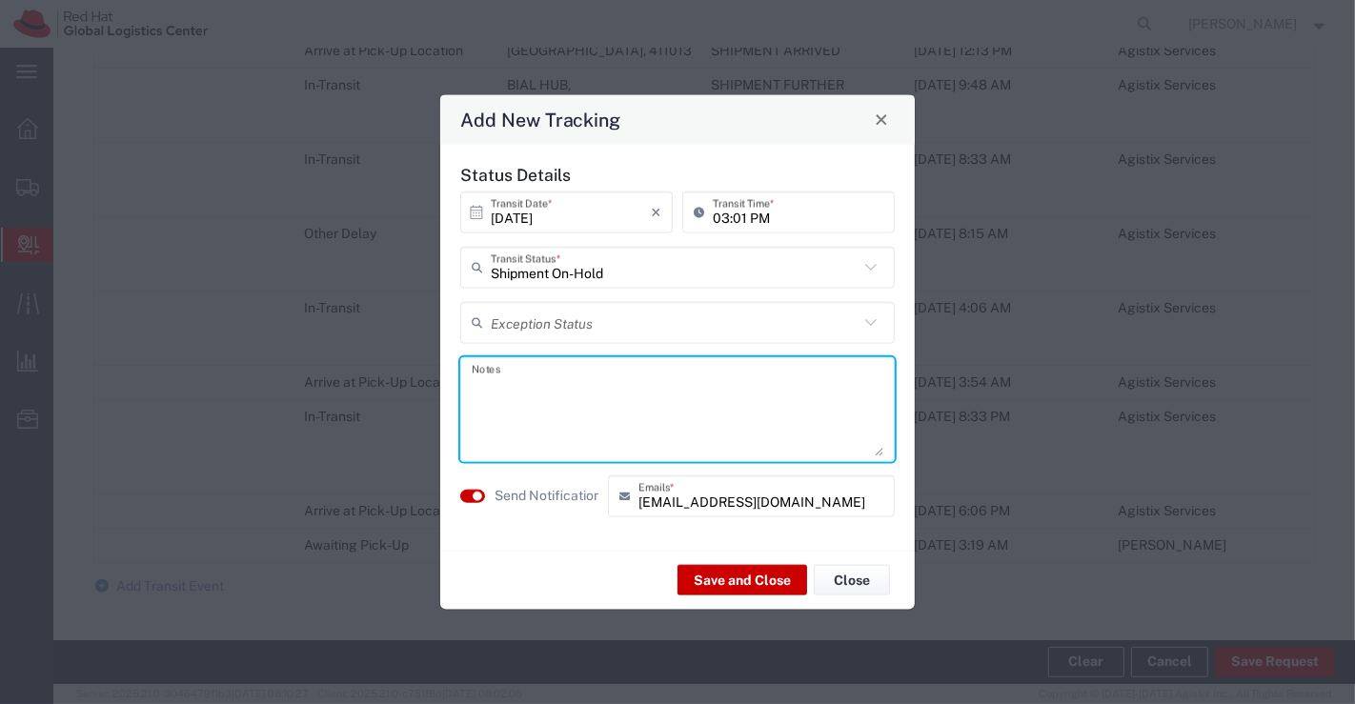
paste textarea "Package received on [DATE]."
type textarea "Package received on [DATE]."
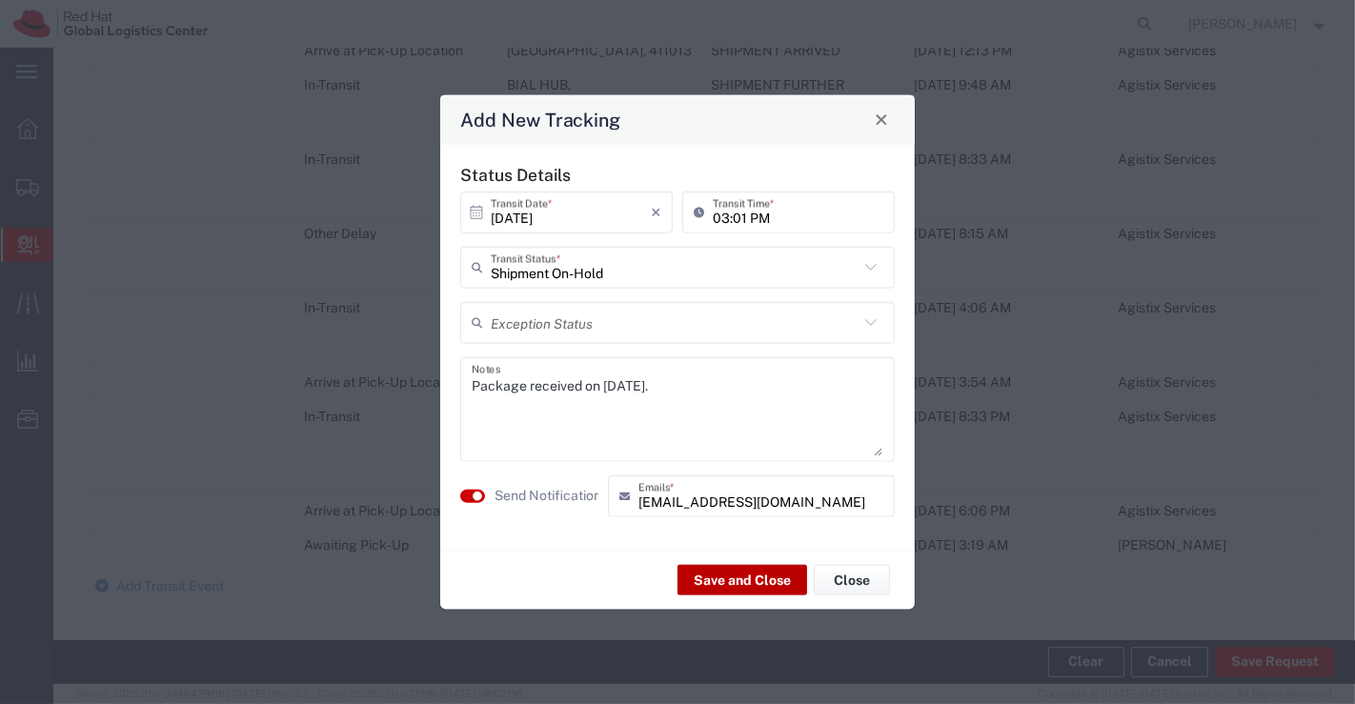
click at [719, 573] on button "Save and Close" at bounding box center [742, 580] width 130 height 30
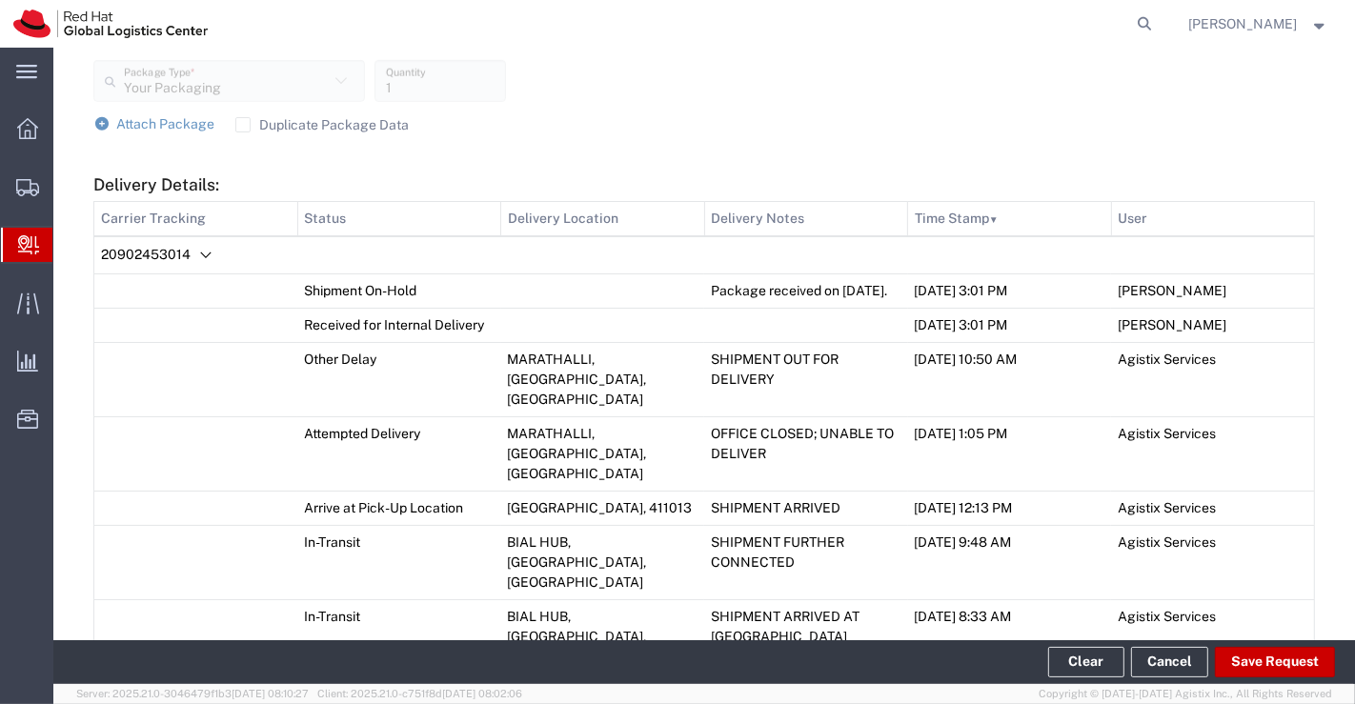
scroll to position [1353, 0]
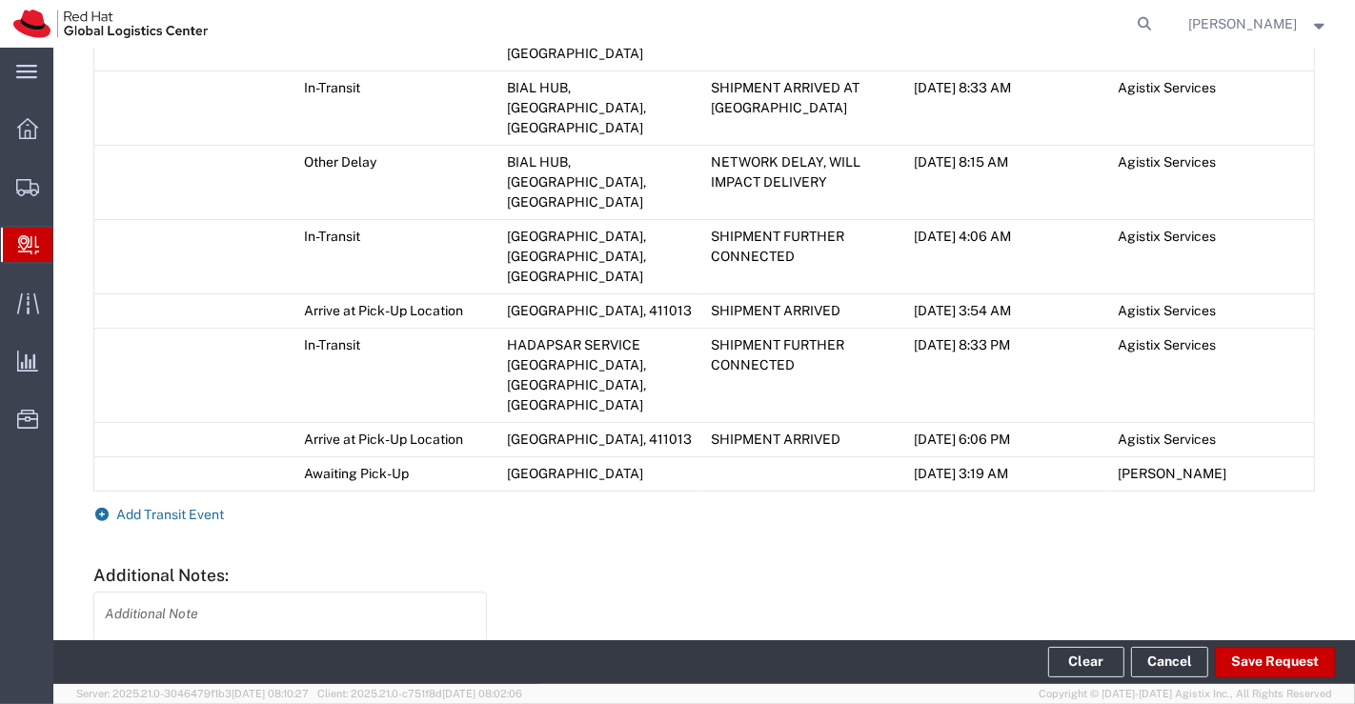
click at [101, 508] on icon at bounding box center [101, 514] width 17 height 13
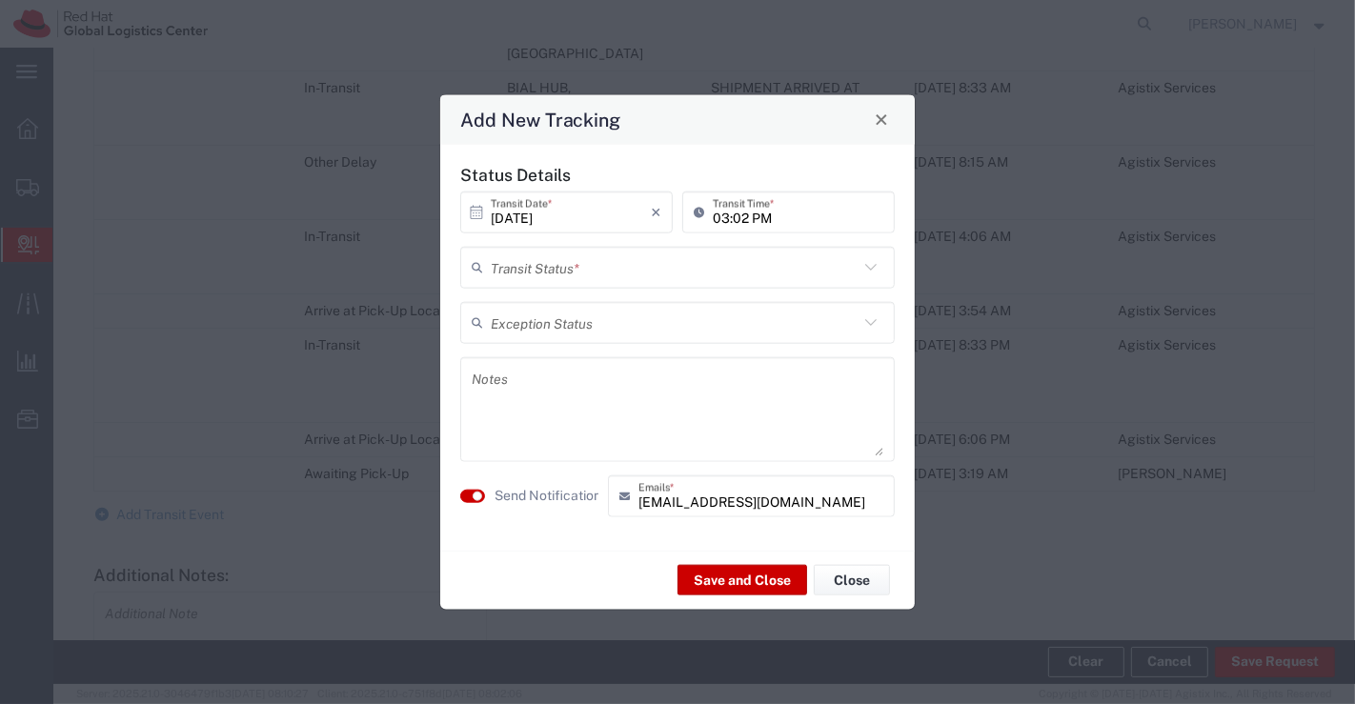
click at [871, 266] on icon at bounding box center [870, 266] width 25 height 25
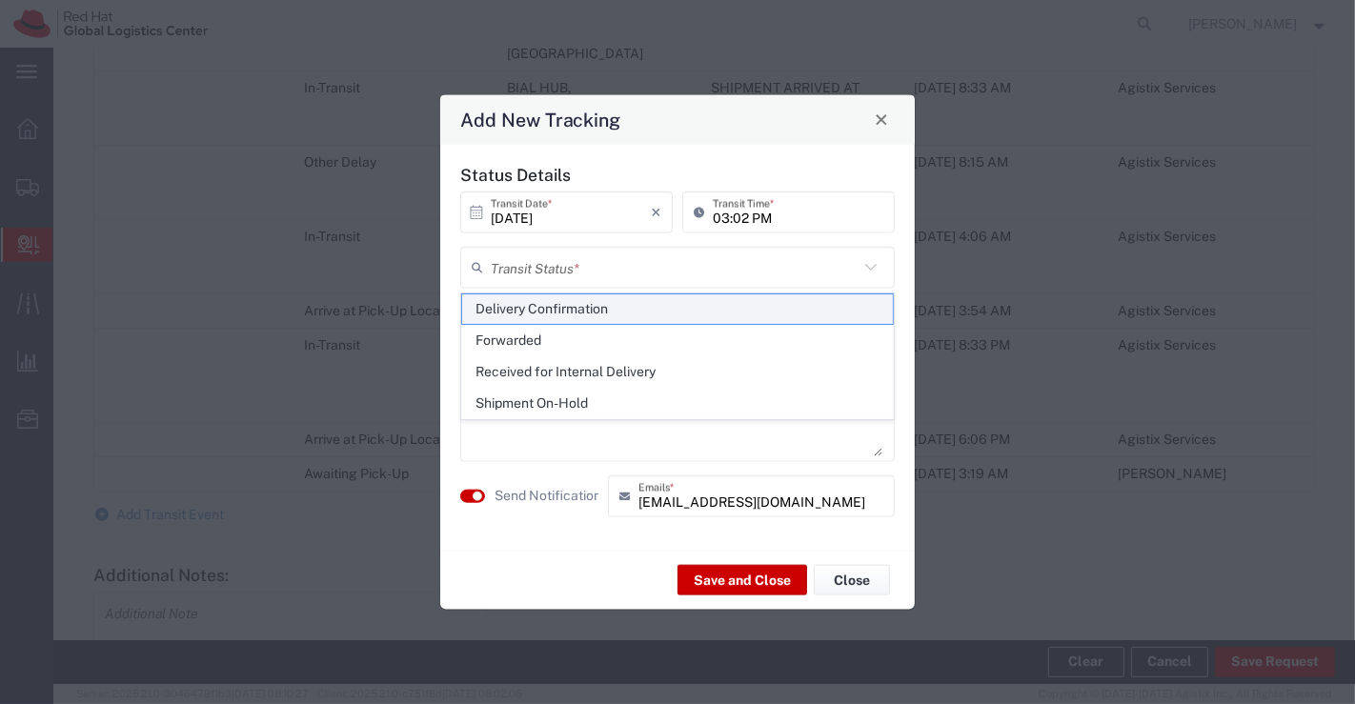
click at [843, 303] on span "Delivery Confirmation" at bounding box center [678, 309] width 432 height 30
type input "Delivery Confirmation"
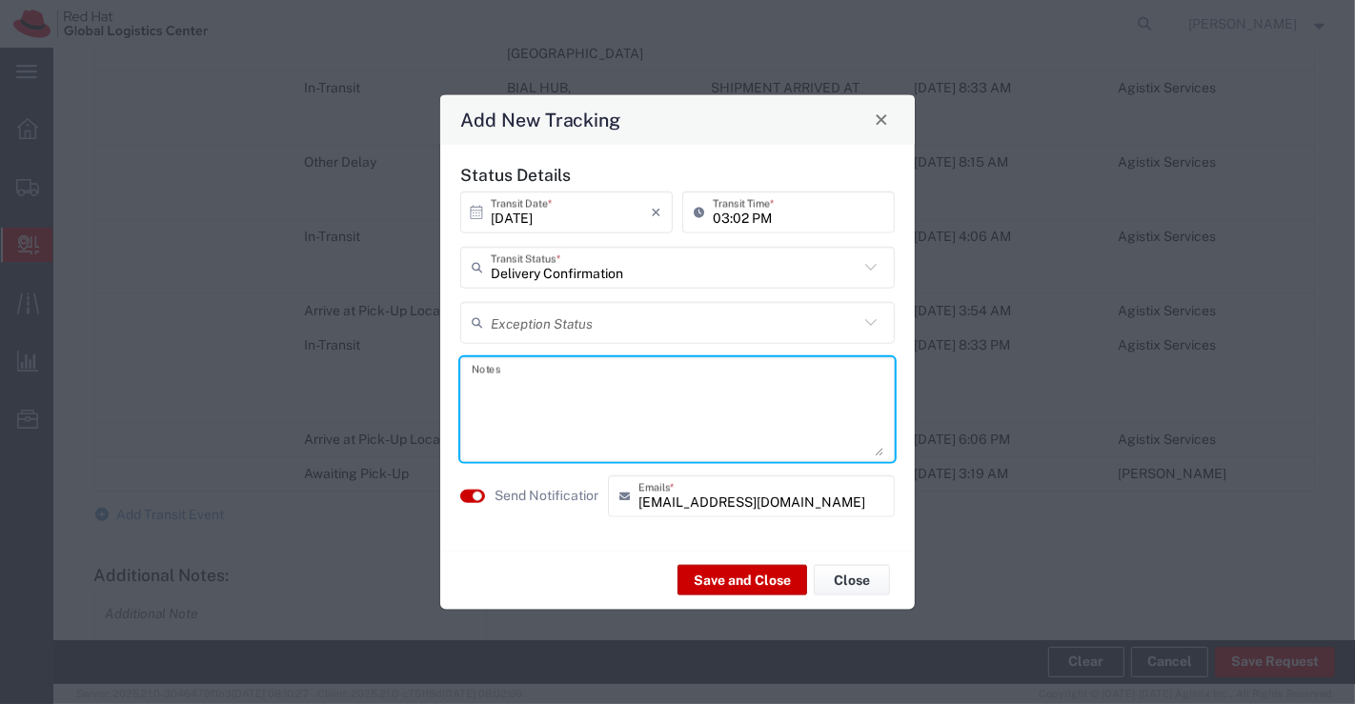
click at [592, 385] on textarea at bounding box center [678, 408] width 412 height 93
paste textarea "Package collected on [DATE]."
type textarea "Package collected on [DATE]."
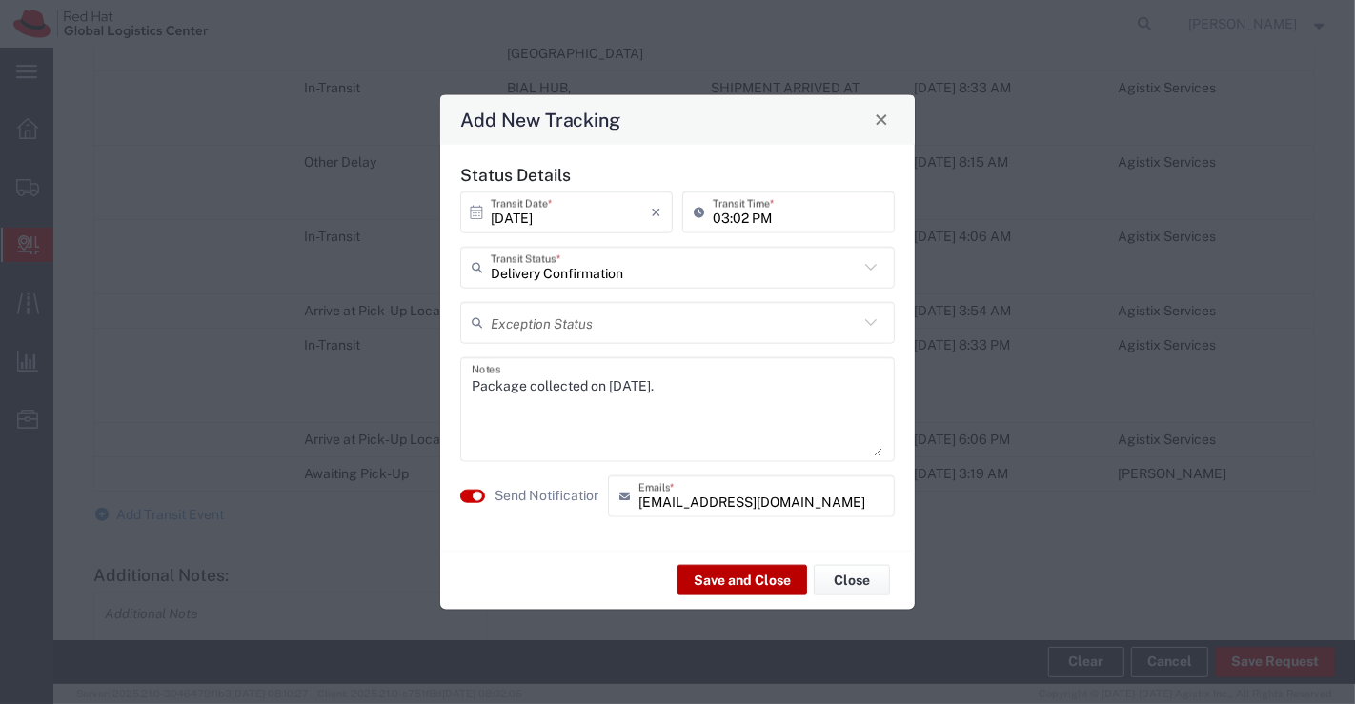
click at [707, 581] on button "Save and Close" at bounding box center [742, 580] width 130 height 30
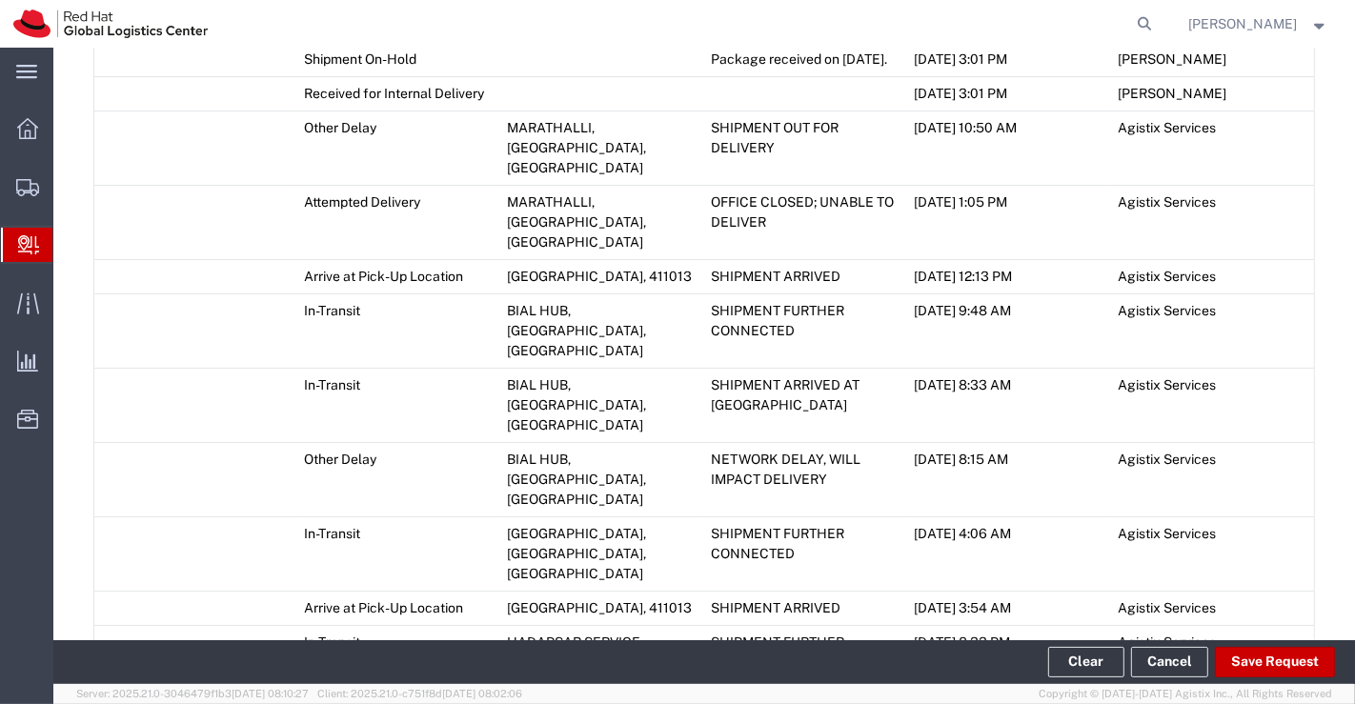
scroll to position [773, 0]
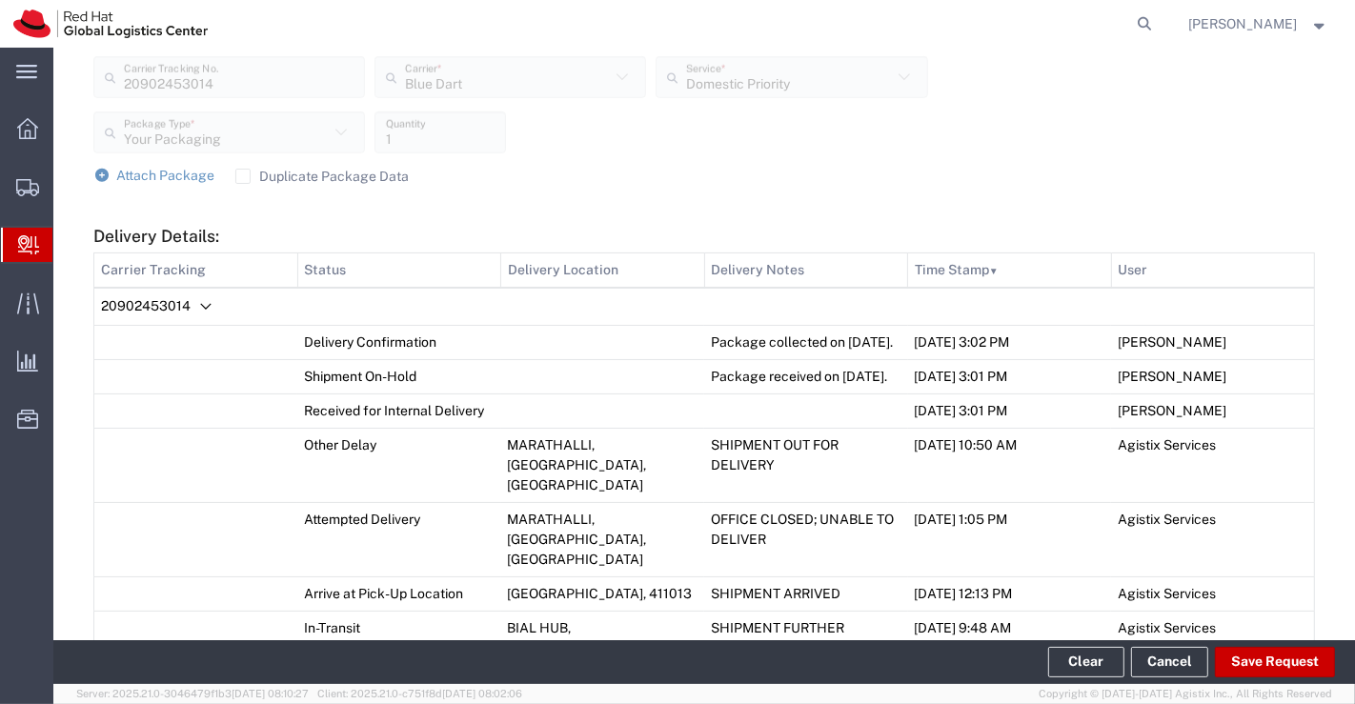
click at [0, 0] on span "Create Delivery" at bounding box center [0, 0] width 0 height 0
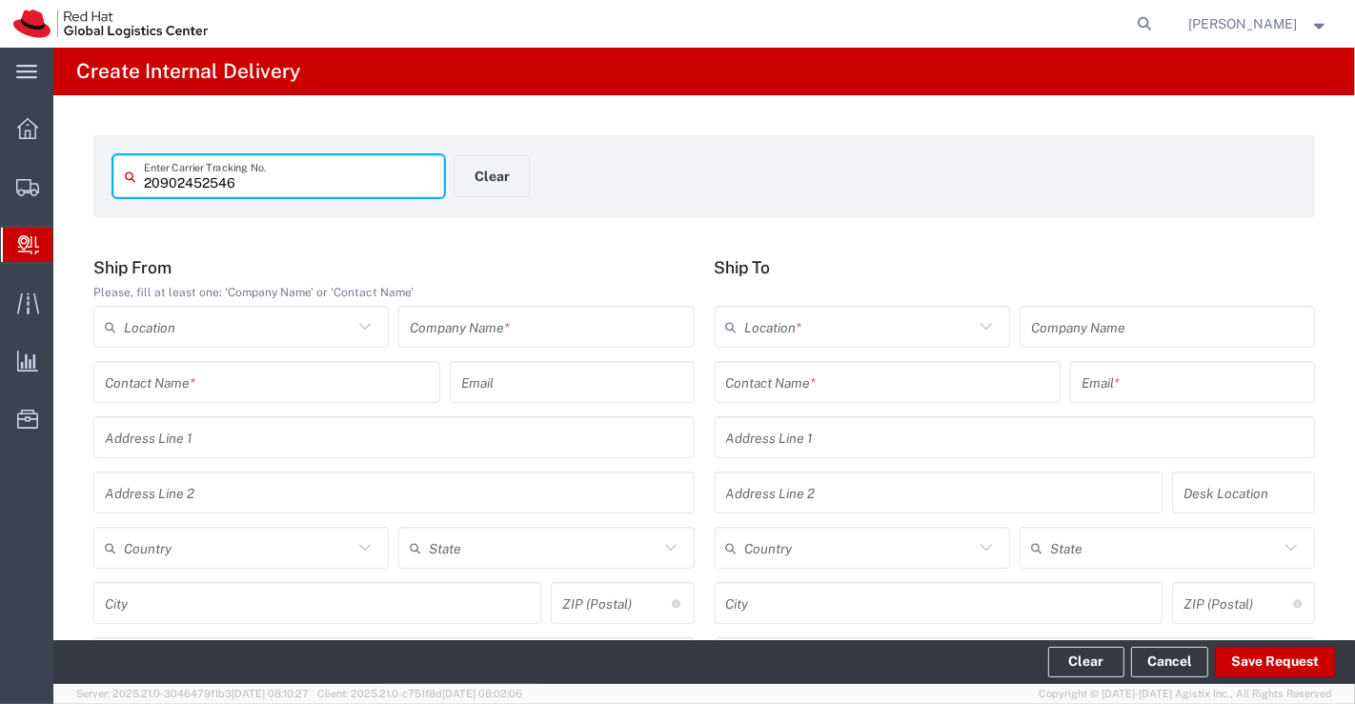
type input "20902452546"
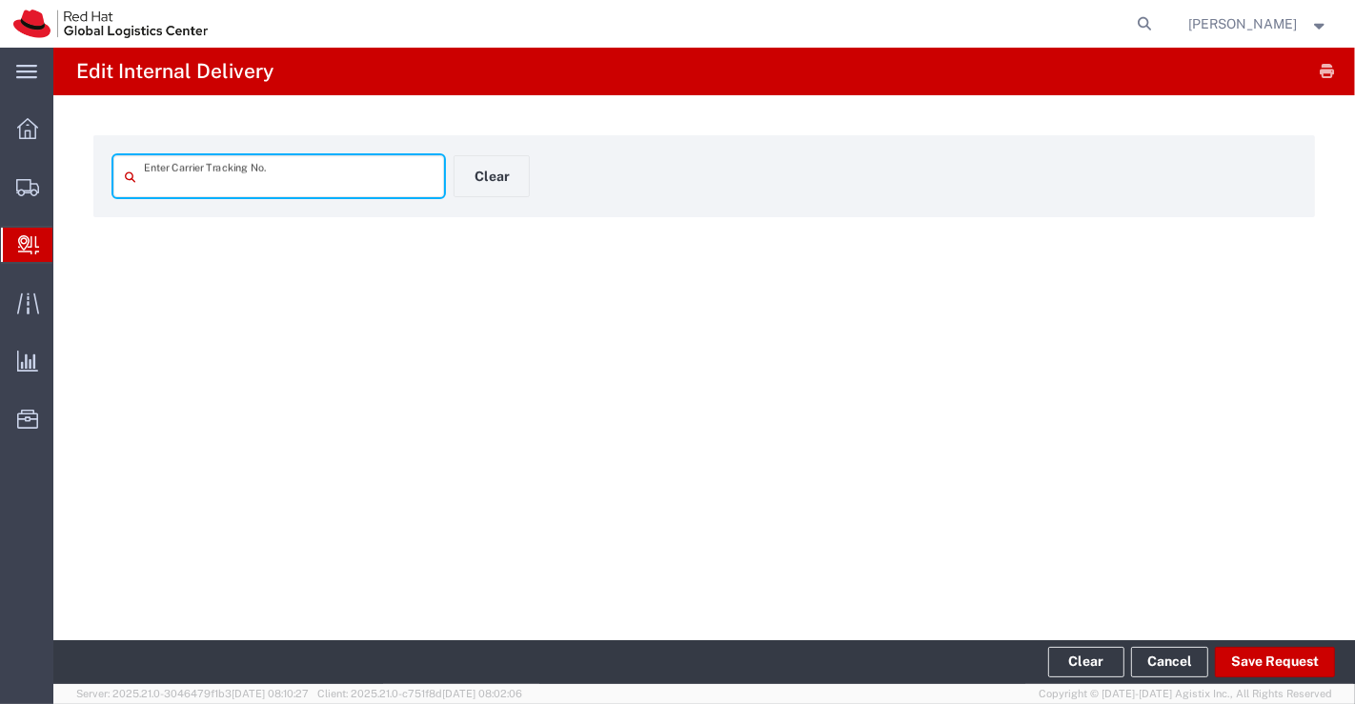
type input "20902452546"
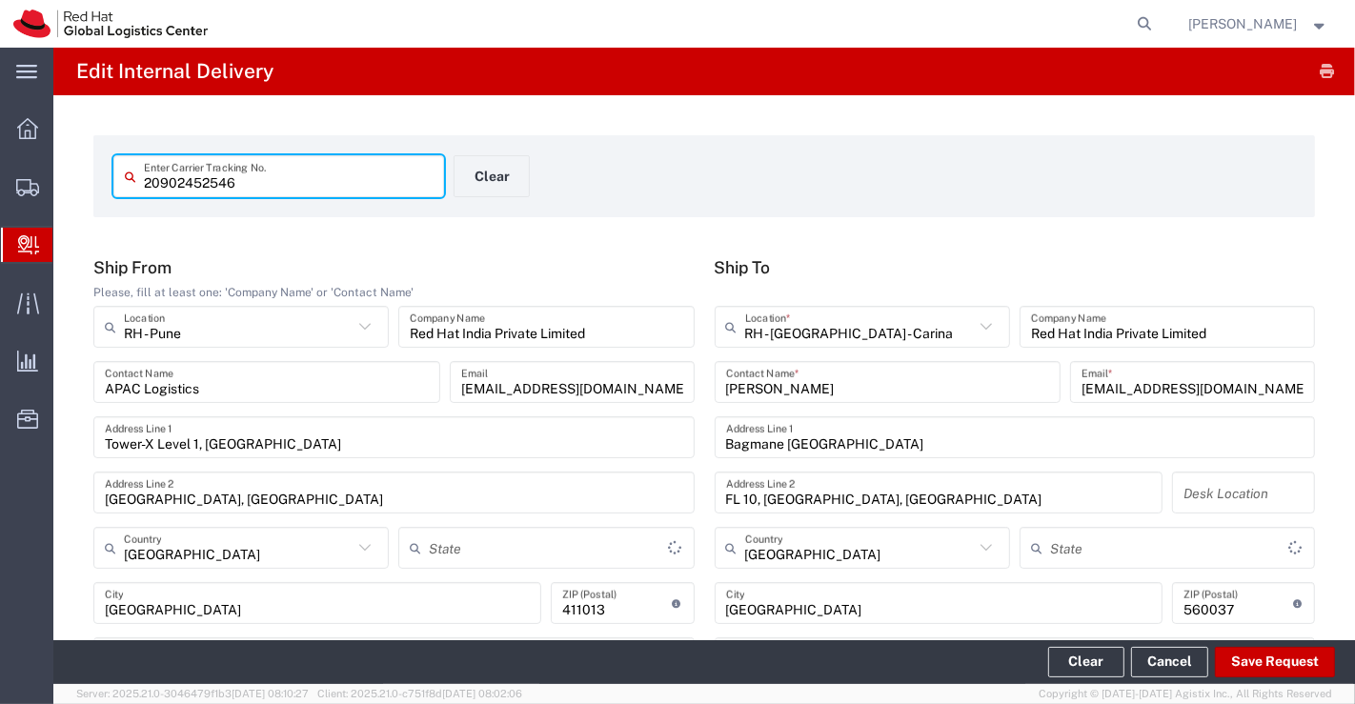
type input "Domestic Priority"
type input "Your Packaging"
type input "[GEOGRAPHIC_DATA]"
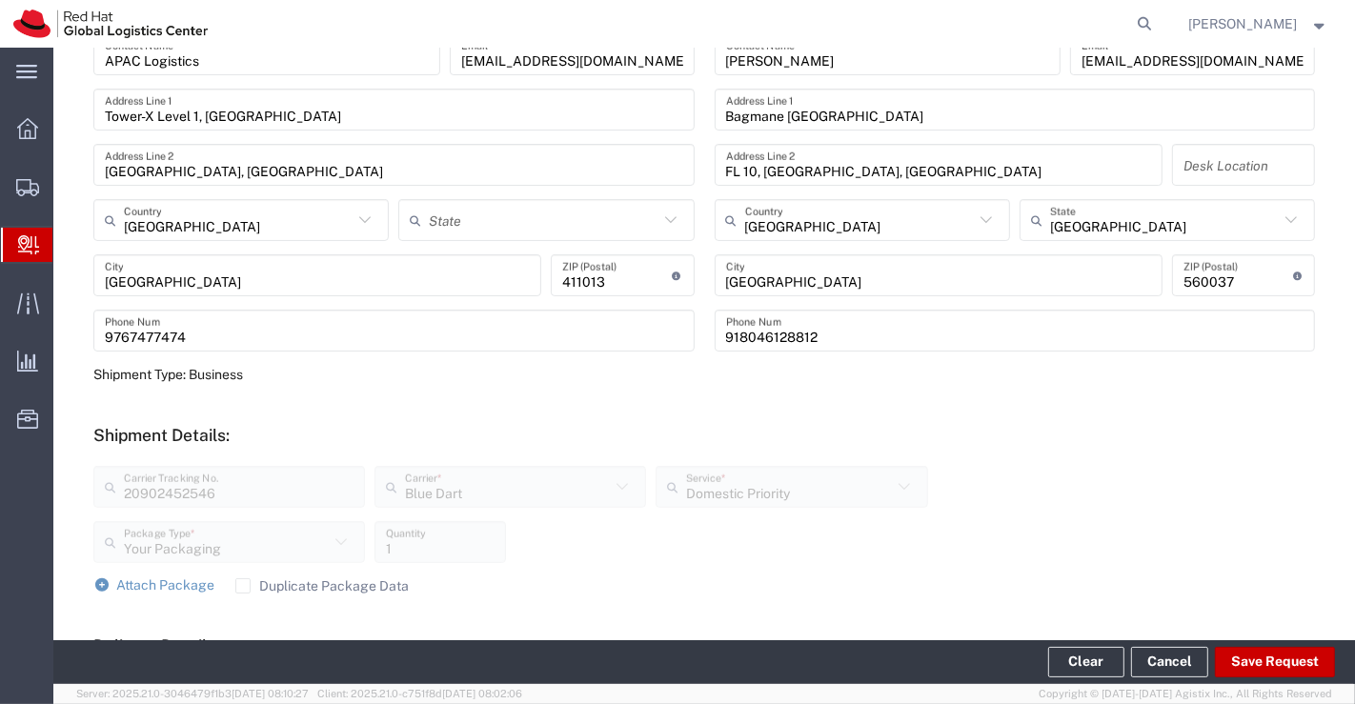
scroll to position [635, 0]
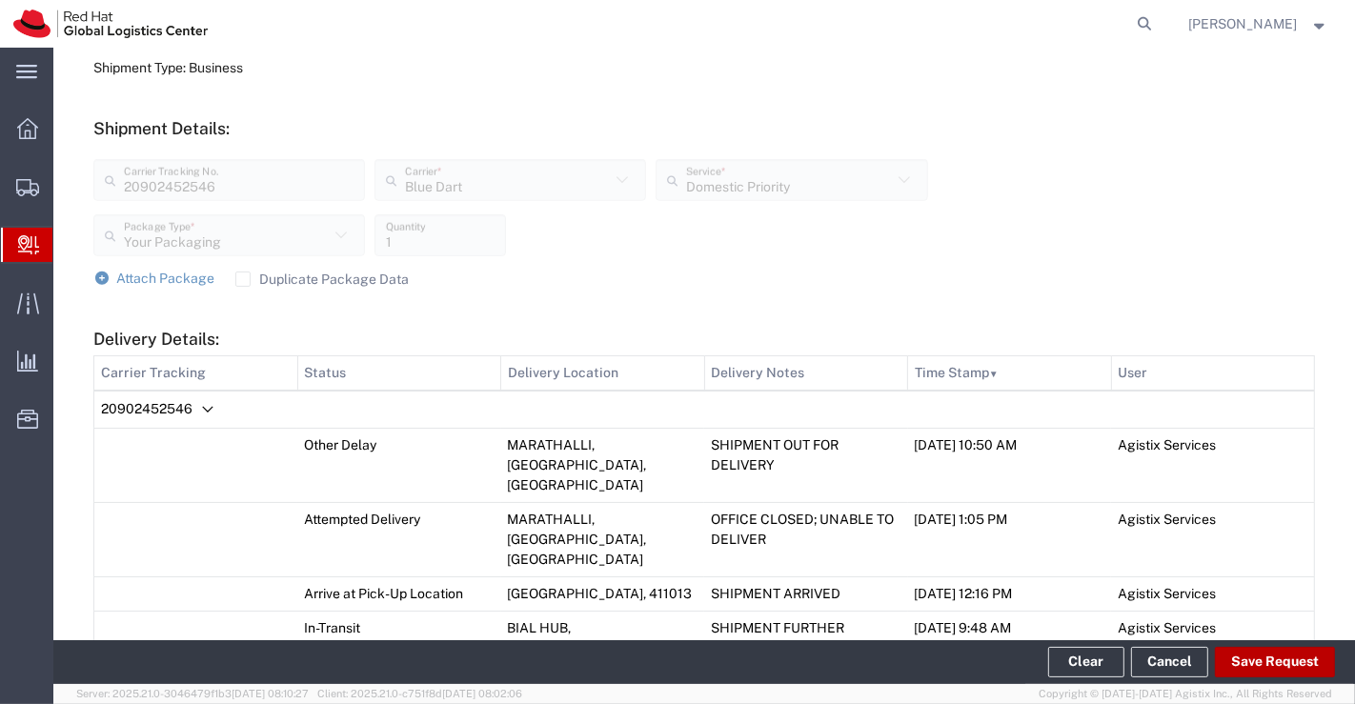
click at [1307, 655] on button "Save Request" at bounding box center [1275, 662] width 120 height 30
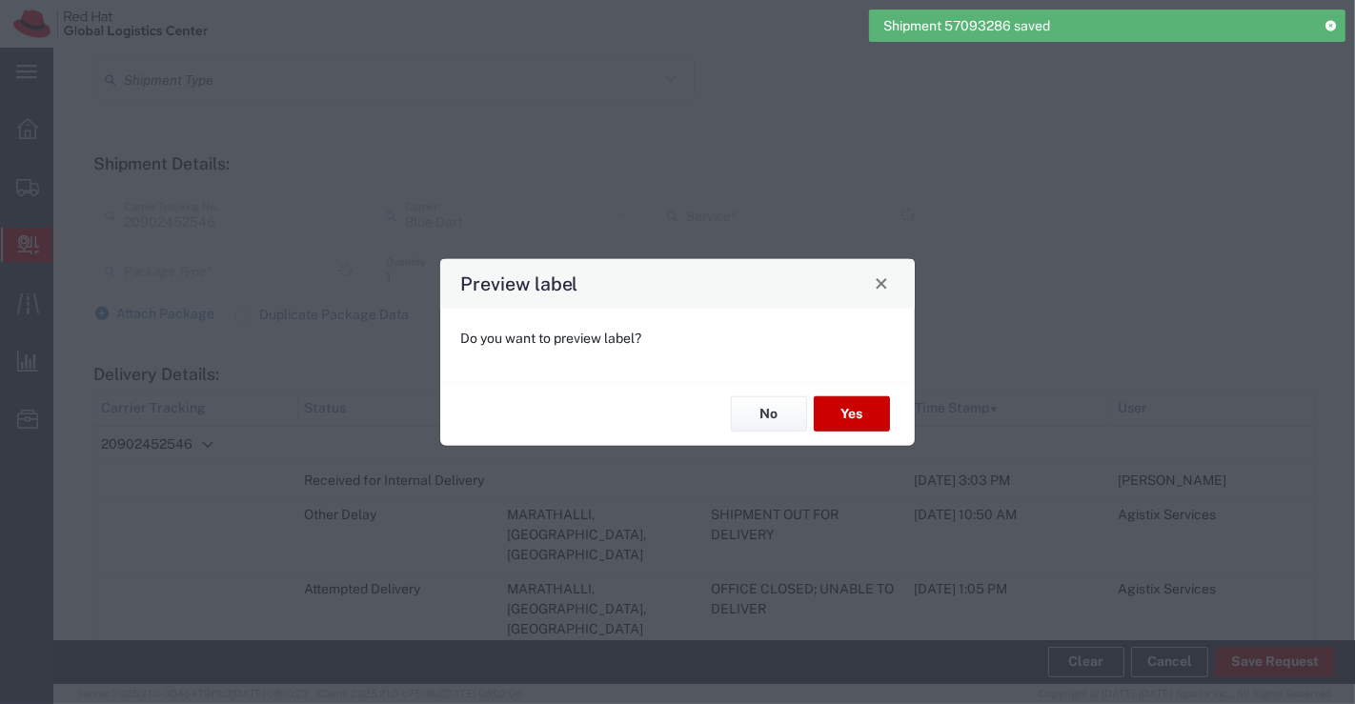
type input "Your Packaging"
type input "Domestic Priority"
click at [789, 420] on button "No" at bounding box center [769, 413] width 76 height 35
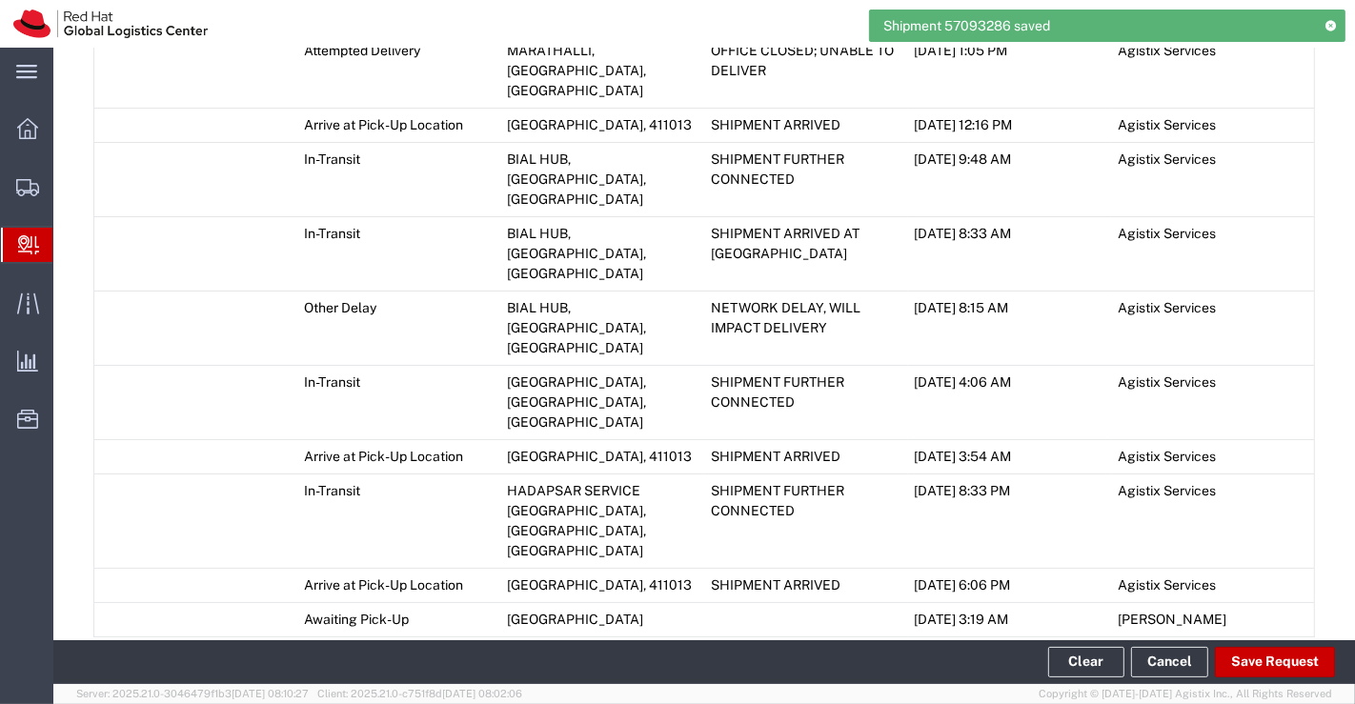
scroll to position [1270, 0]
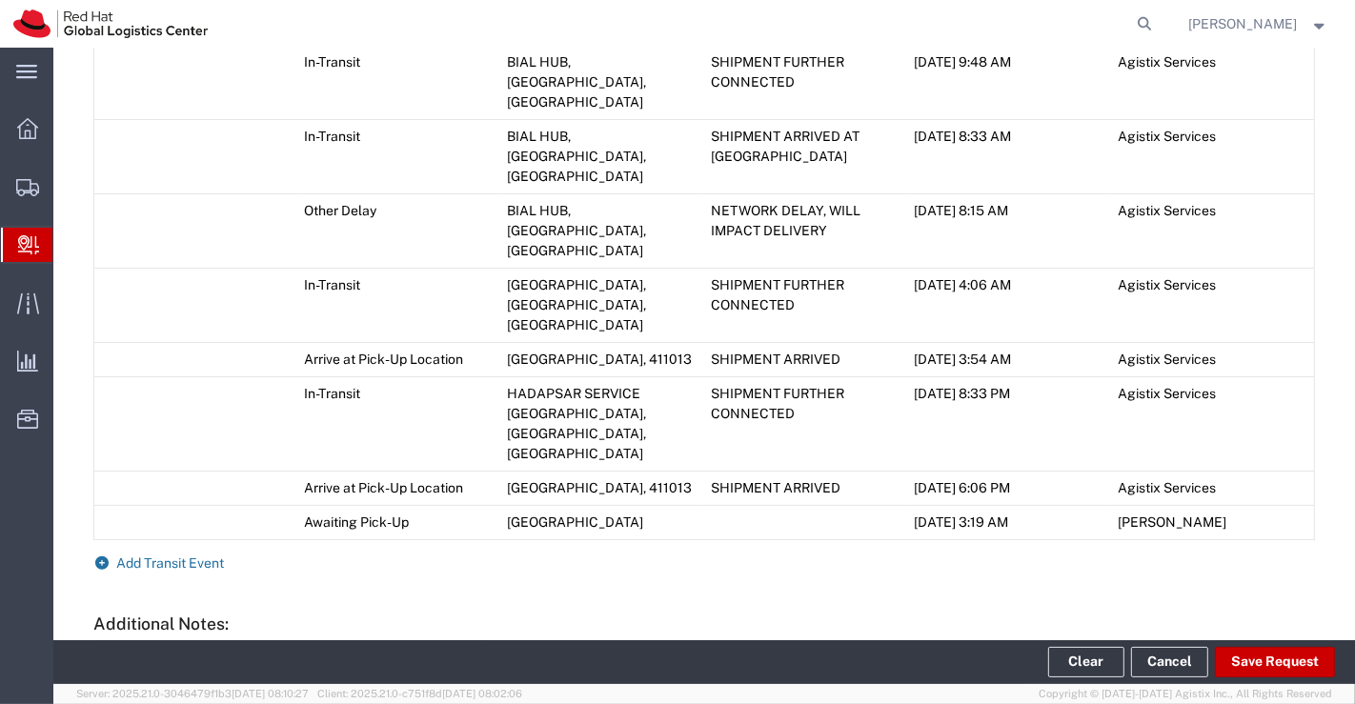
click at [96, 556] on icon at bounding box center [101, 562] width 17 height 13
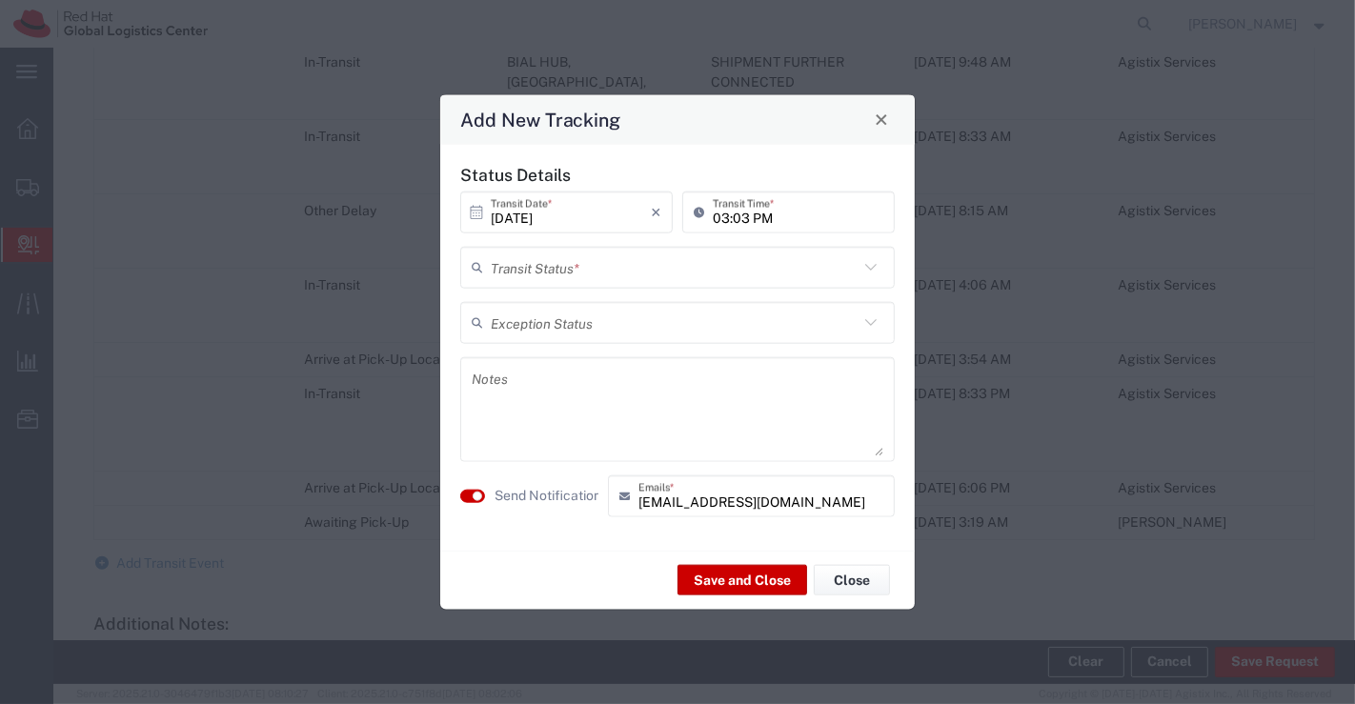
click at [868, 269] on icon at bounding box center [870, 266] width 25 height 25
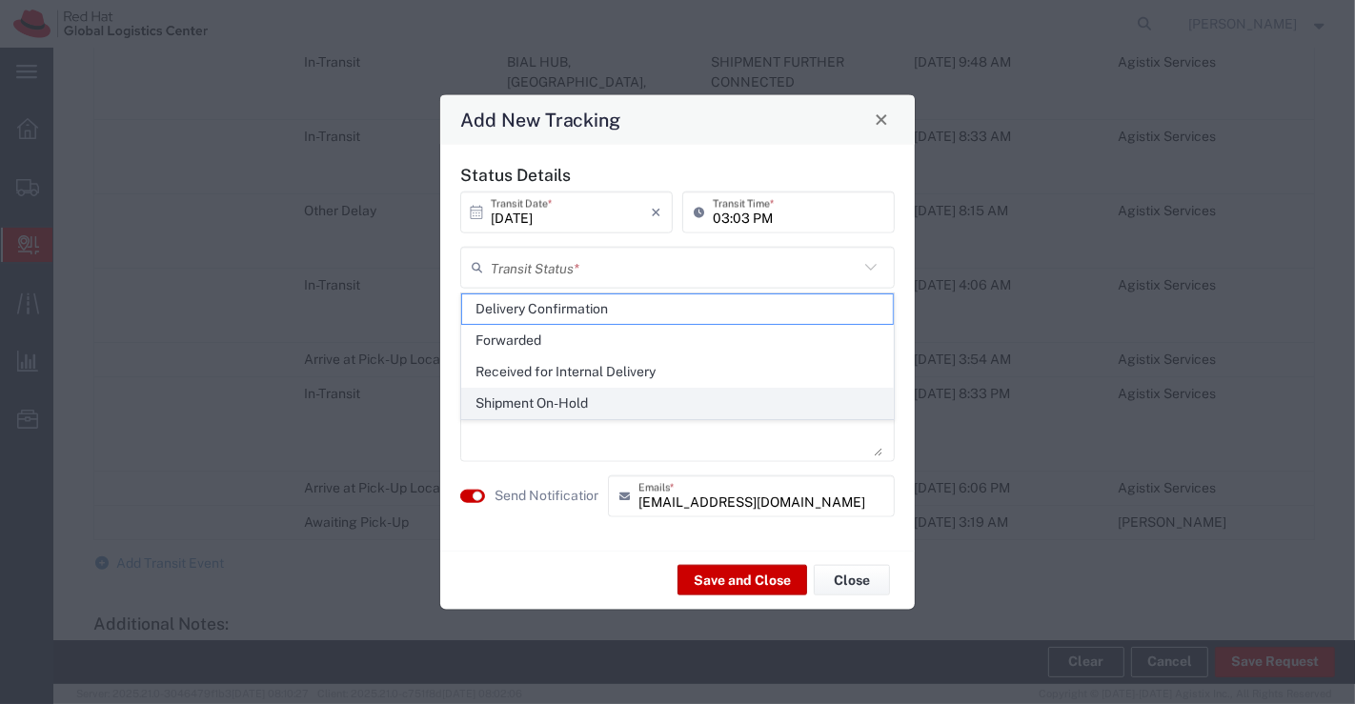
click at [805, 406] on span "Shipment On-Hold" at bounding box center [678, 404] width 432 height 30
type input "Shipment On-Hold"
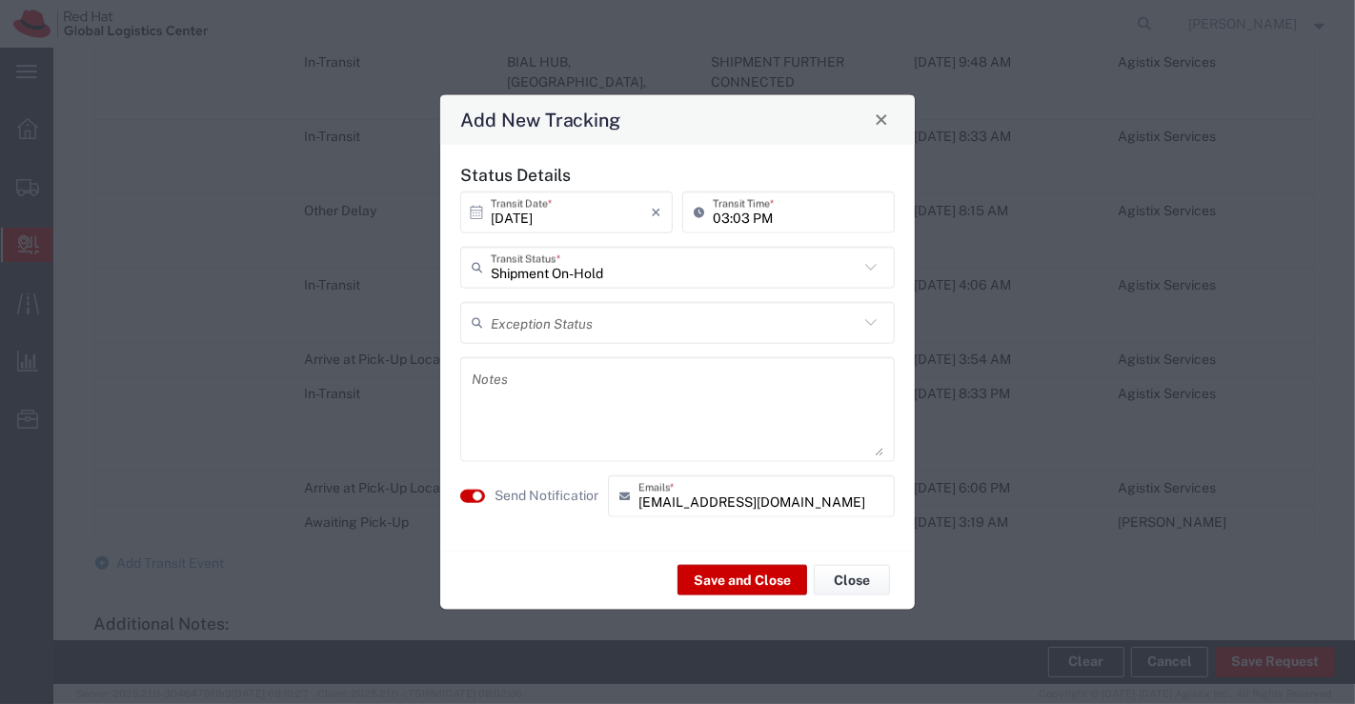
click at [582, 395] on textarea at bounding box center [678, 408] width 412 height 93
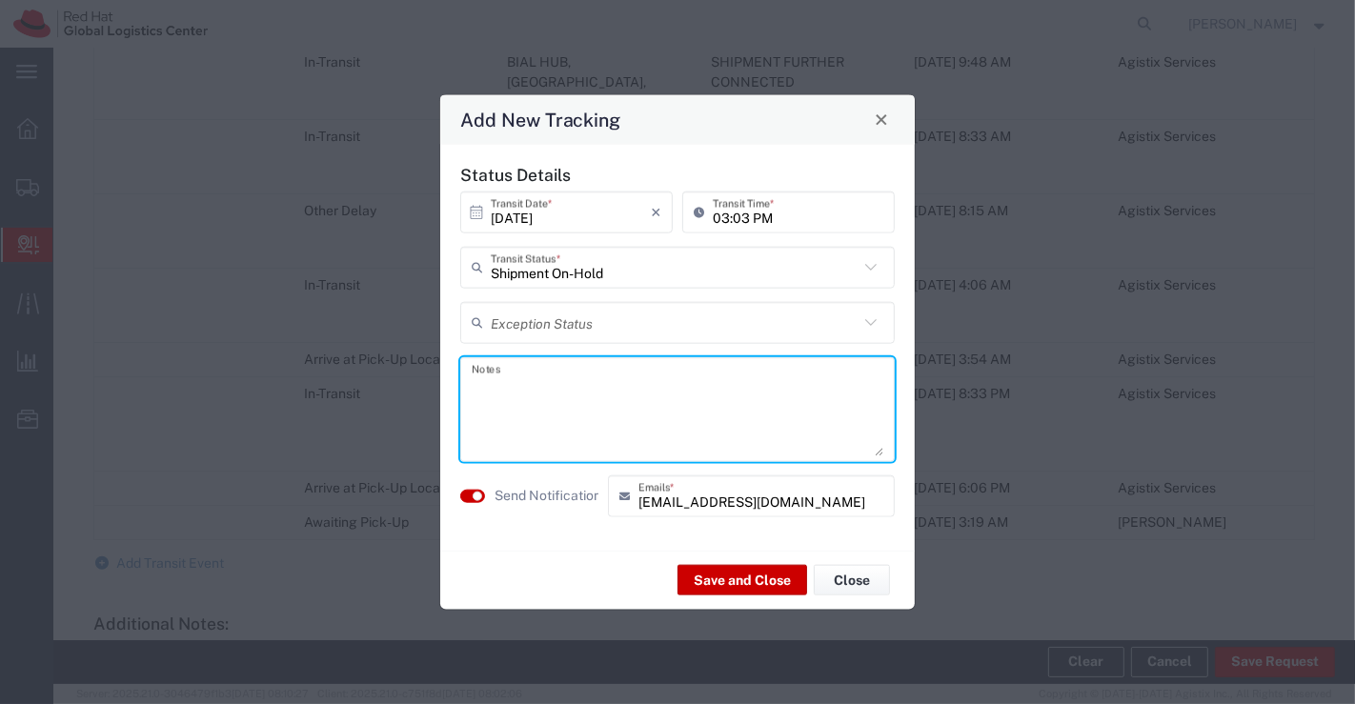
paste textarea "Package received on [DATE]."
type textarea "Package received on [DATE]."
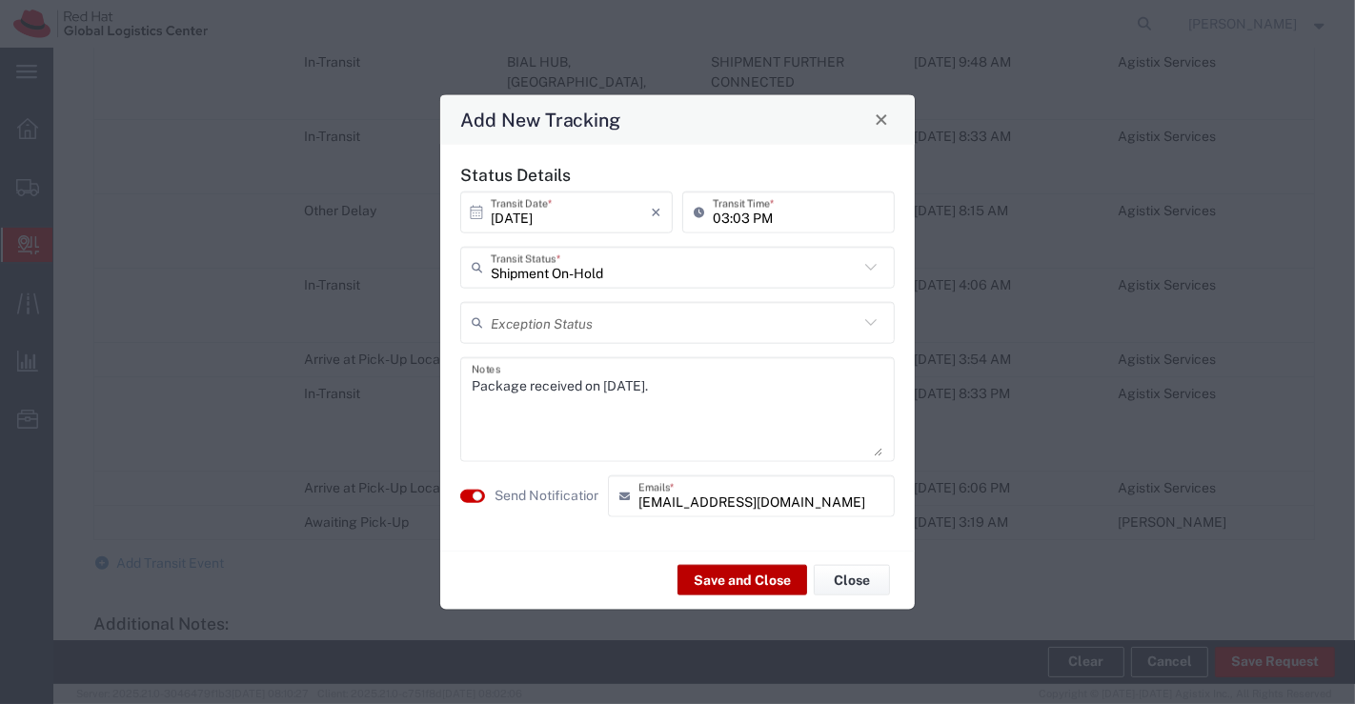
click at [763, 583] on button "Save and Close" at bounding box center [742, 580] width 130 height 30
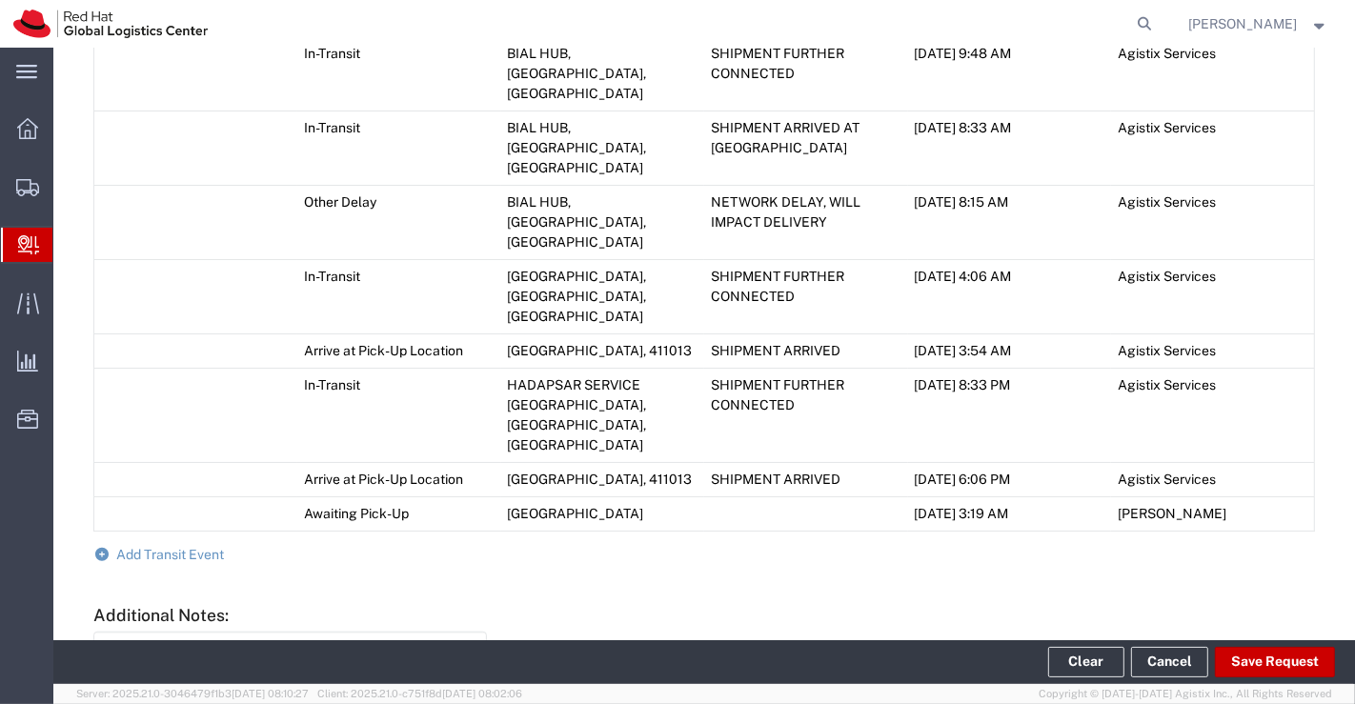
scroll to position [1323, 0]
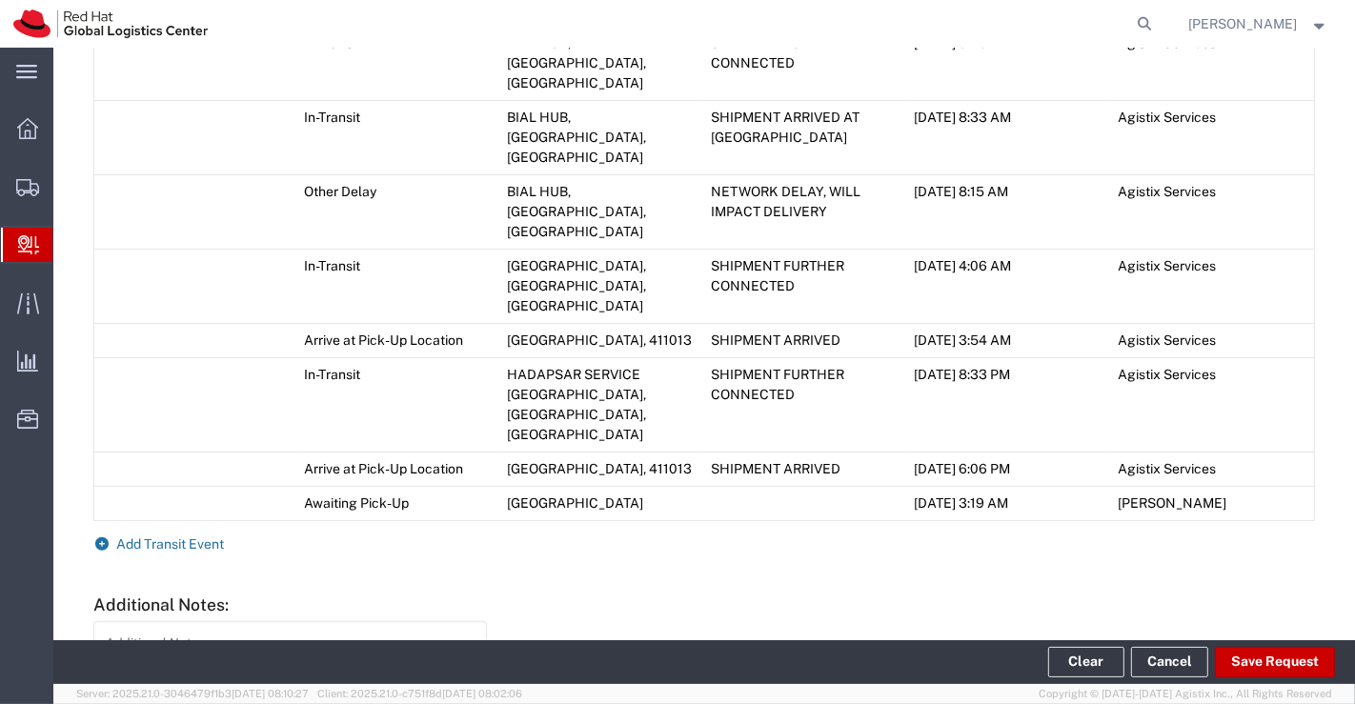
click at [105, 537] on icon at bounding box center [101, 543] width 17 height 13
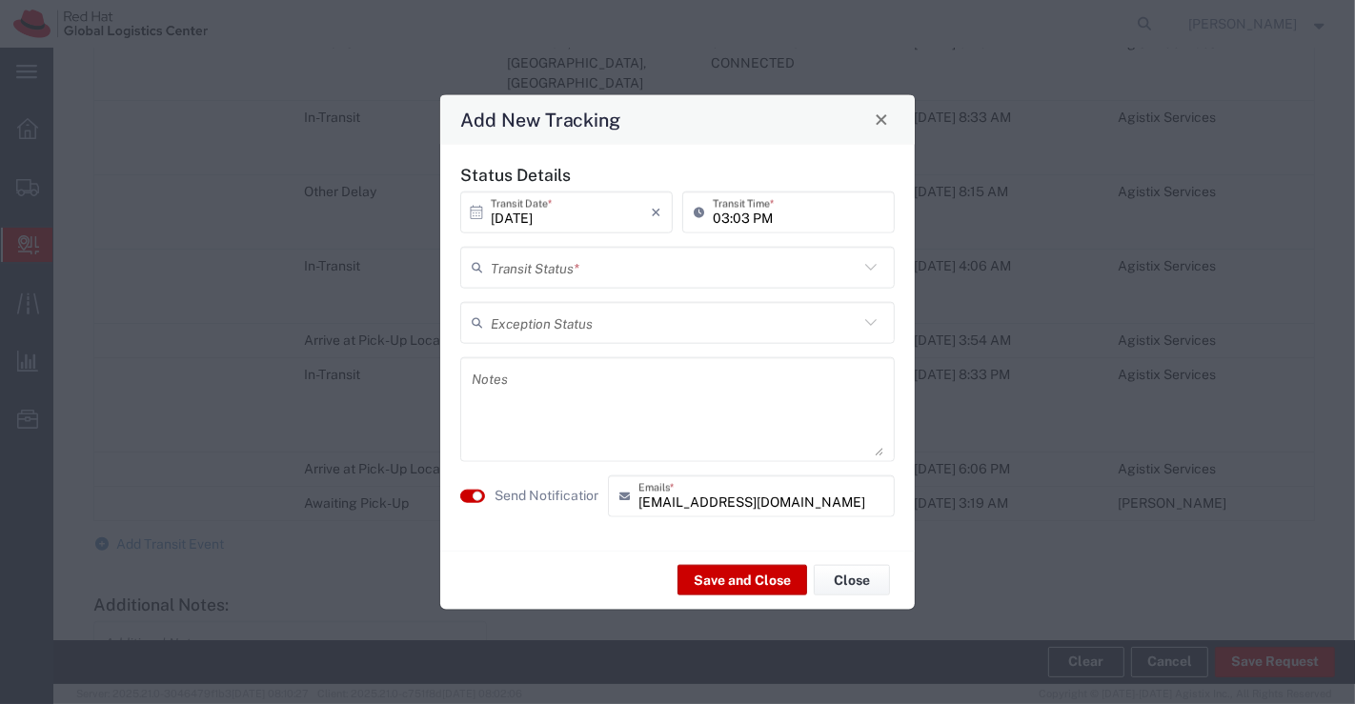
click at [870, 269] on icon at bounding box center [870, 267] width 11 height 7
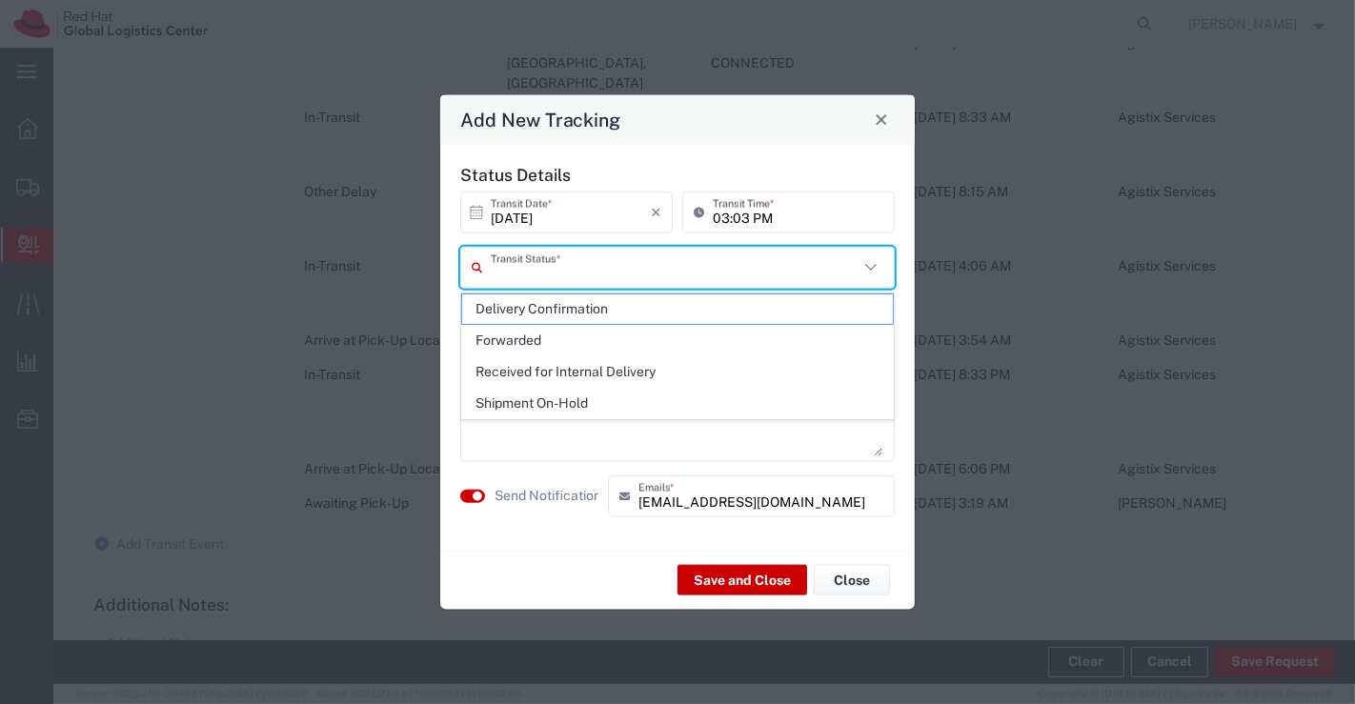
drag, startPoint x: 824, startPoint y: 312, endPoint x: 816, endPoint y: 305, distance: 11.5
click at [821, 312] on span "Delivery Confirmation" at bounding box center [678, 309] width 432 height 30
type input "Delivery Confirmation"
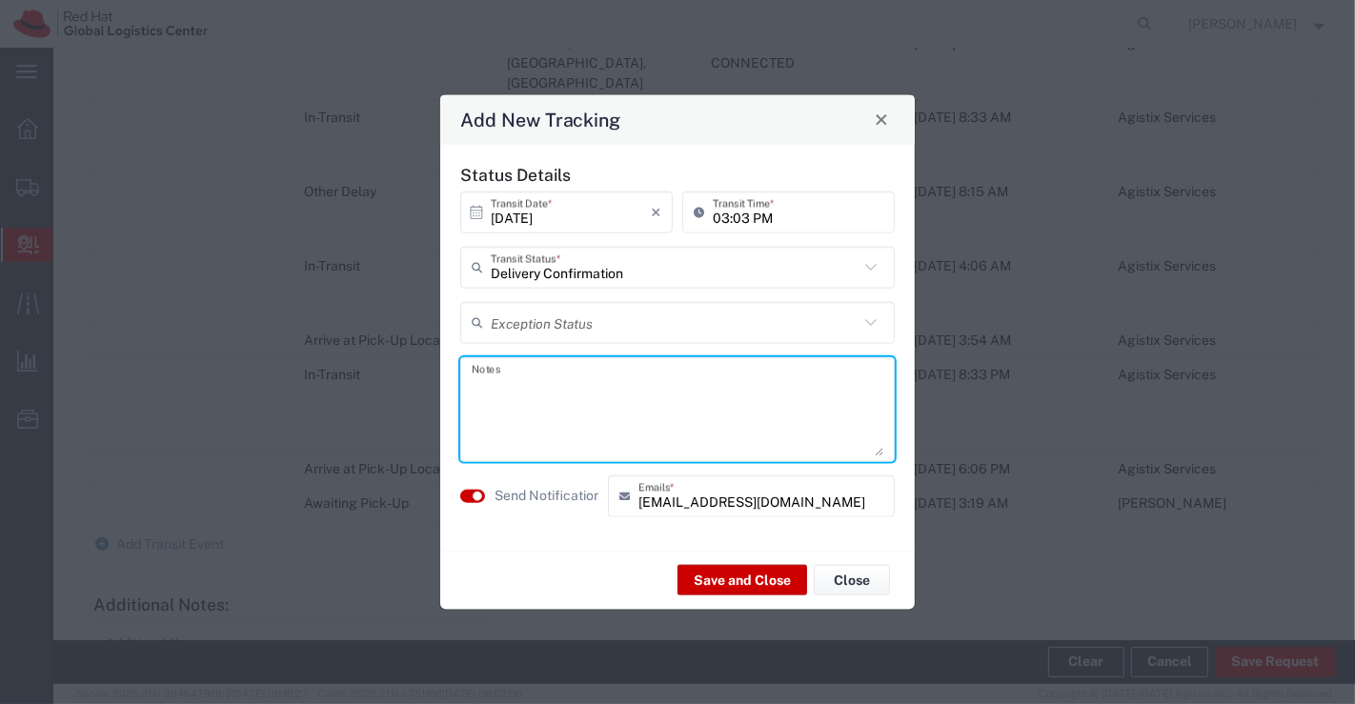
click at [696, 398] on textarea at bounding box center [678, 408] width 412 height 93
paste textarea "Package collected on [DATE]."
type textarea "Package collected on [DATE]."
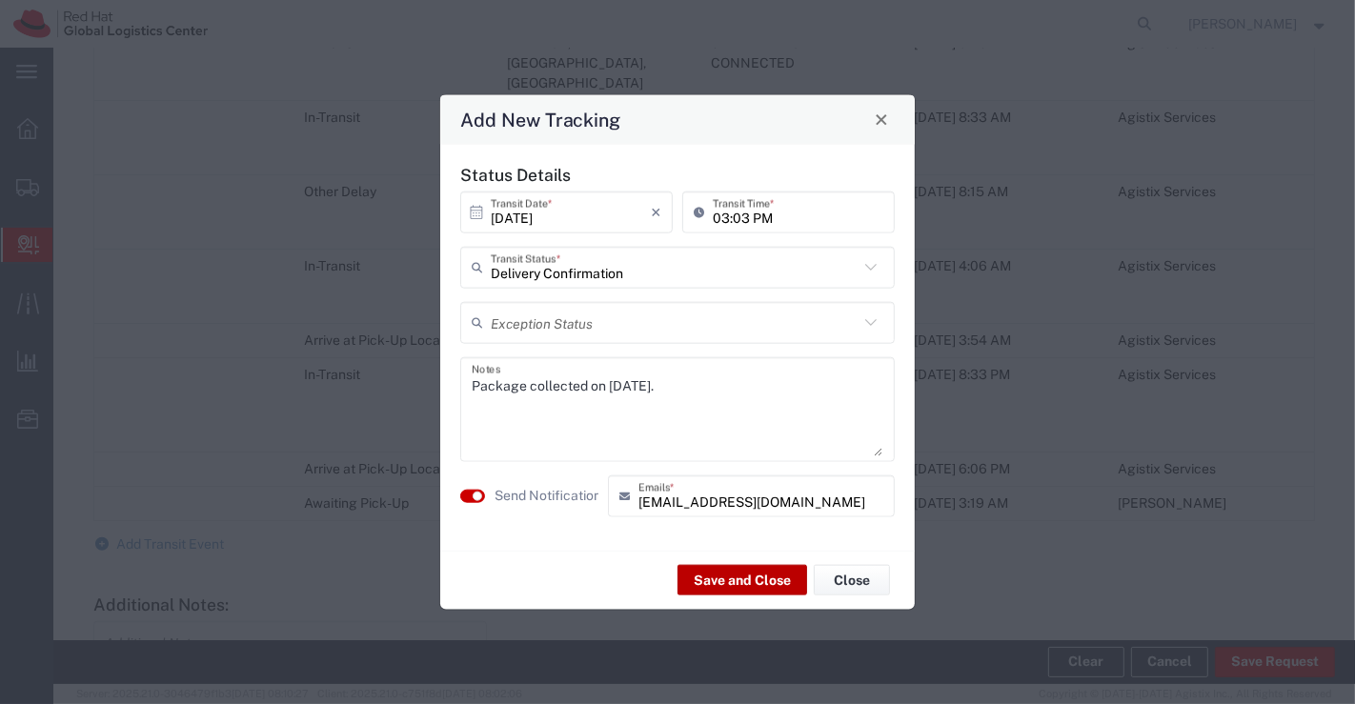
click at [740, 583] on button "Save and Close" at bounding box center [742, 580] width 130 height 30
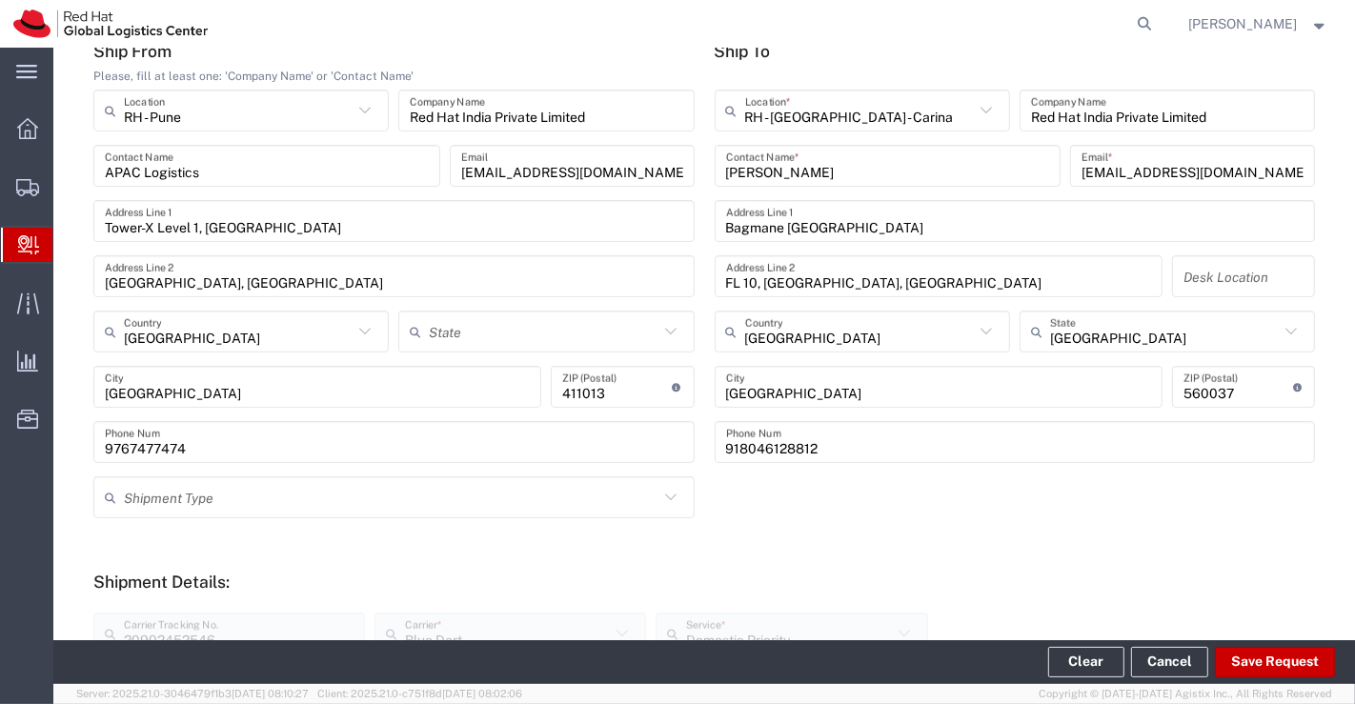
scroll to position [0, 0]
